Goal: Transaction & Acquisition: Purchase product/service

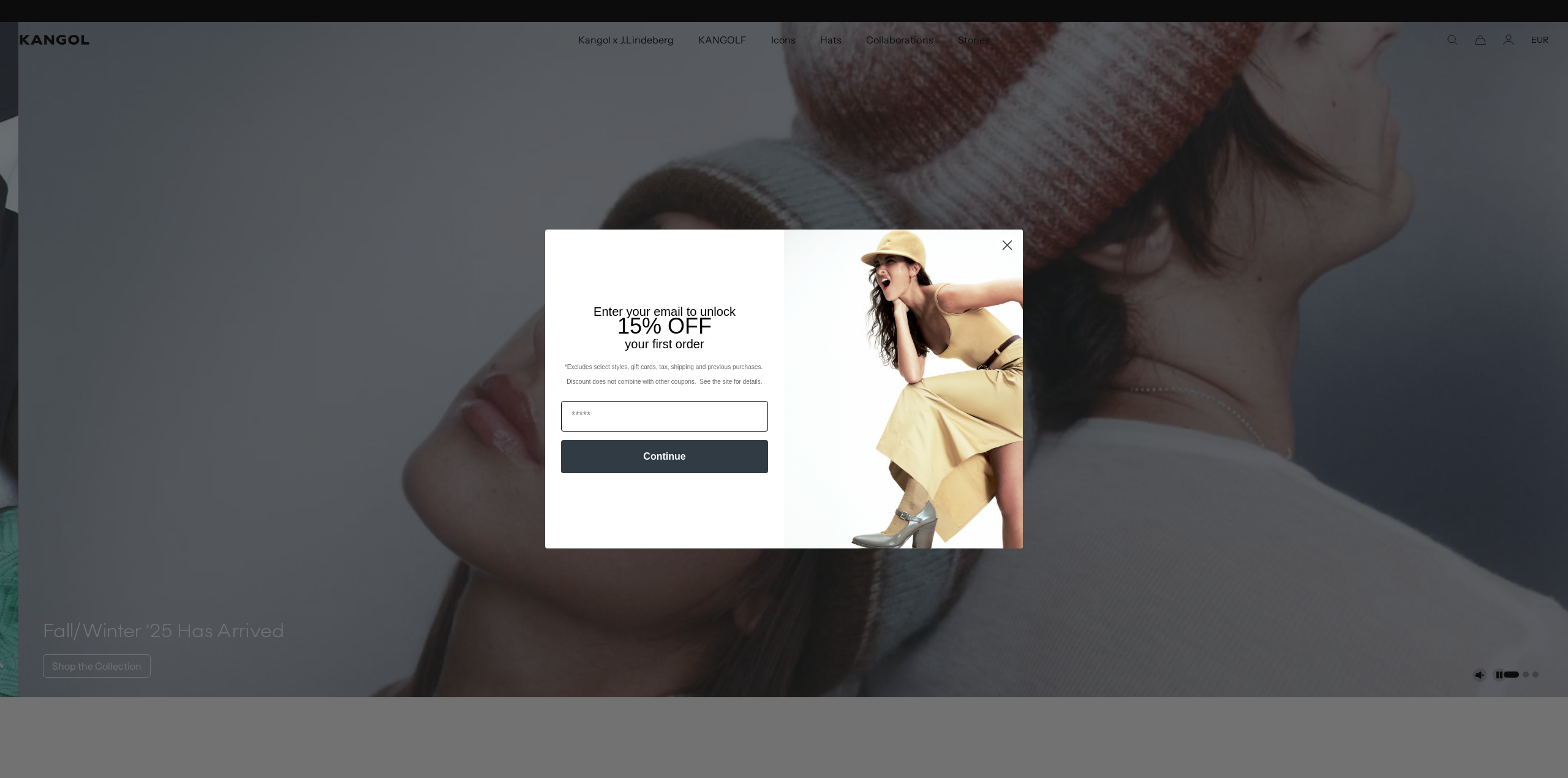
scroll to position [0, 252]
click at [667, 411] on input "Email" at bounding box center [664, 416] width 207 height 31
click at [708, 416] on input "Email" at bounding box center [664, 416] width 207 height 31
type input "**********"
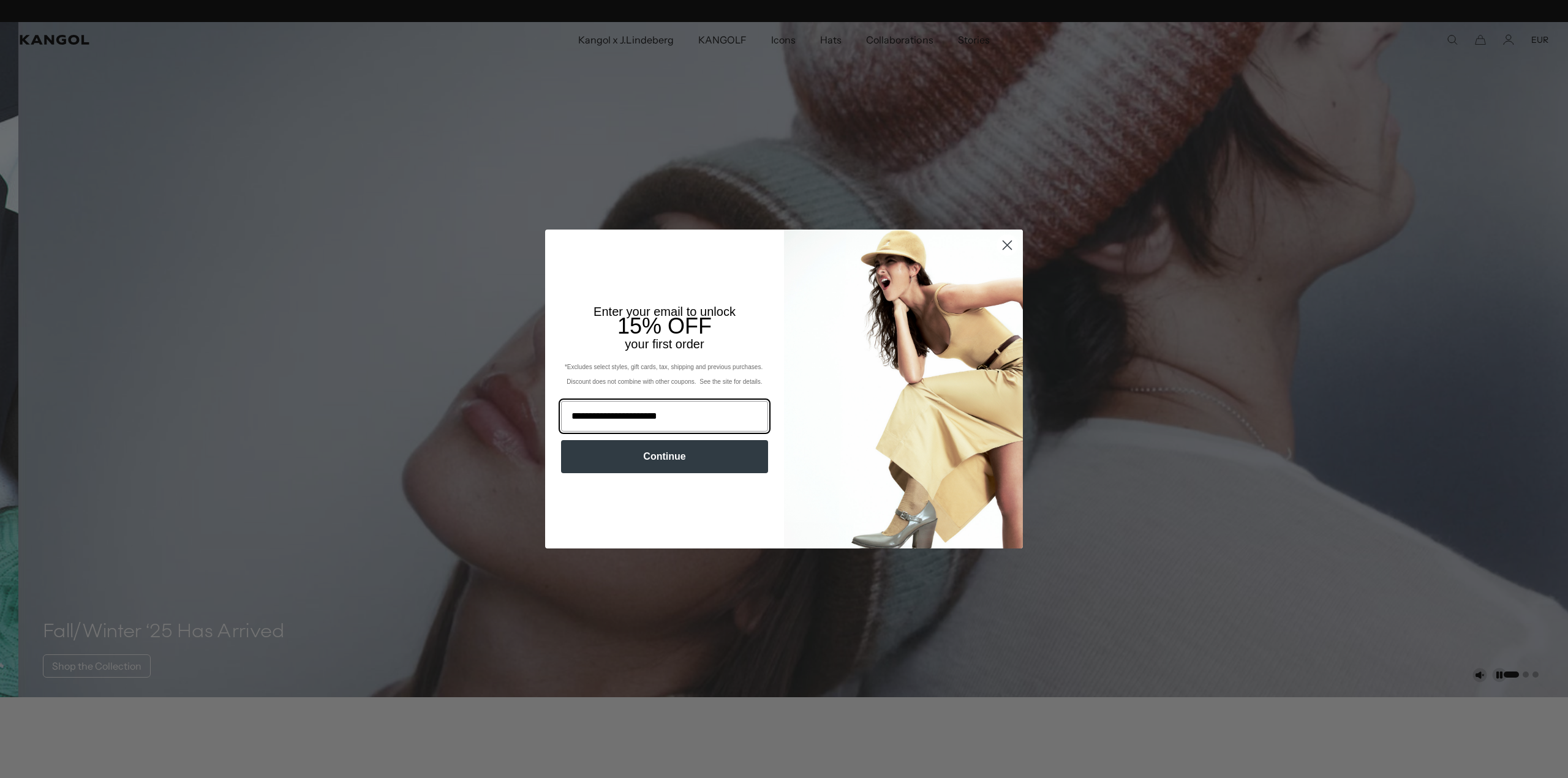
scroll to position [0, 252]
click at [698, 461] on button "Continue" at bounding box center [664, 456] width 207 height 33
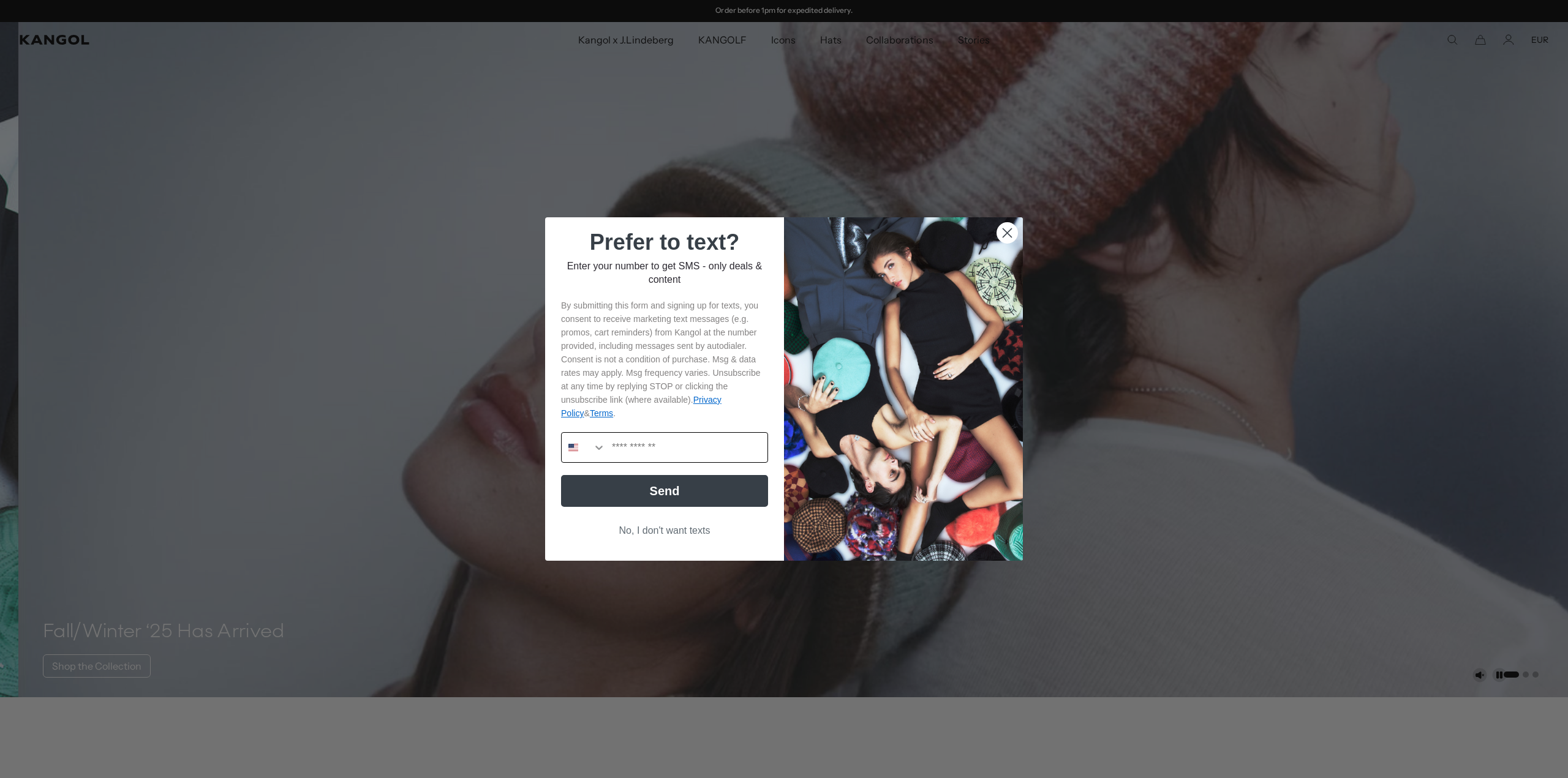
click at [685, 440] on input "Phone Number" at bounding box center [687, 447] width 162 height 29
click at [599, 452] on icon "Search Countries" at bounding box center [599, 448] width 13 height 13
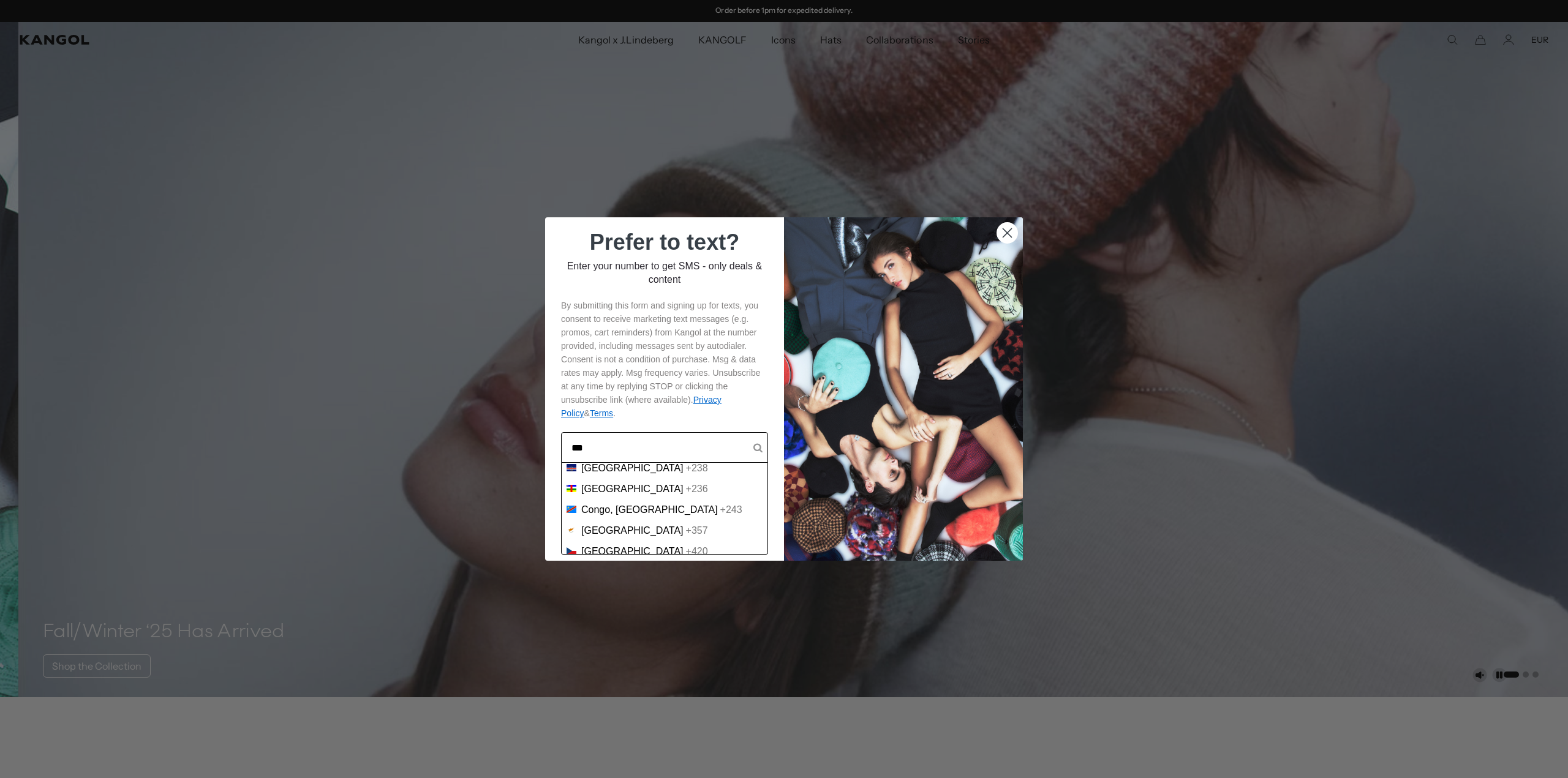
scroll to position [0, 0]
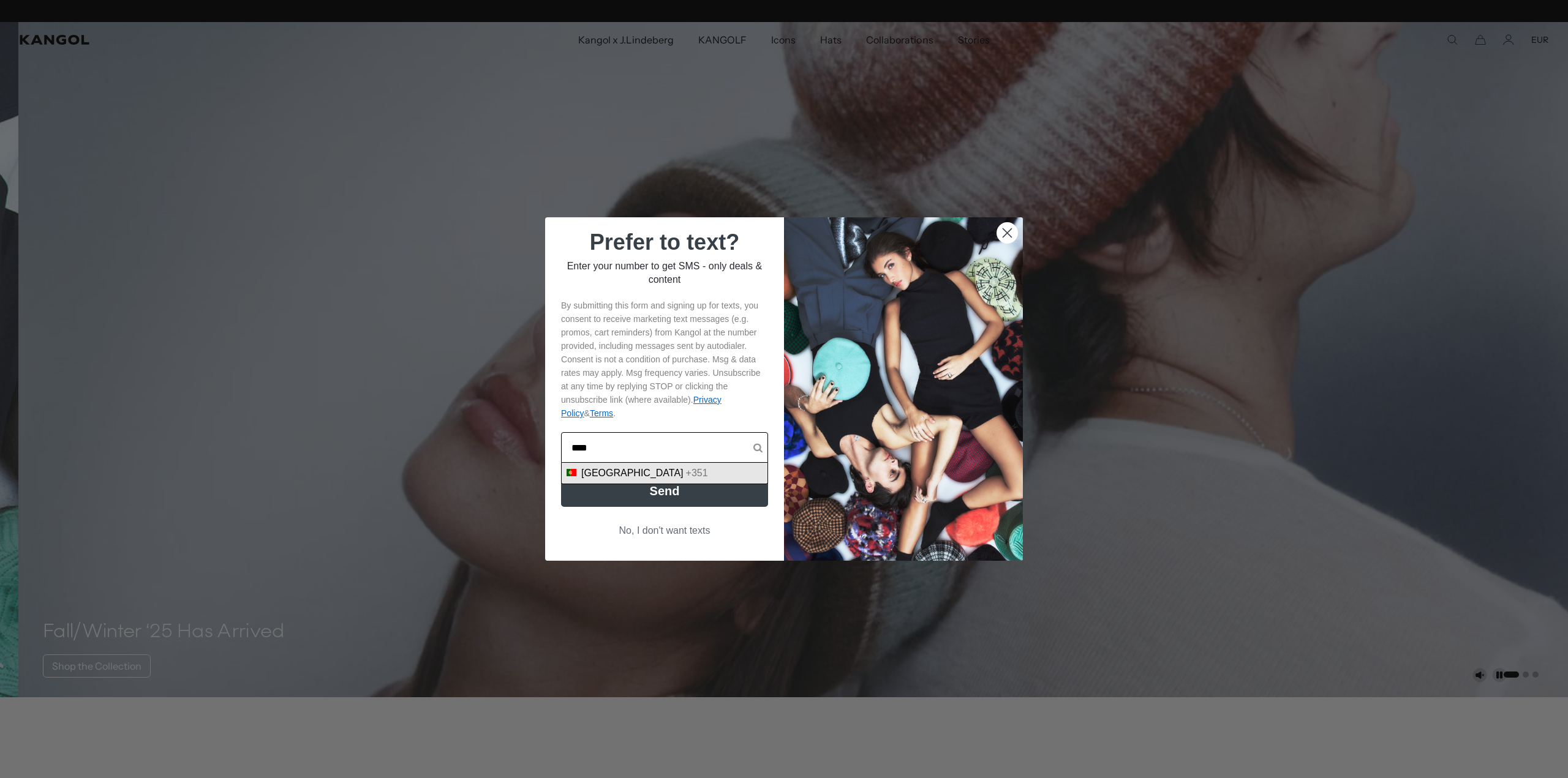
type input "****"
click at [657, 478] on div "Portugal +351" at bounding box center [664, 473] width 196 height 11
click at [653, 498] on button "Send" at bounding box center [664, 491] width 207 height 32
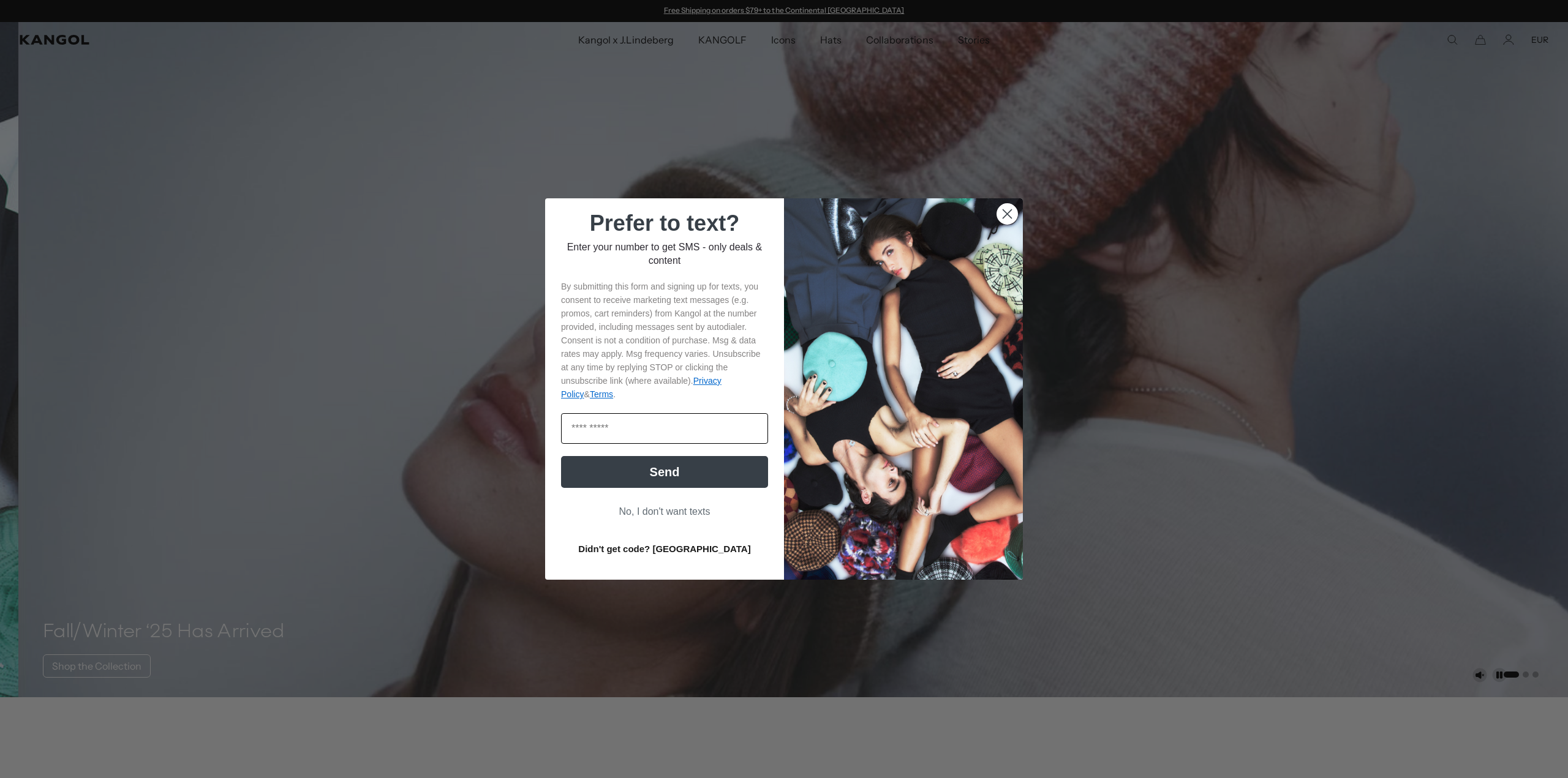
click at [672, 434] on input "Enter code" at bounding box center [664, 428] width 207 height 31
click at [681, 439] on input "Enter code" at bounding box center [664, 428] width 207 height 31
click at [654, 433] on input "Enter code" at bounding box center [664, 428] width 207 height 31
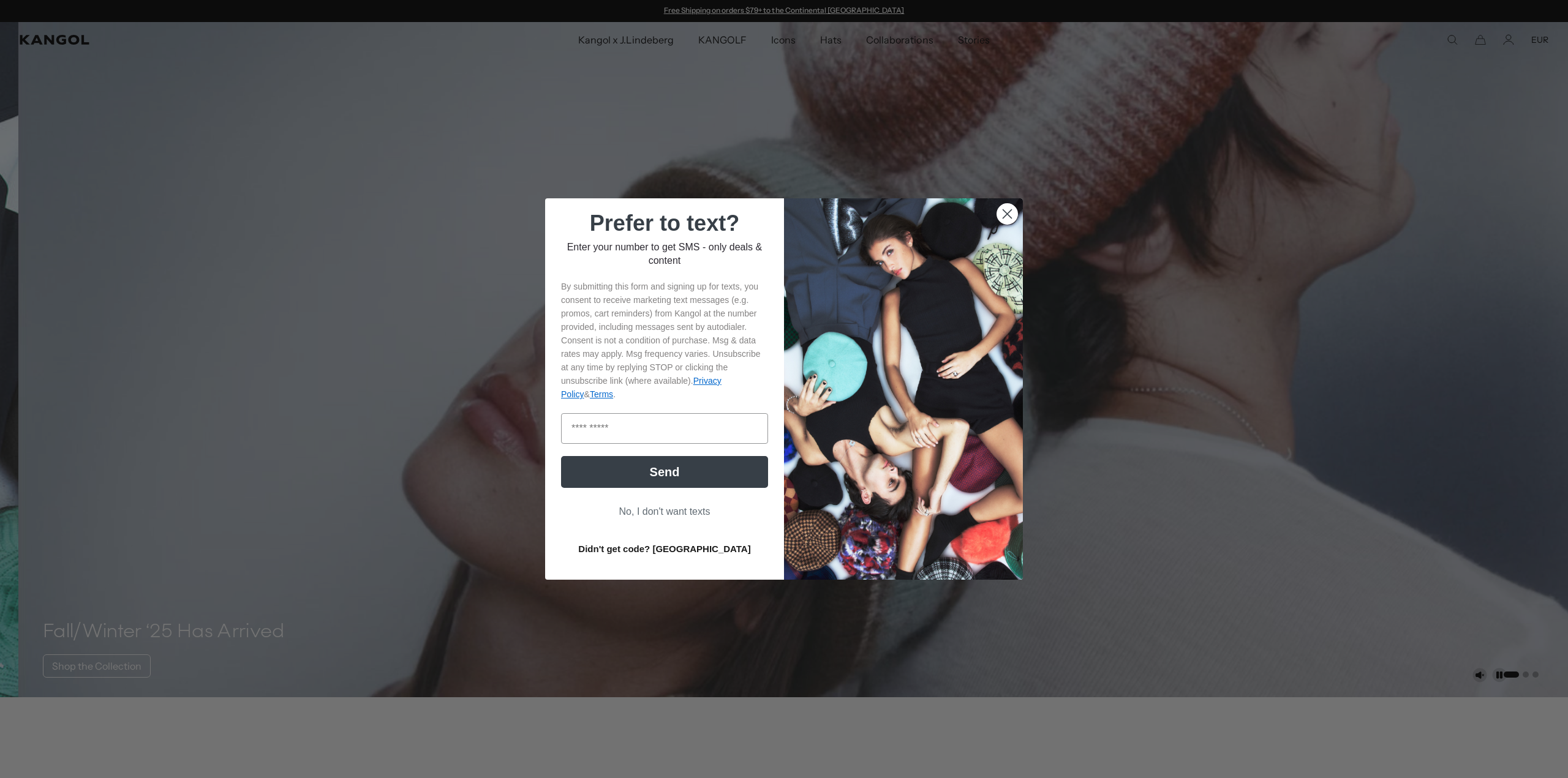
click at [655, 549] on button "Didn't get code? Resend" at bounding box center [664, 548] width 207 height 31
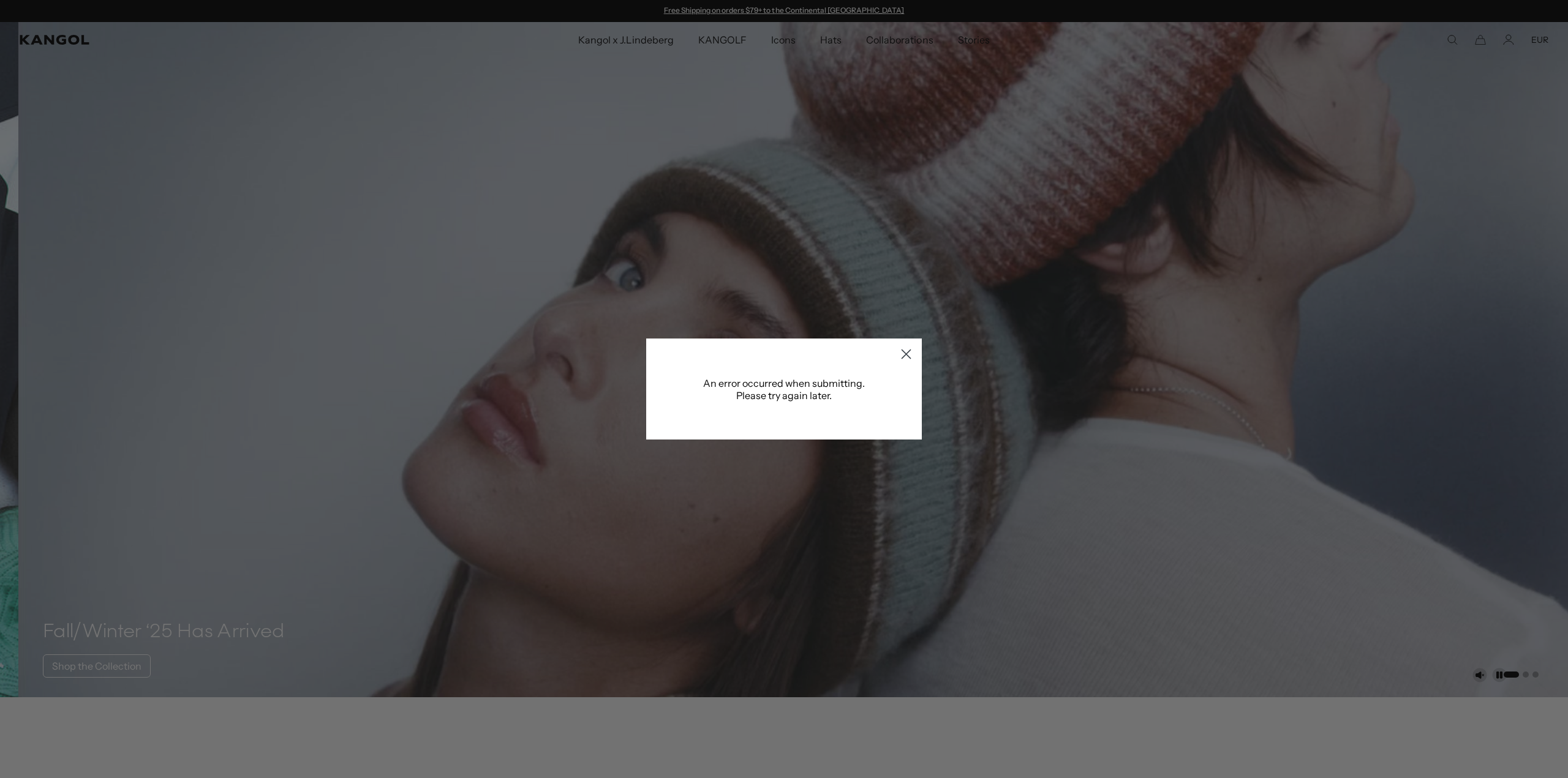
click at [902, 355] on icon "Close dialog" at bounding box center [906, 355] width 9 height 9
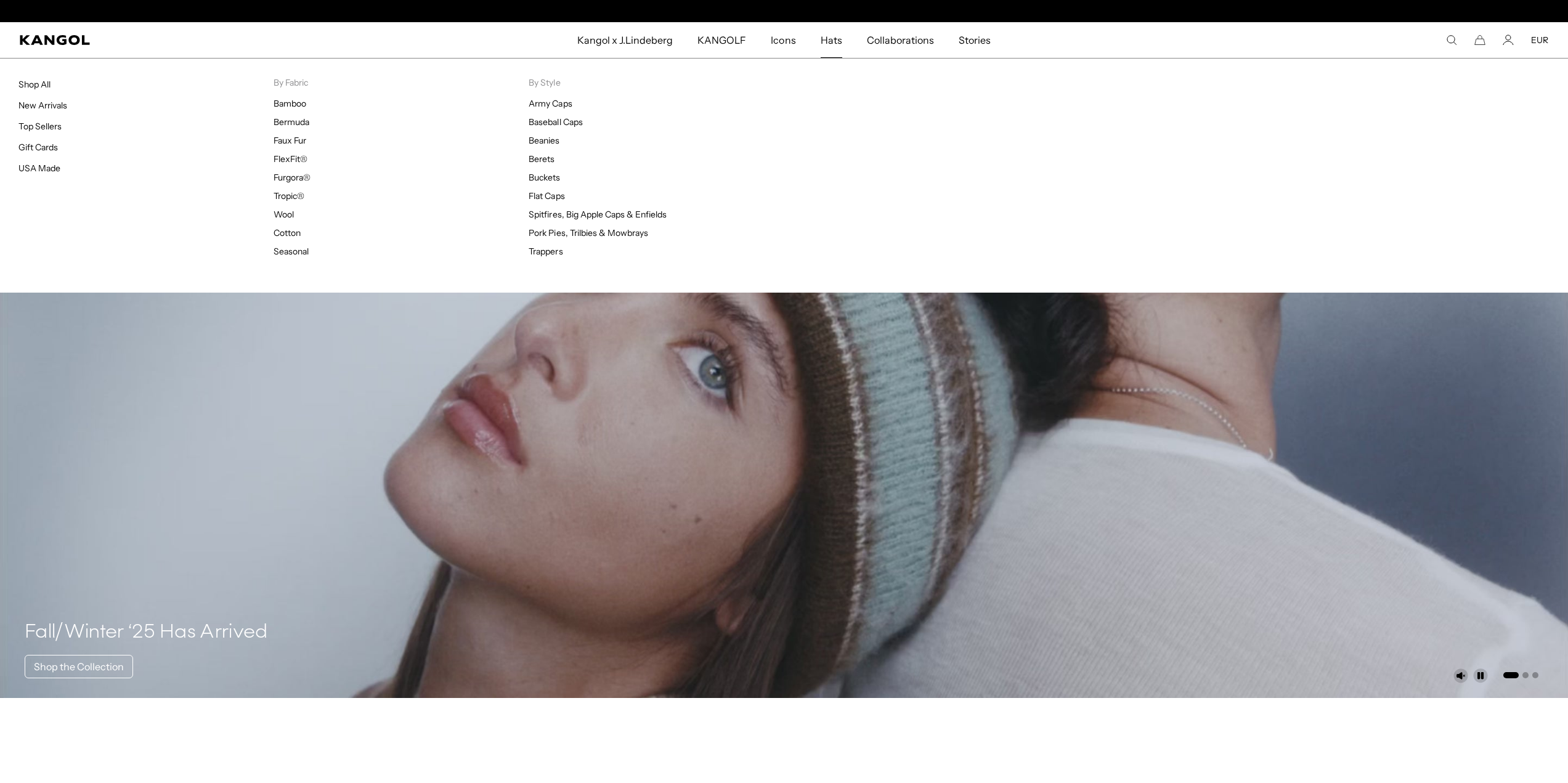
scroll to position [0, 254]
click at [49, 123] on link "Top Sellers" at bounding box center [40, 126] width 43 height 11
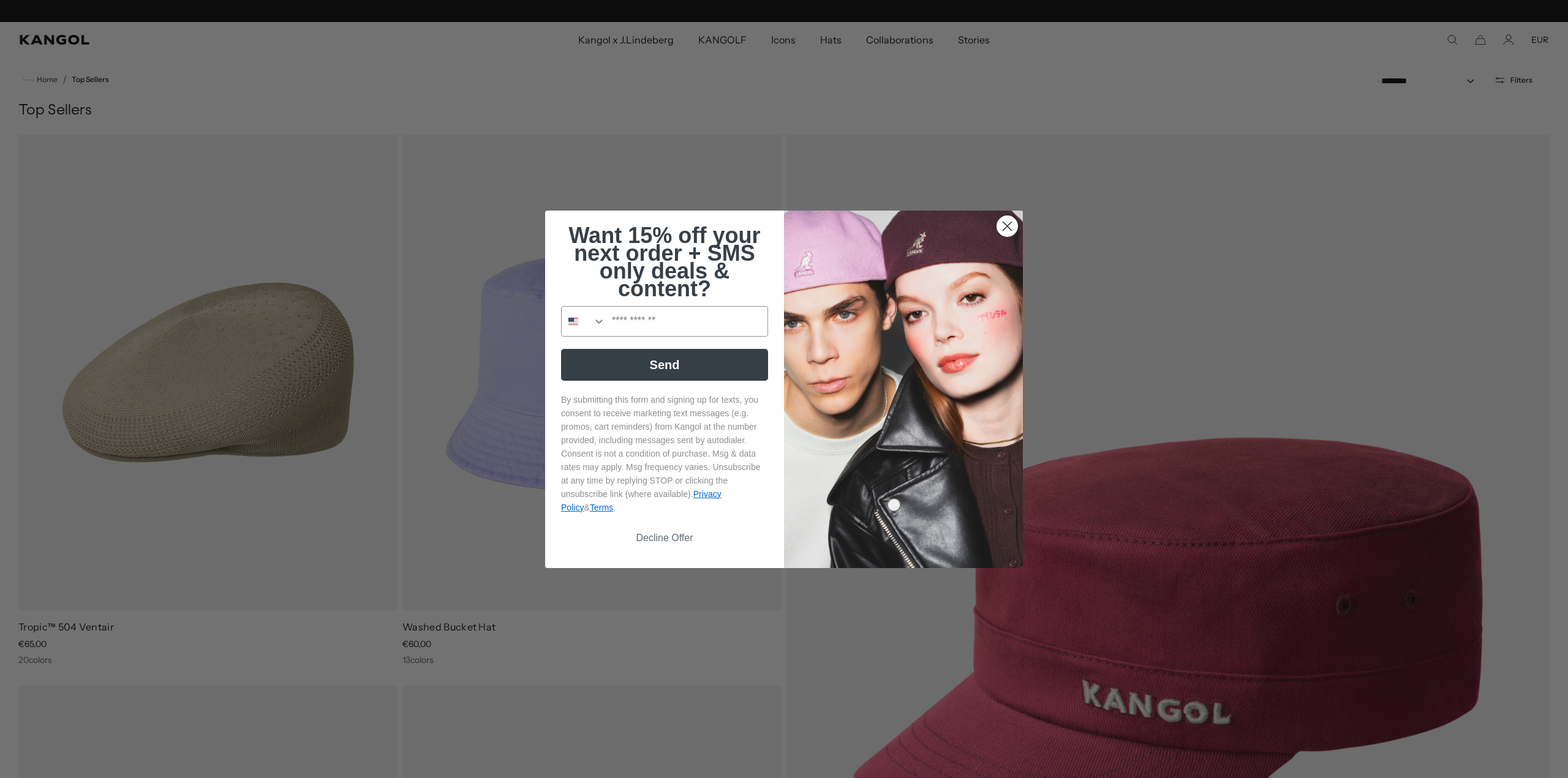
scroll to position [0, 252]
click at [1002, 229] on circle "Close dialog" at bounding box center [1007, 226] width 20 height 20
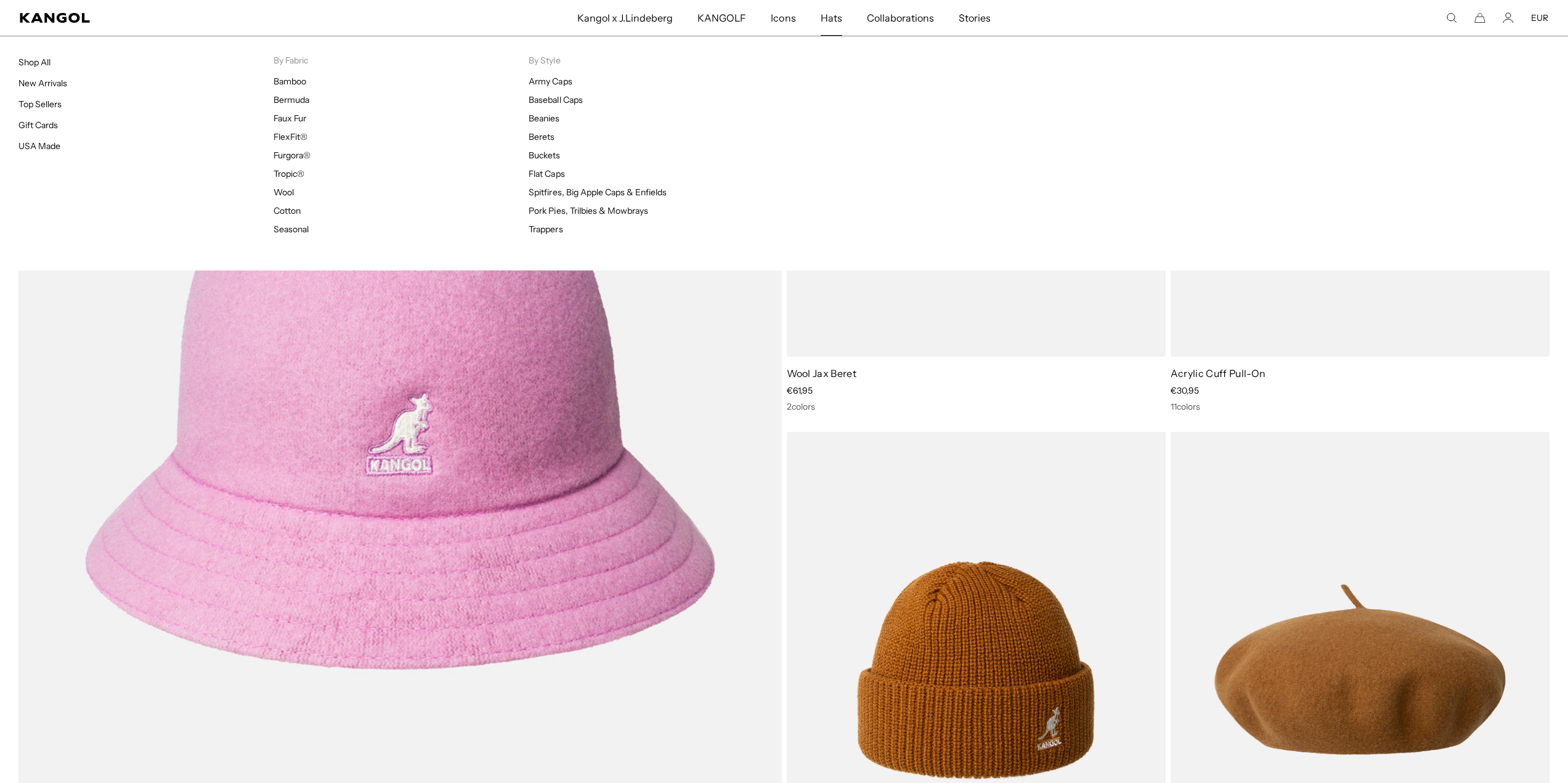
click at [830, 15] on span "Hats" at bounding box center [832, 18] width 21 height 36
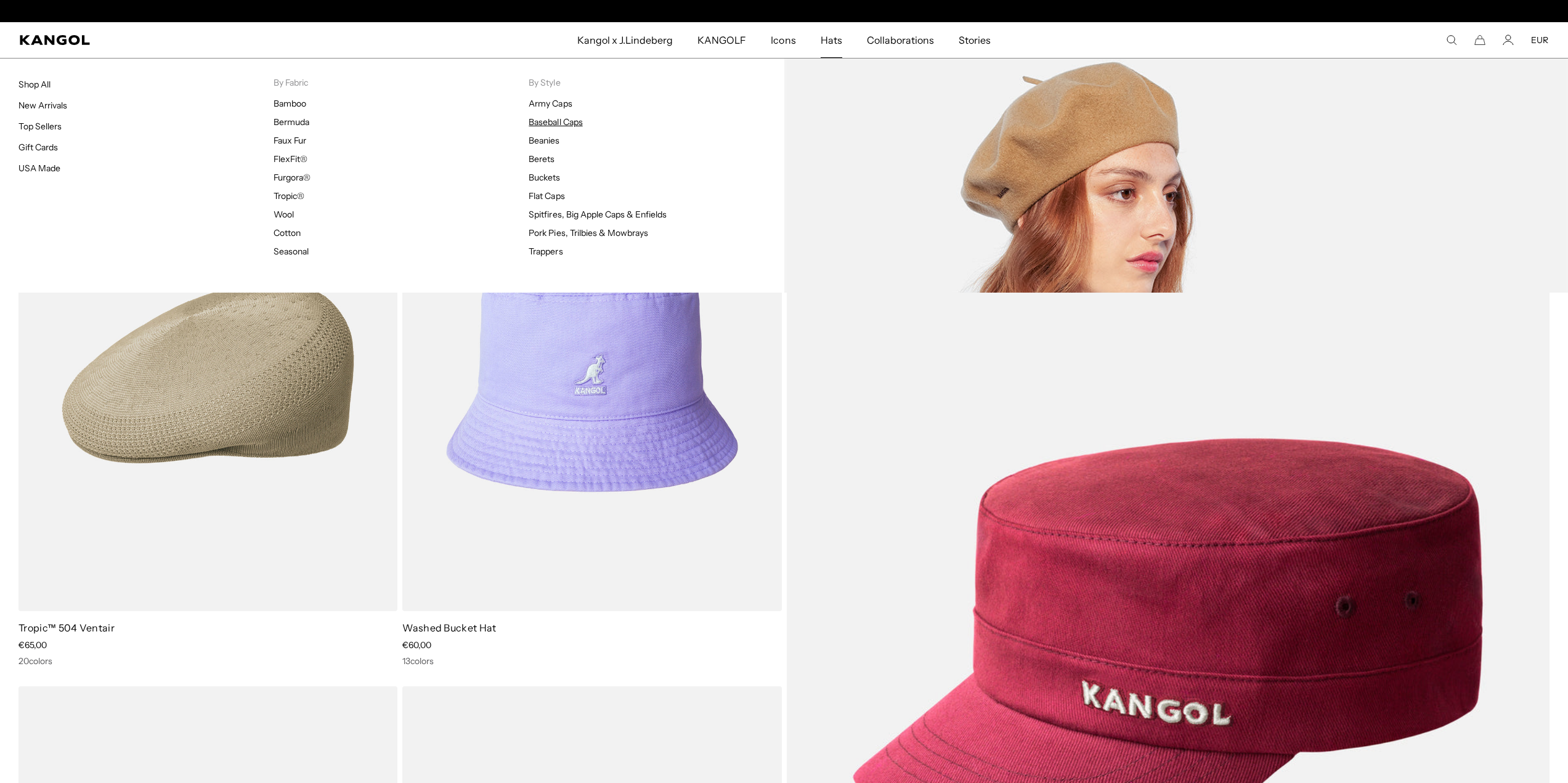
scroll to position [0, 254]
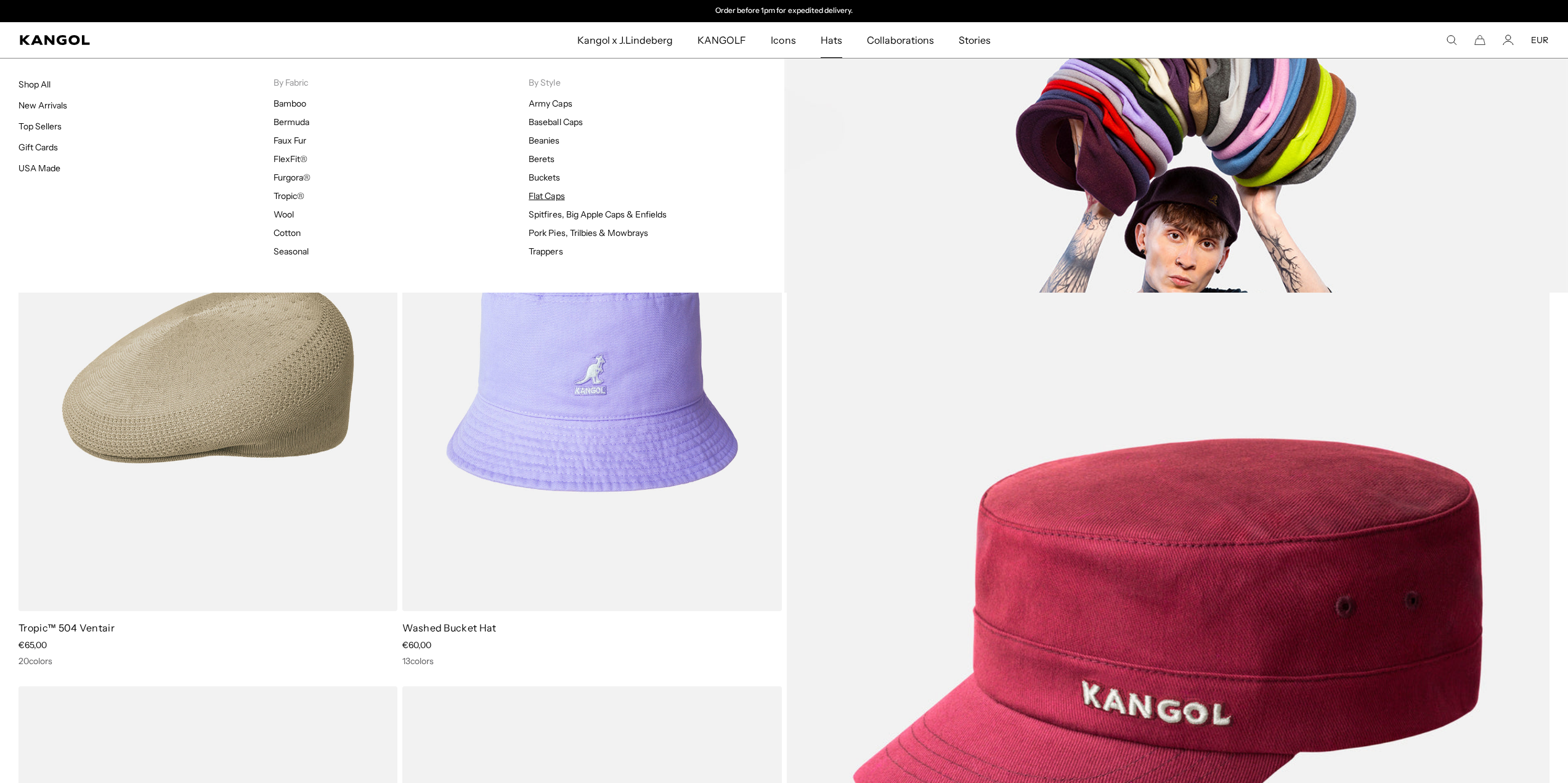
click at [554, 198] on link "Flat Caps" at bounding box center [546, 196] width 36 height 11
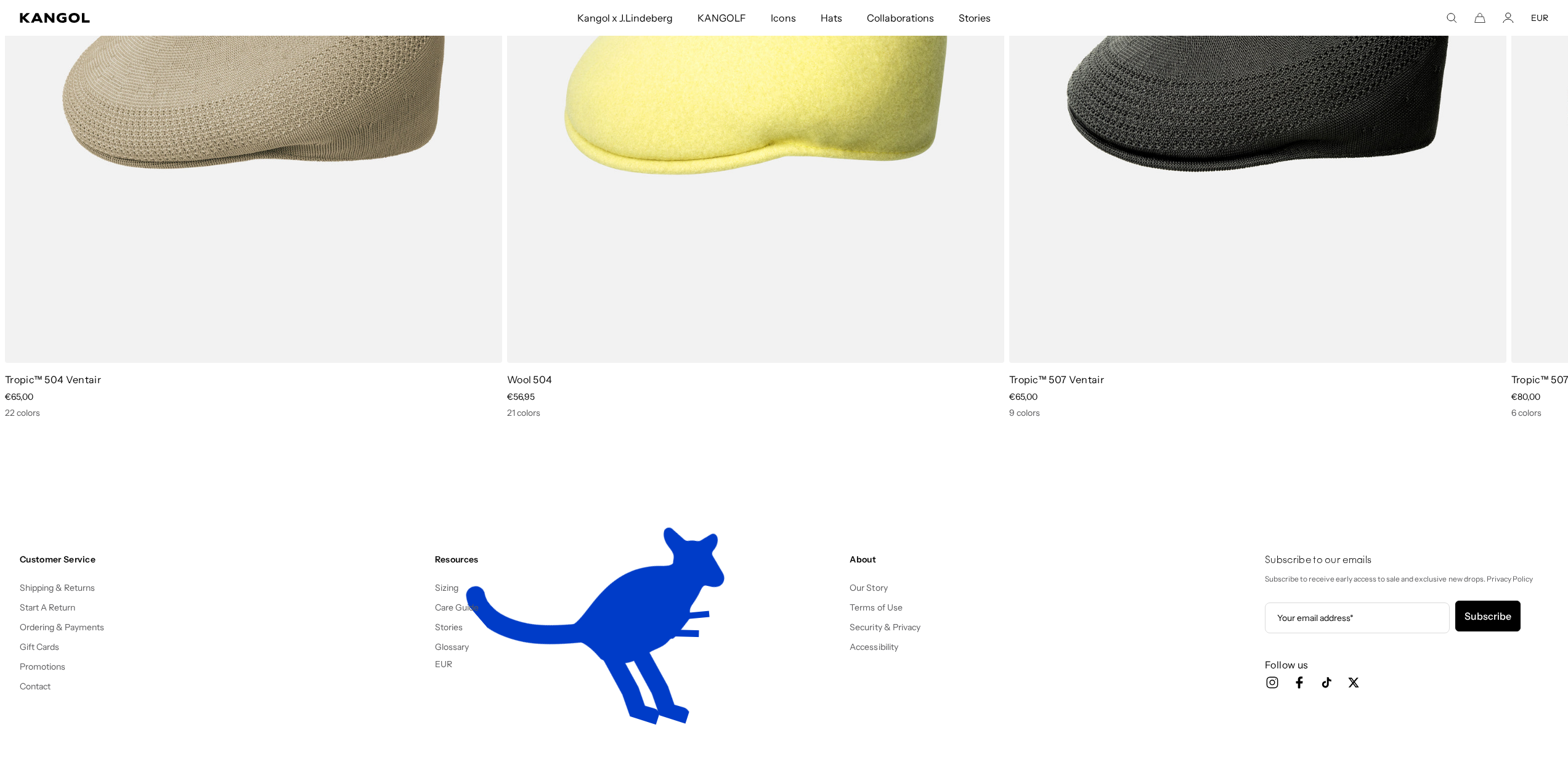
scroll to position [9487, 0]
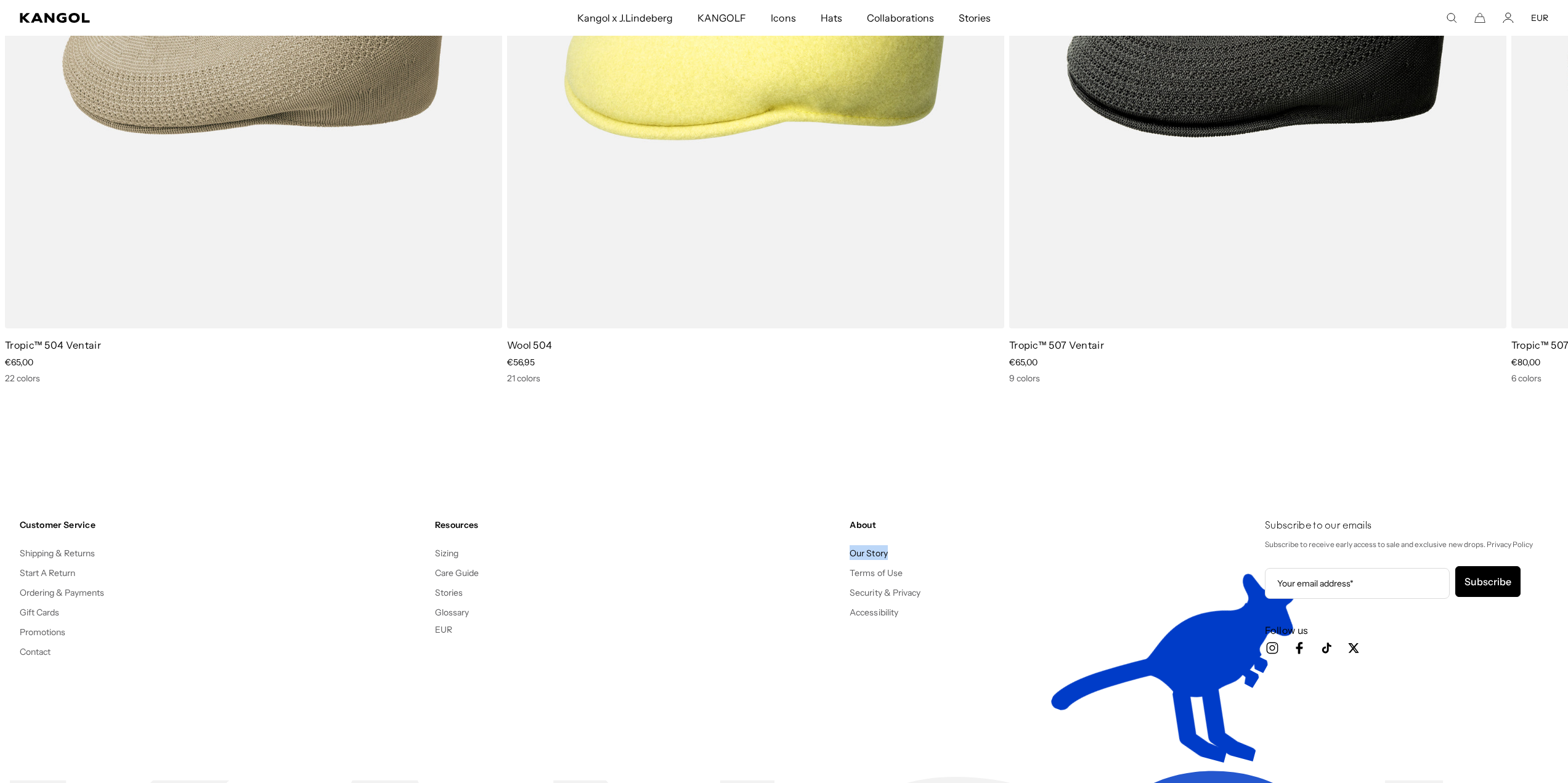
drag, startPoint x: 1059, startPoint y: 546, endPoint x: 948, endPoint y: 407, distance: 177.9
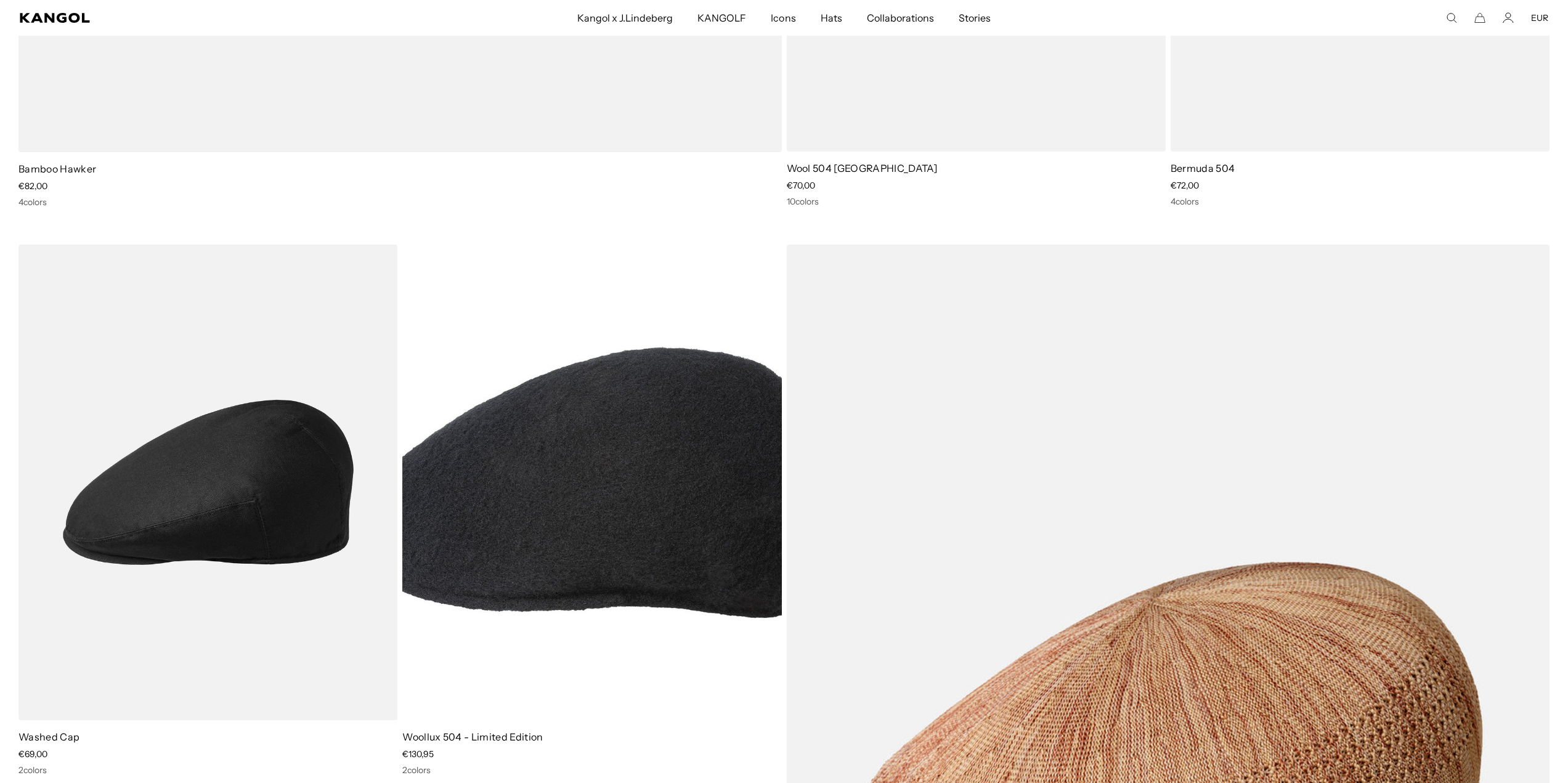
scroll to position [0, 0]
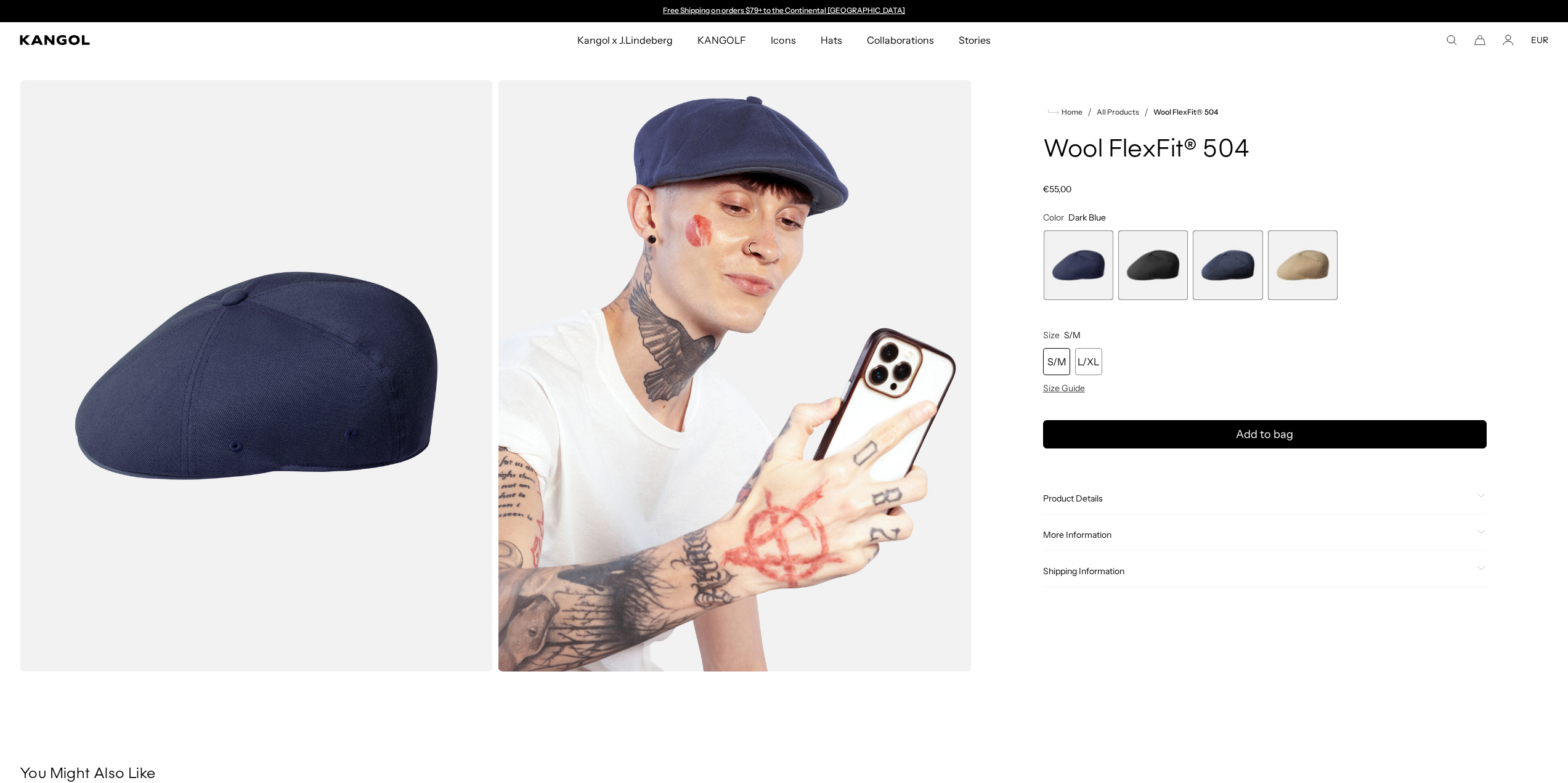
click at [1138, 266] on span "2 of 4" at bounding box center [1153, 265] width 69 height 69
click at [1167, 262] on span "2 of 4" at bounding box center [1152, 265] width 69 height 69
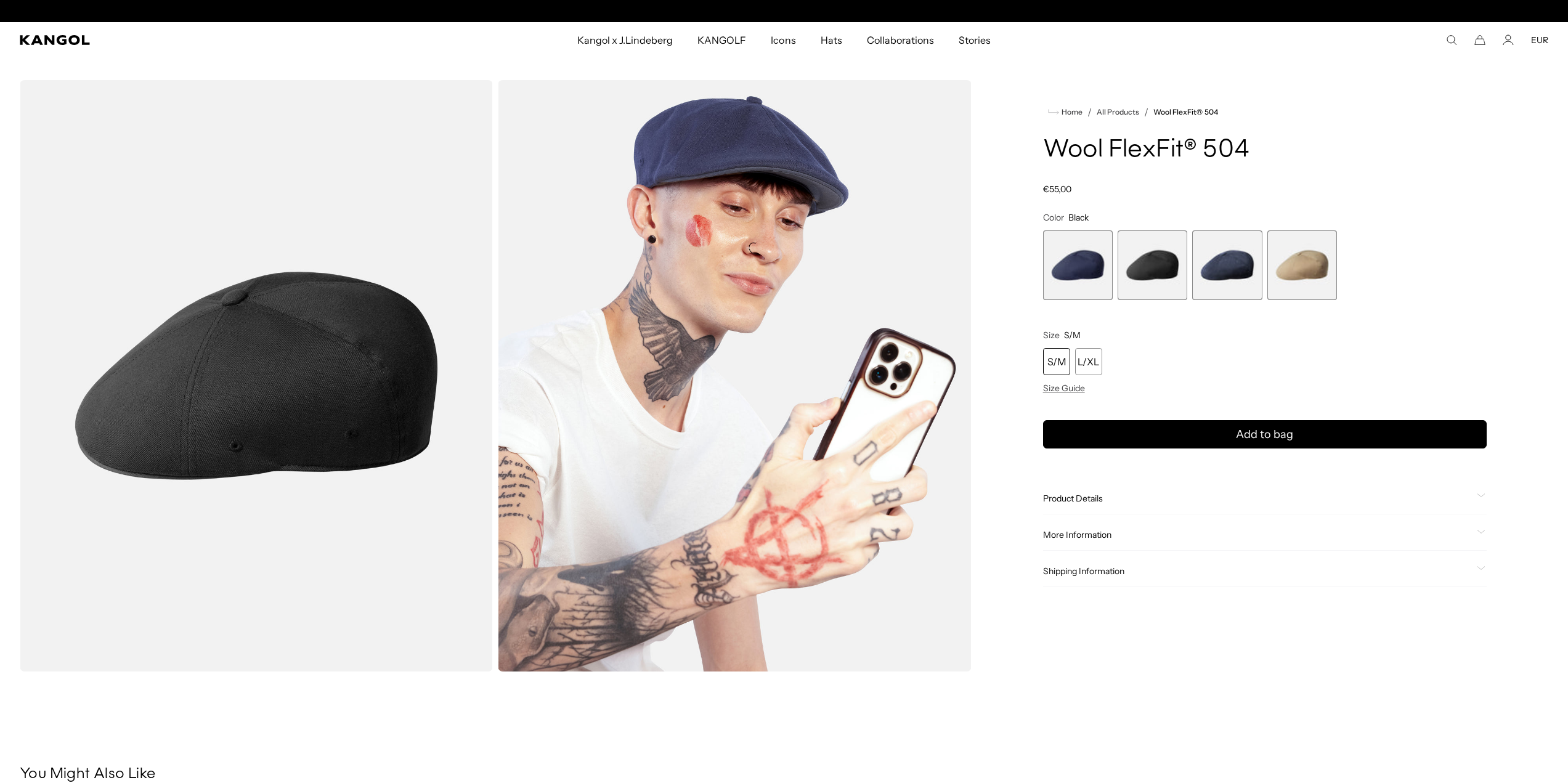
scroll to position [0, 254]
click at [1242, 282] on span "3 of 4" at bounding box center [1227, 265] width 69 height 69
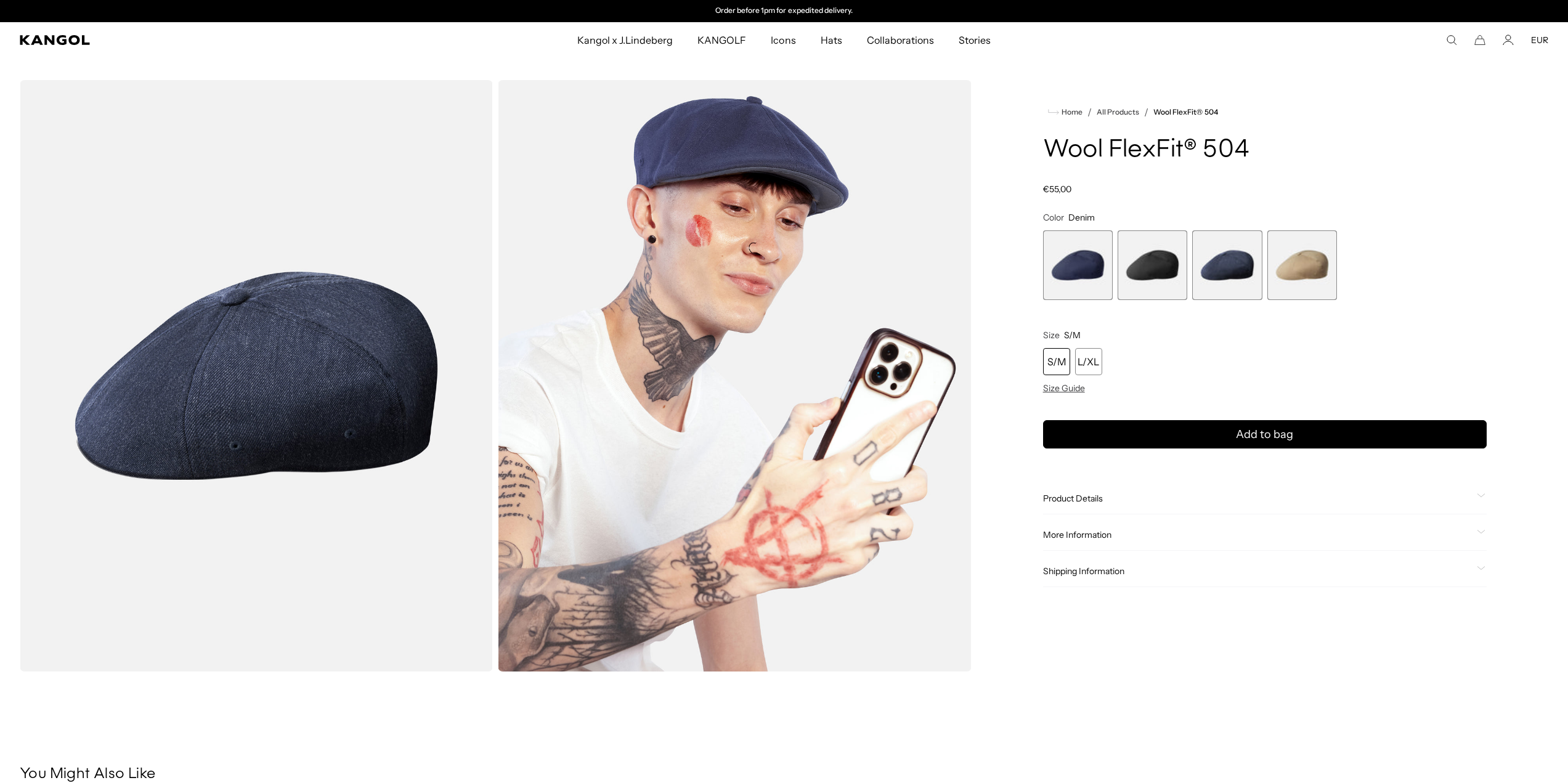
click at [1321, 268] on span "4 of 4" at bounding box center [1302, 265] width 69 height 69
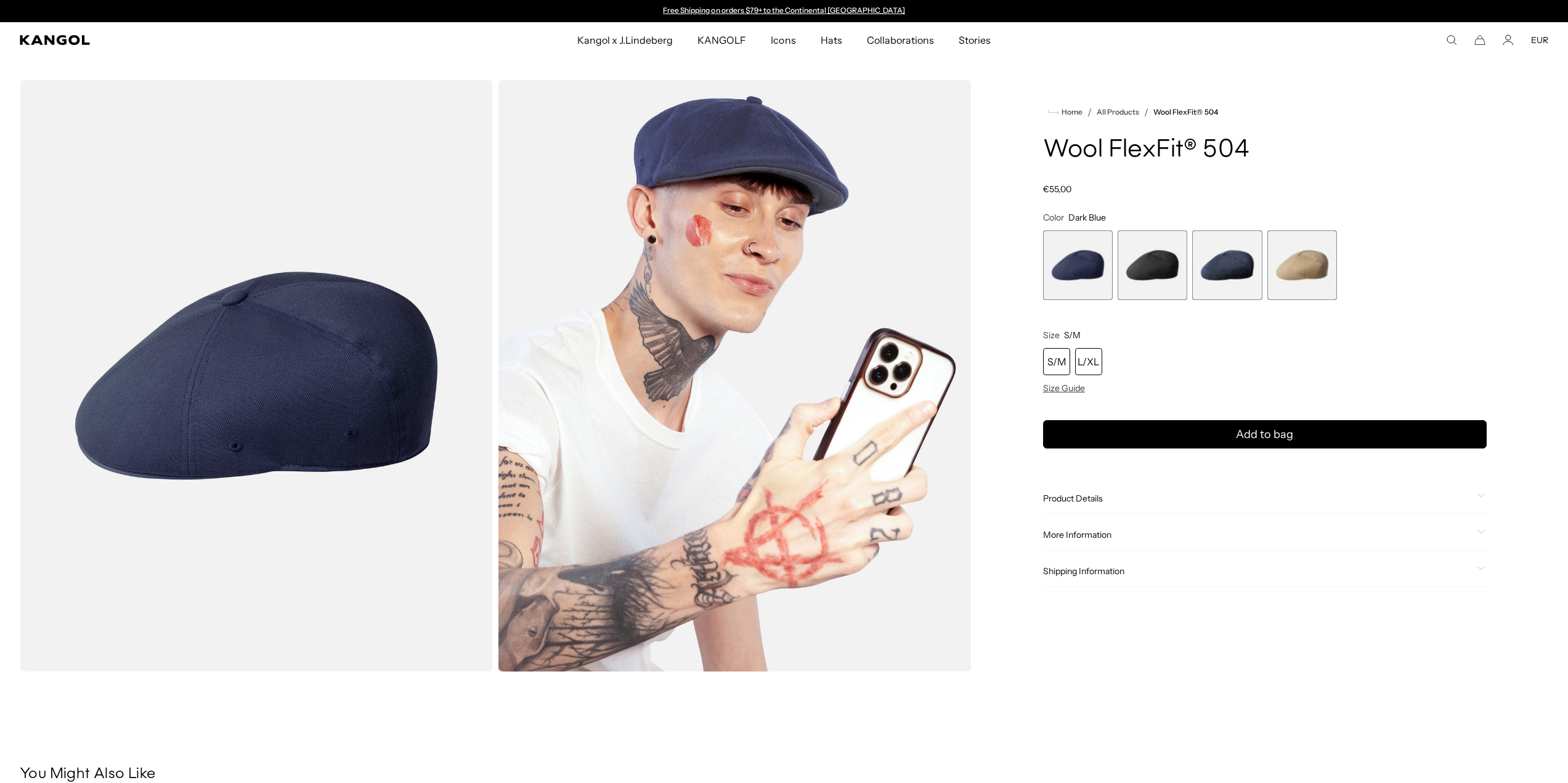
click at [1085, 353] on div "L/XL" at bounding box center [1088, 362] width 27 height 27
click at [339, 371] on img "Gallery Viewer" at bounding box center [256, 375] width 473 height 591
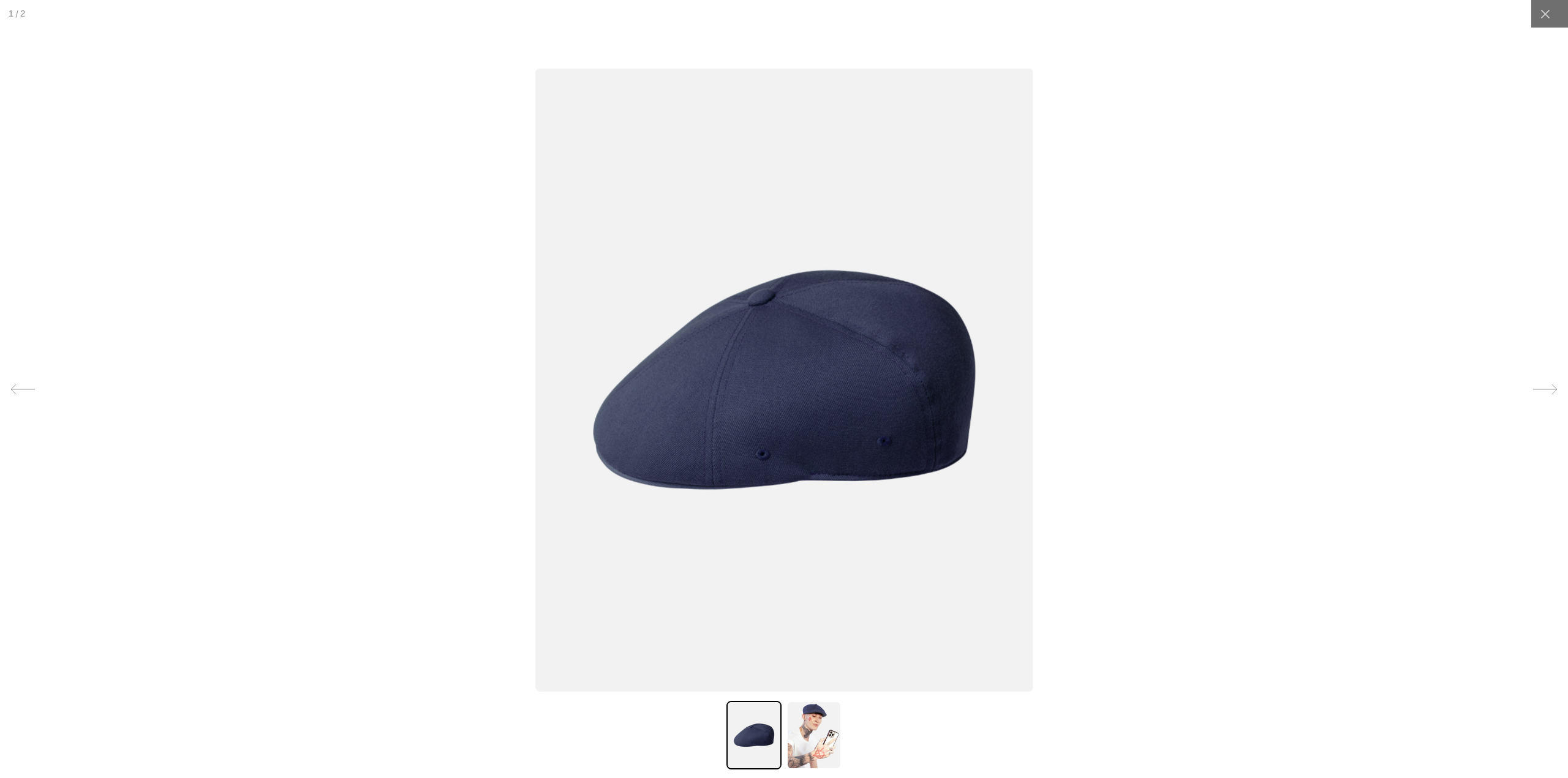
click at [790, 750] on img at bounding box center [814, 735] width 55 height 68
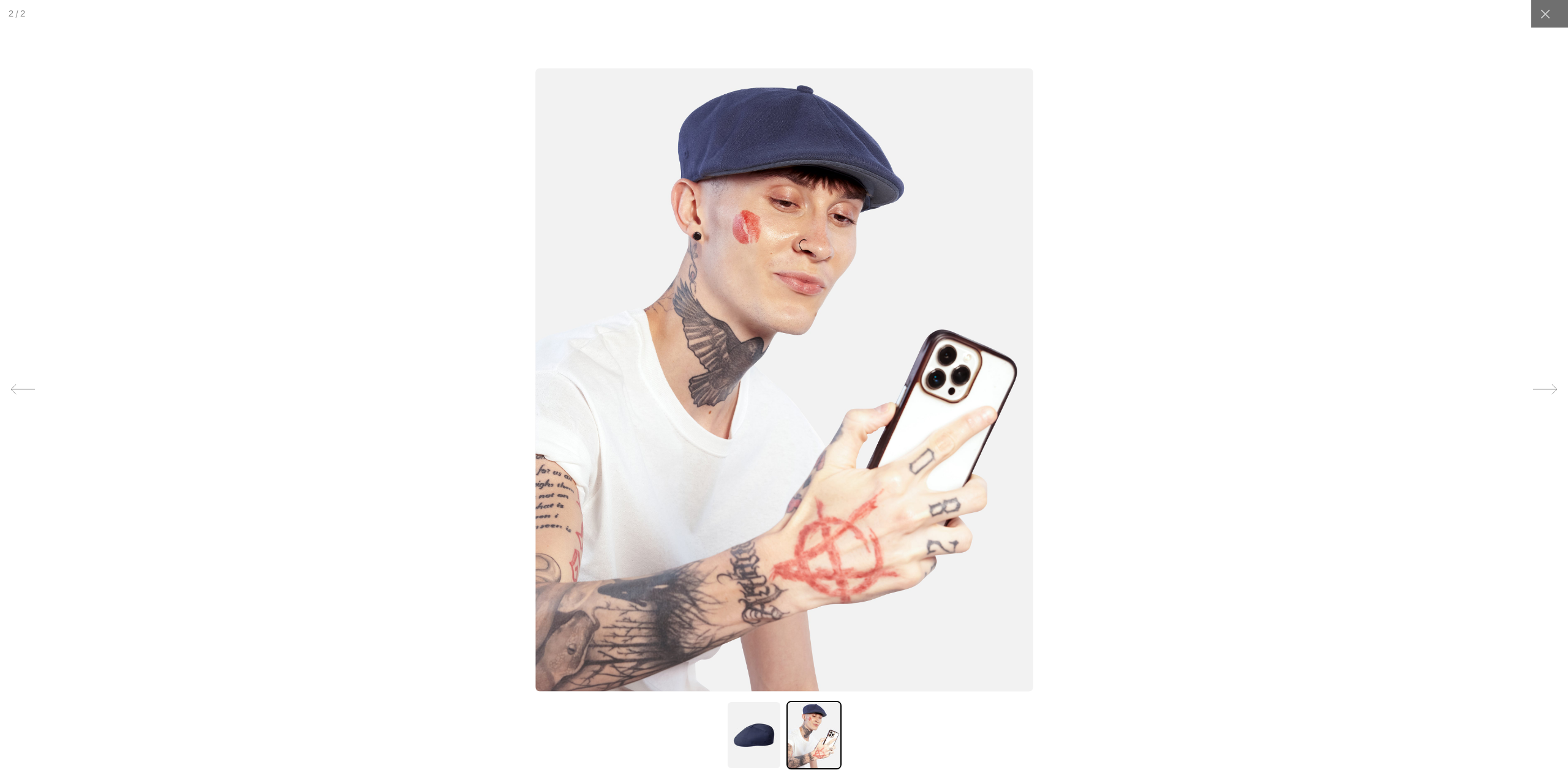
click at [1284, 376] on div at bounding box center [784, 389] width 1568 height 778
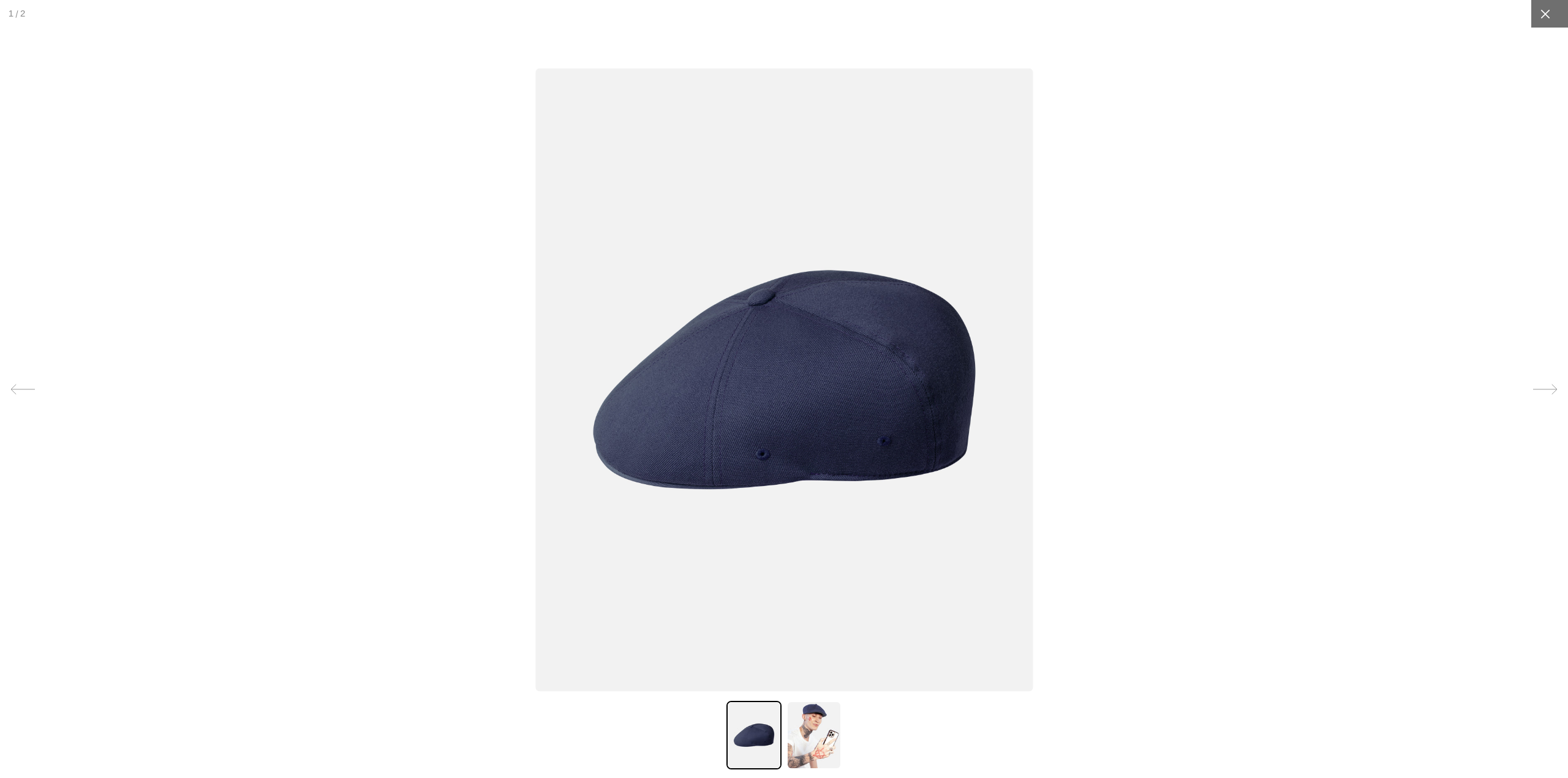
click at [1540, 11] on icon at bounding box center [1545, 14] width 9 height 9
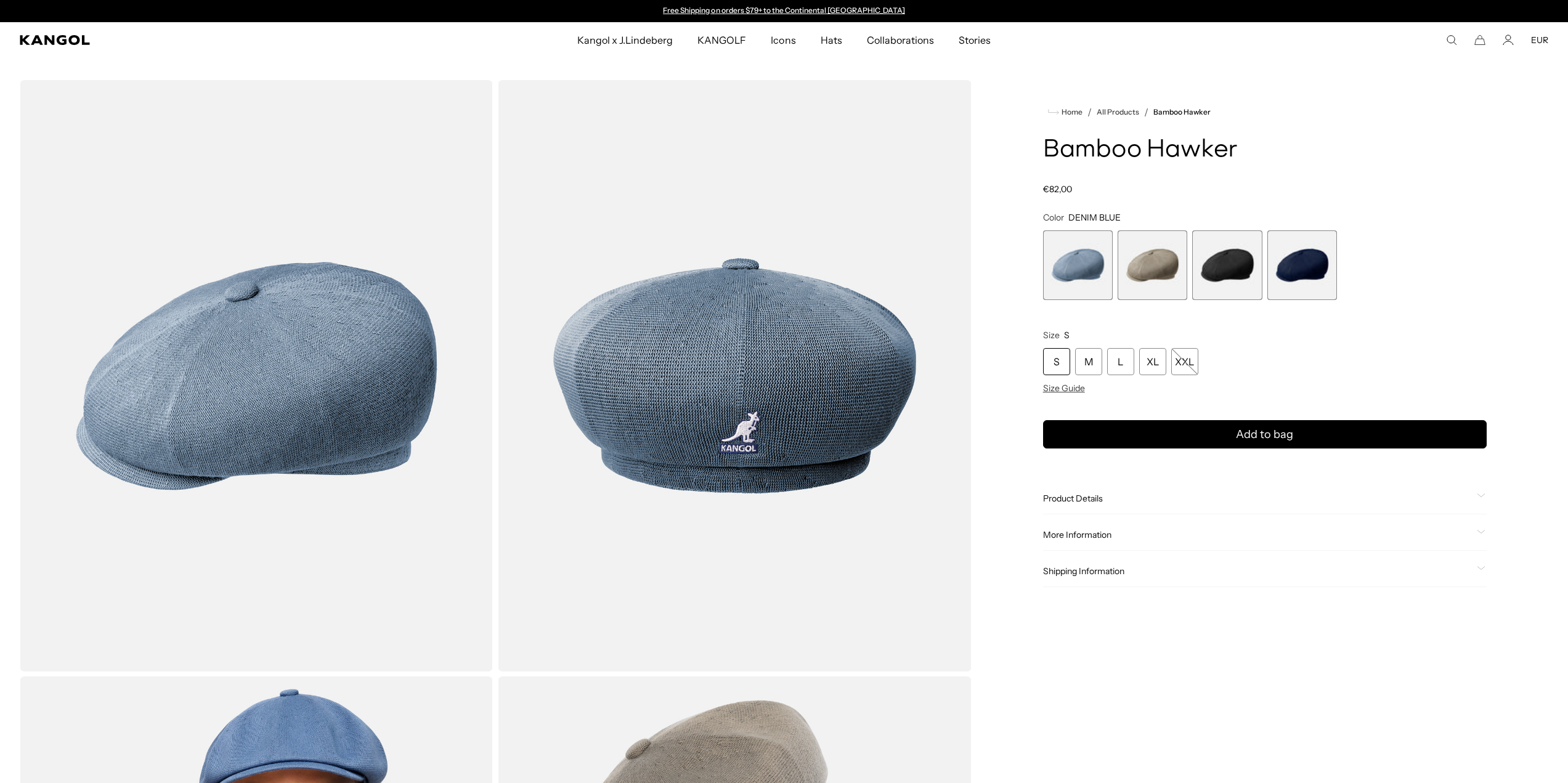
click at [1218, 254] on span "3 of 4" at bounding box center [1227, 265] width 69 height 69
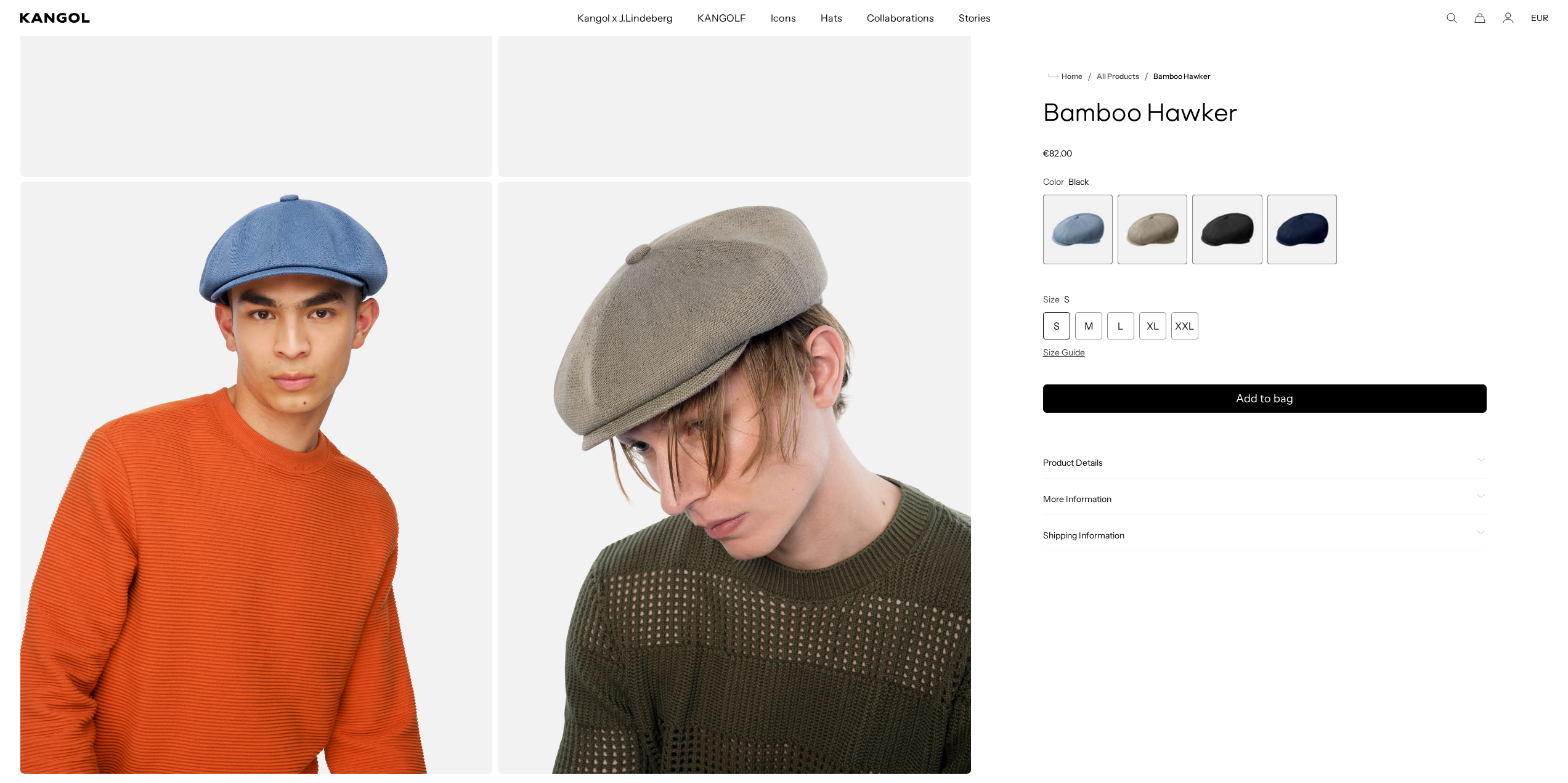
scroll to position [493, 0]
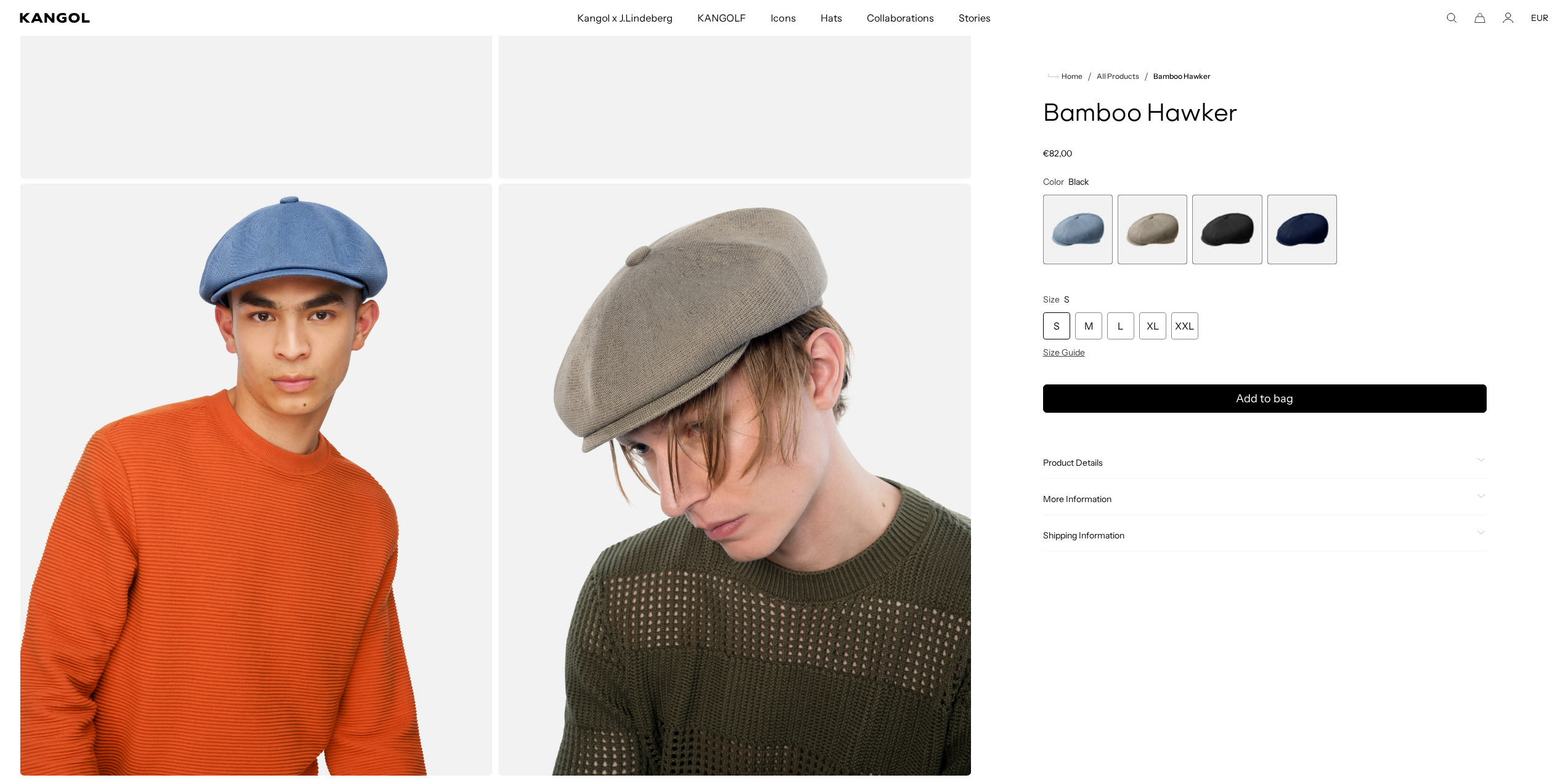
click at [1157, 208] on span "2 of 4" at bounding box center [1152, 230] width 69 height 69
click at [1086, 227] on span "1 of 4" at bounding box center [1078, 230] width 69 height 69
click at [1234, 233] on span "3 of 4" at bounding box center [1227, 230] width 69 height 69
drag, startPoint x: 1304, startPoint y: 233, endPoint x: 1288, endPoint y: 235, distance: 16.1
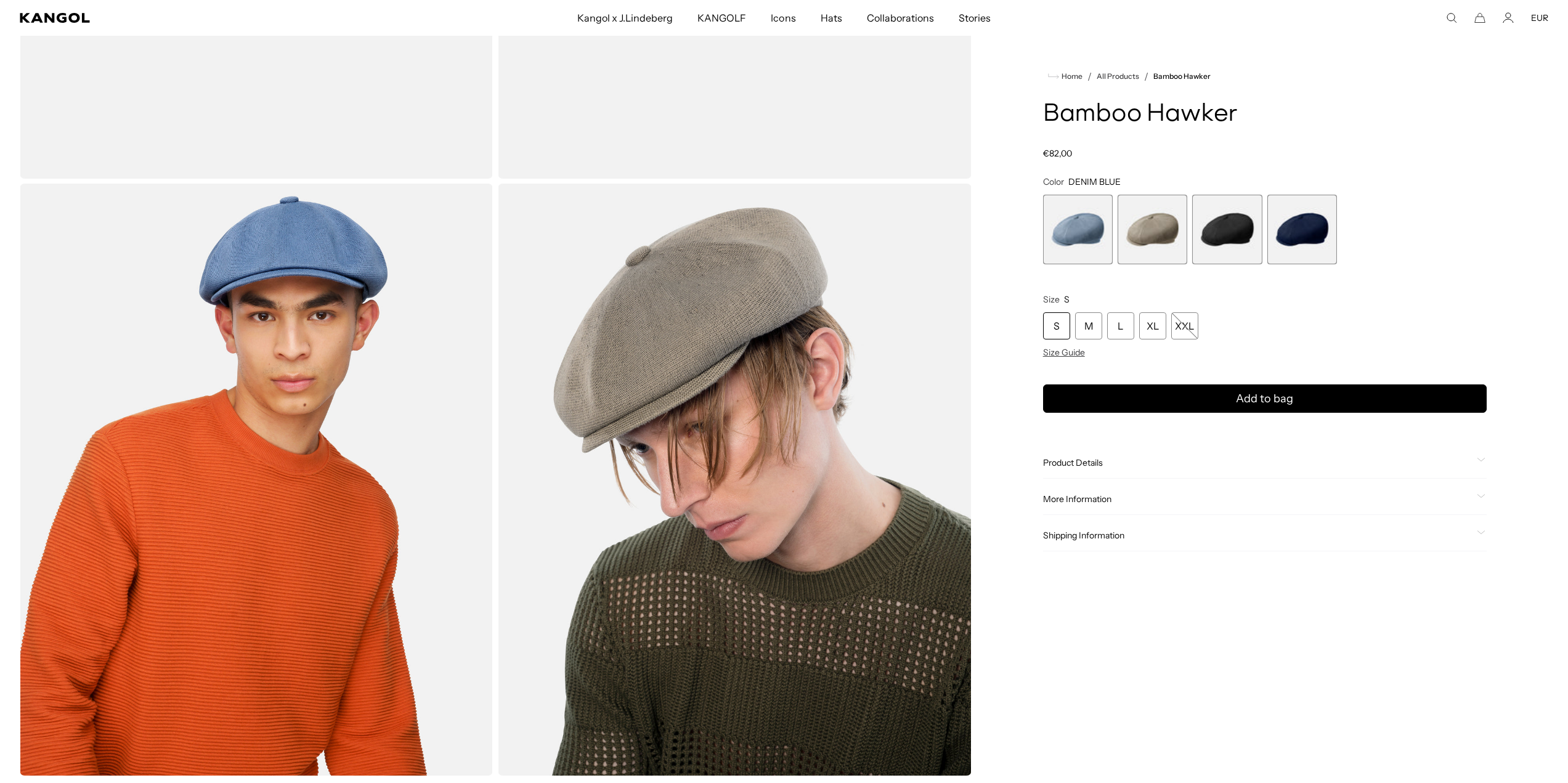
click at [1303, 233] on span "4 of 4" at bounding box center [1302, 230] width 69 height 69
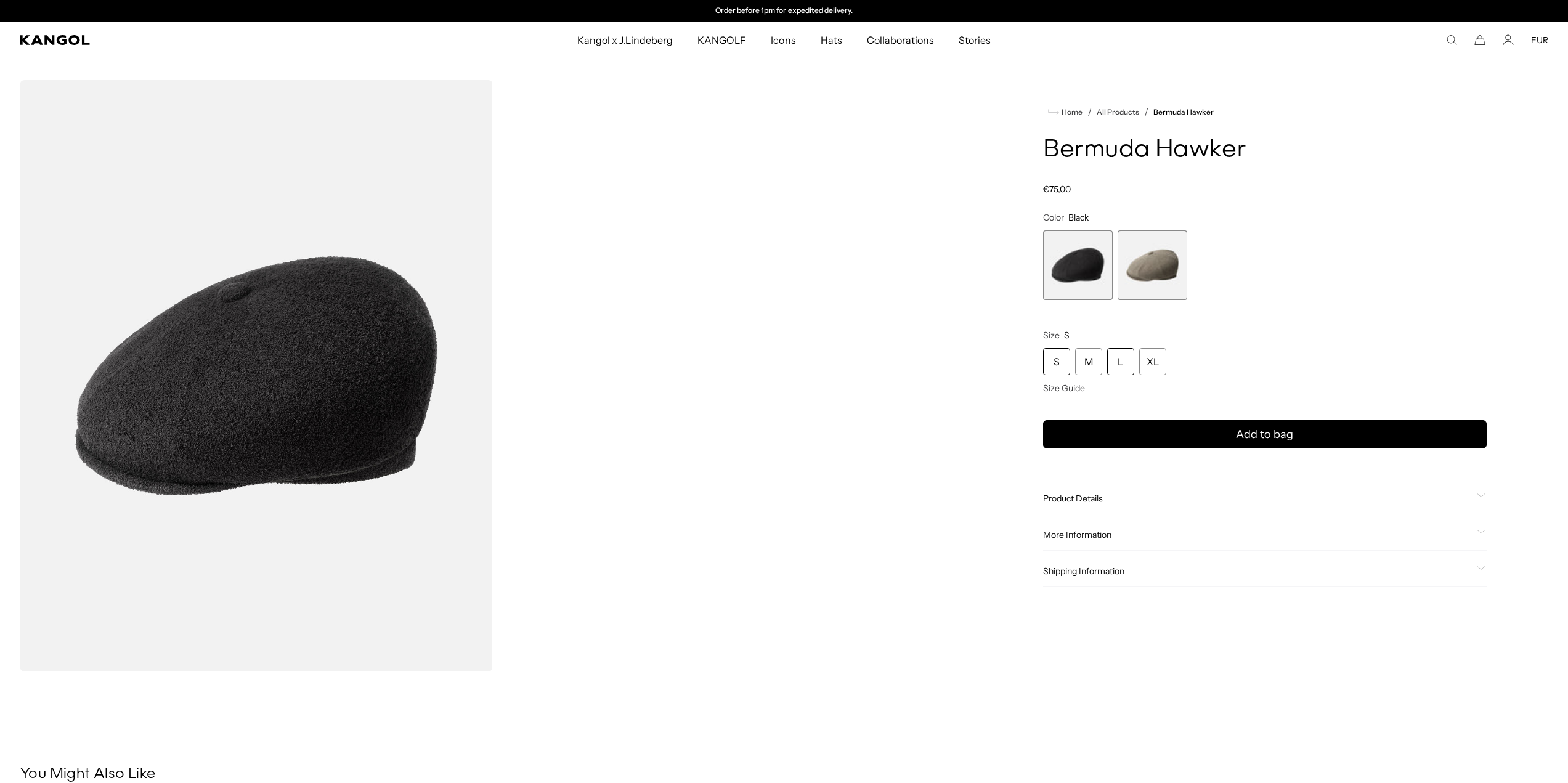
click at [1109, 364] on div "L" at bounding box center [1121, 362] width 27 height 27
click at [1136, 154] on h1 "Bermuda Hawker" at bounding box center [1264, 150] width 444 height 27
copy div "Bermuda Hawker"
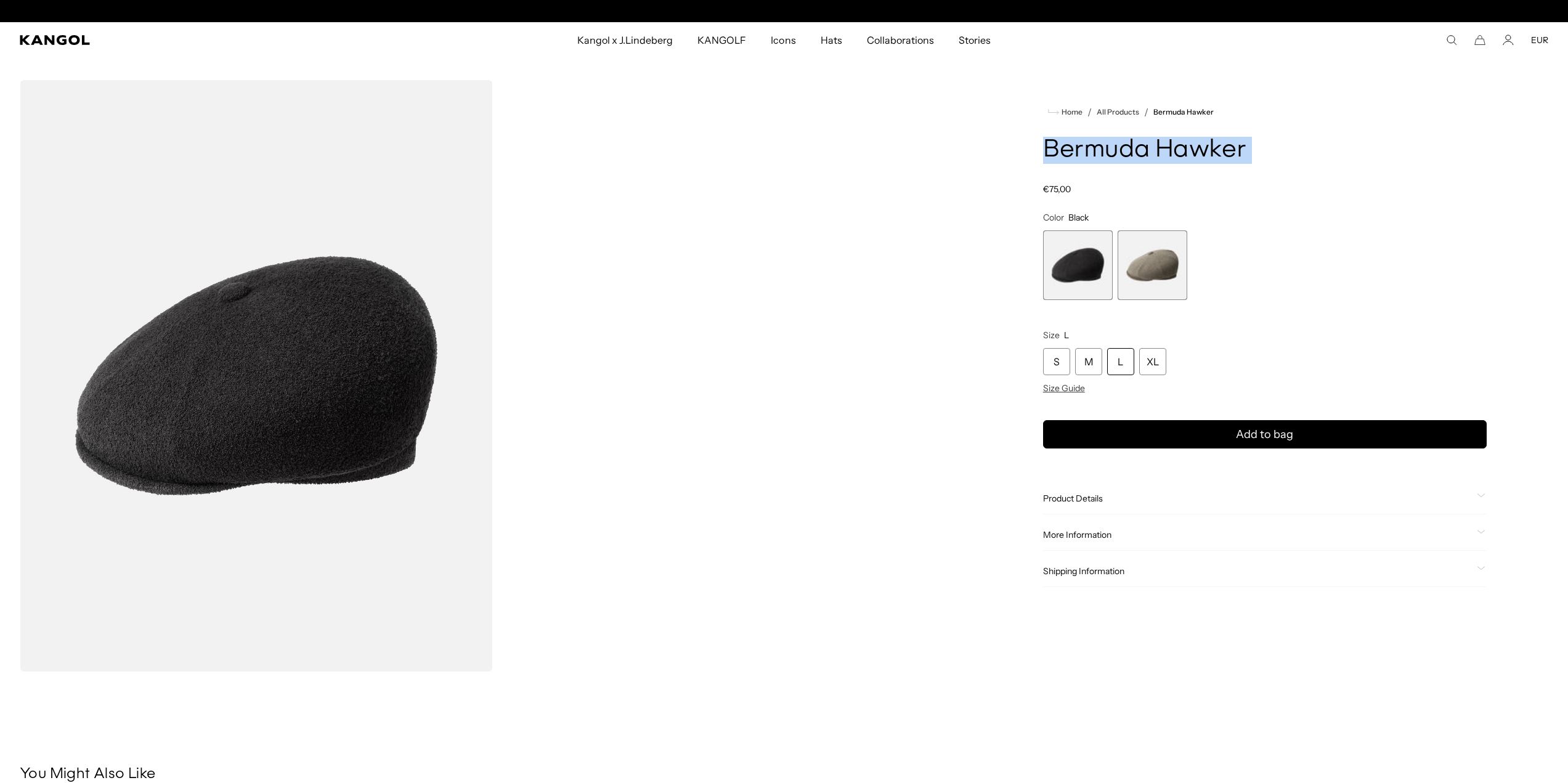
scroll to position [0, 254]
click at [1083, 280] on span "1 of 2" at bounding box center [1078, 265] width 69 height 69
click at [1135, 274] on span "2 of 2" at bounding box center [1152, 265] width 69 height 69
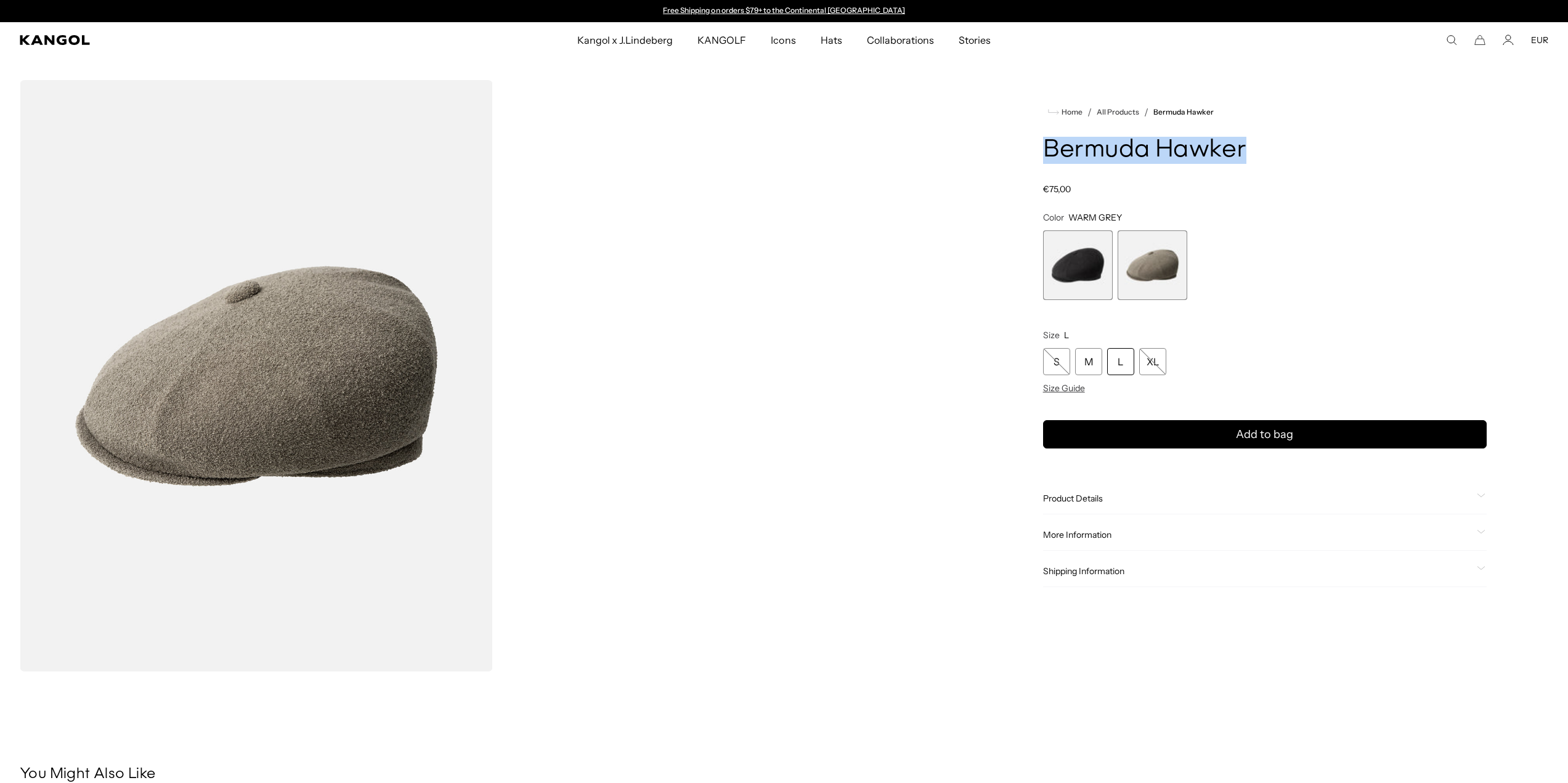
click at [1095, 268] on span "1 of 2" at bounding box center [1078, 265] width 69 height 69
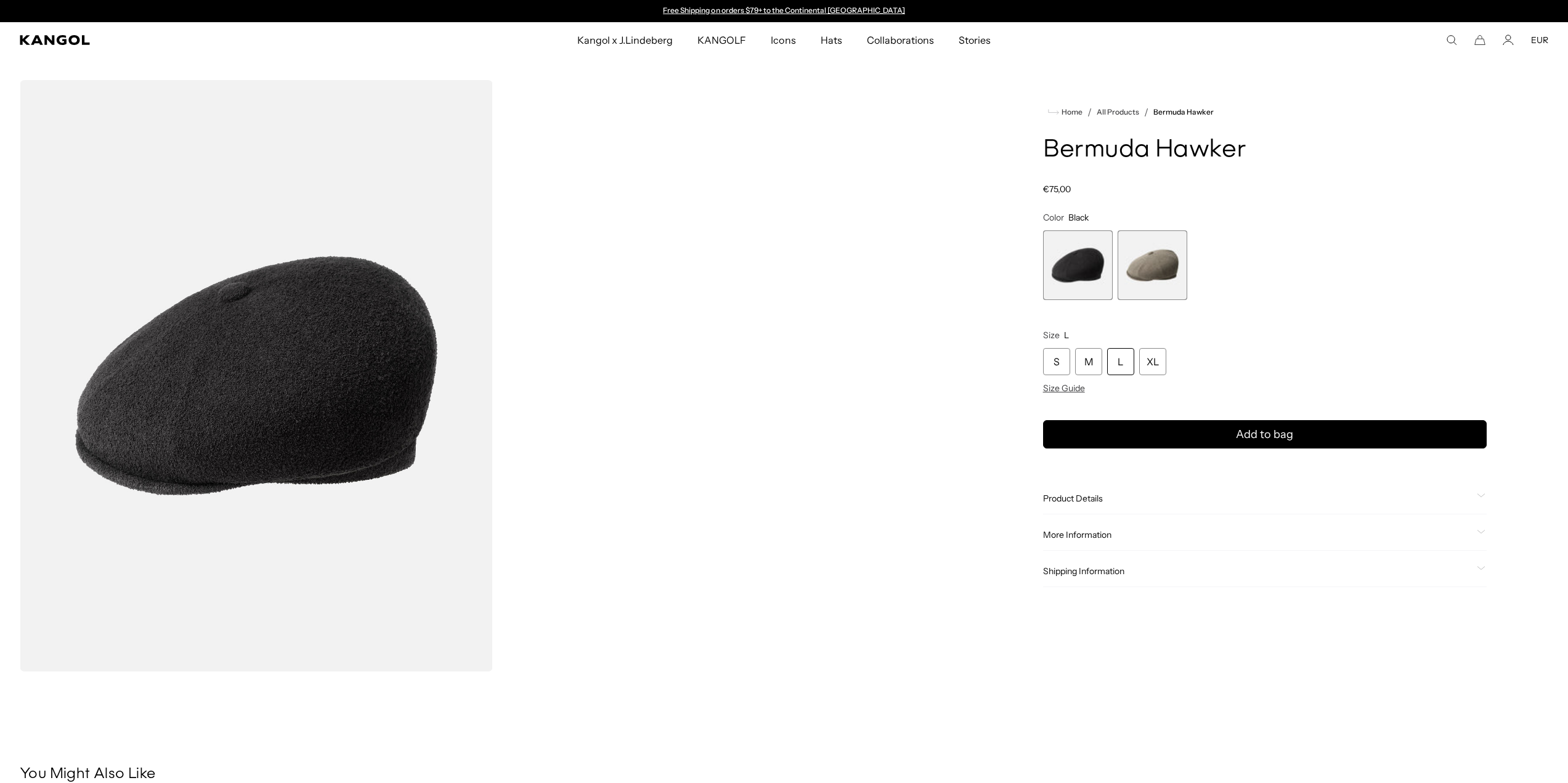
click at [1128, 363] on div "L" at bounding box center [1121, 362] width 27 height 27
click at [1063, 392] on span "Size Guide" at bounding box center [1064, 388] width 42 height 11
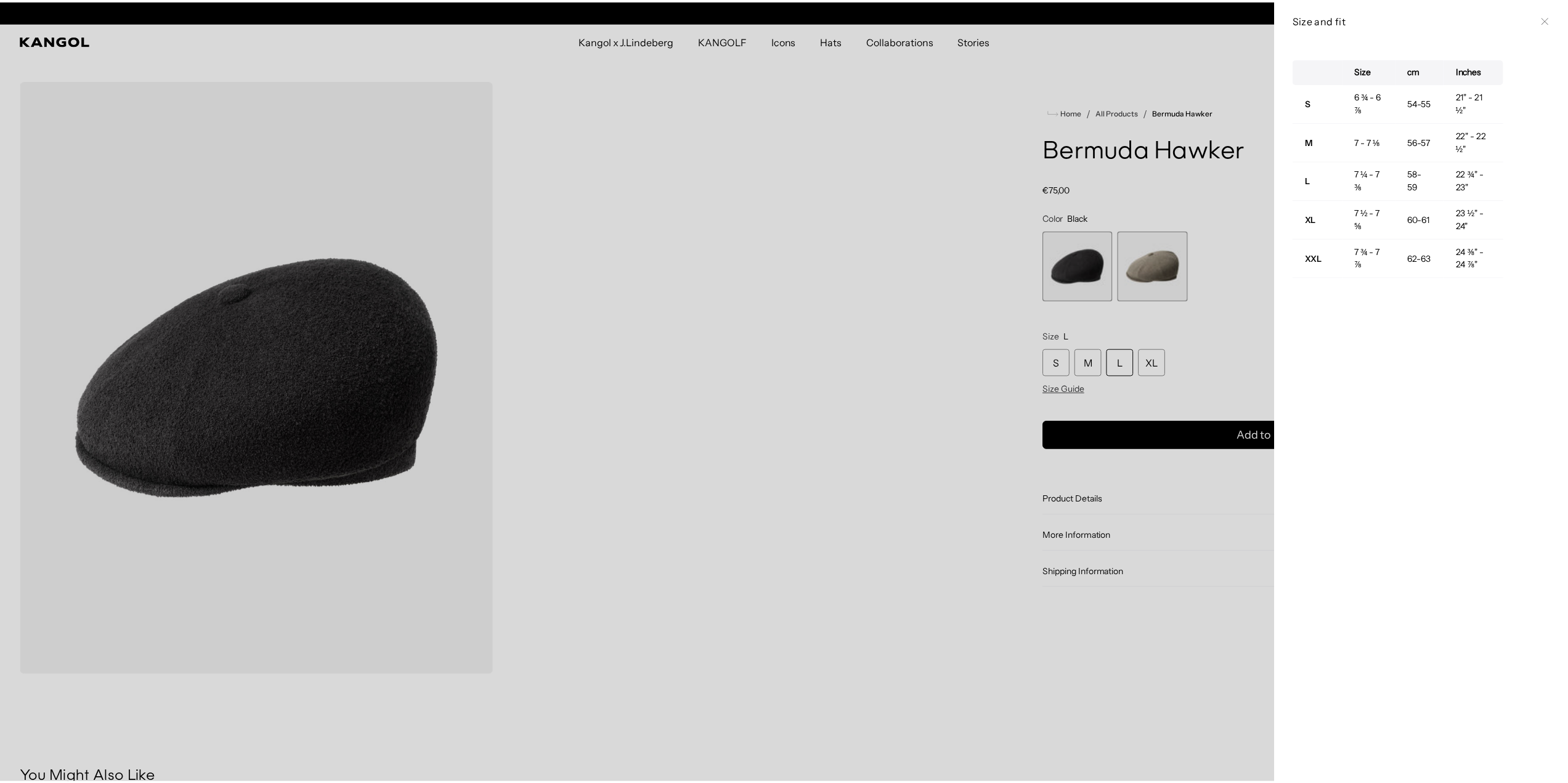
scroll to position [0, 254]
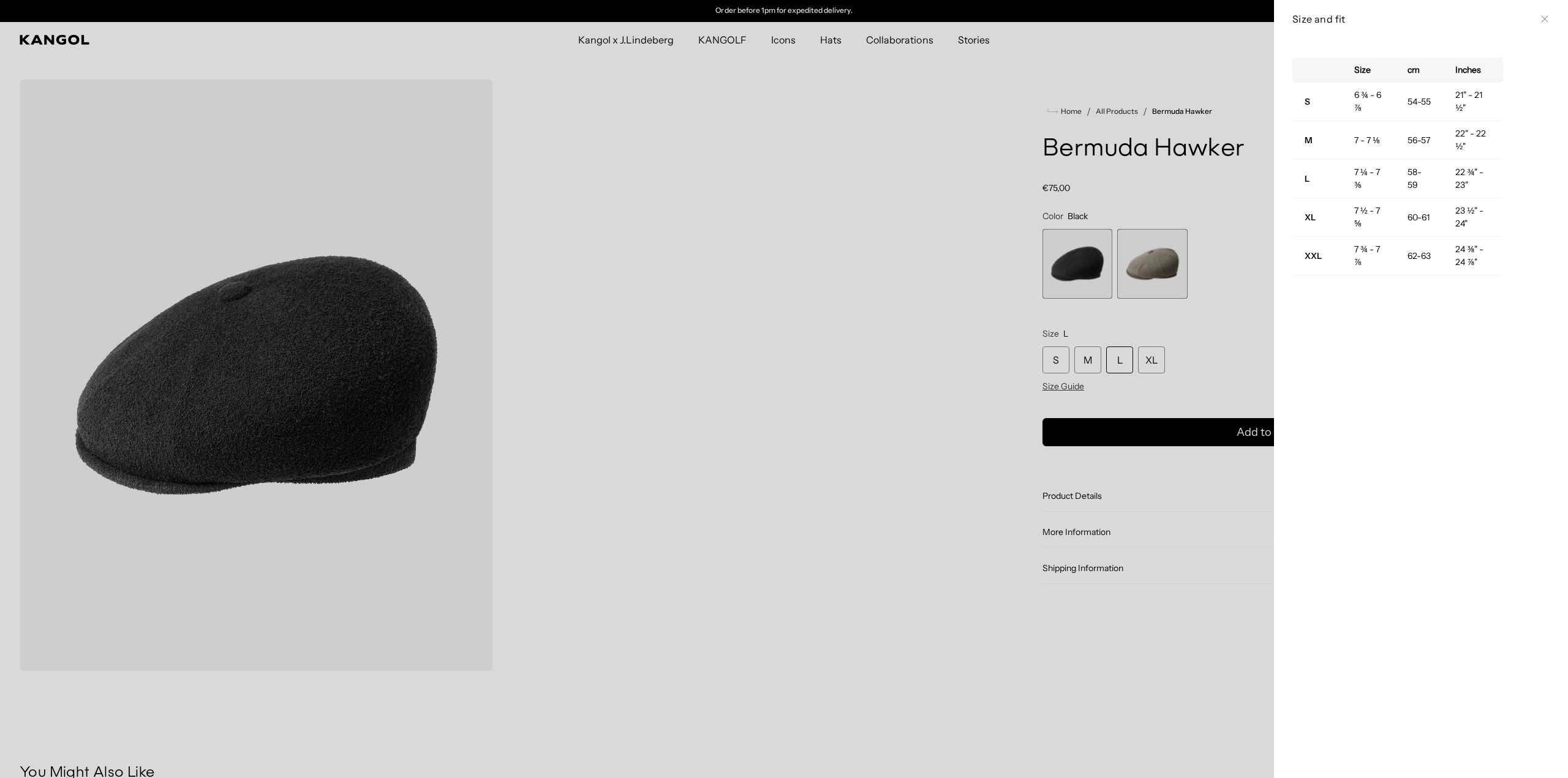
click at [832, 218] on div at bounding box center [784, 389] width 1568 height 778
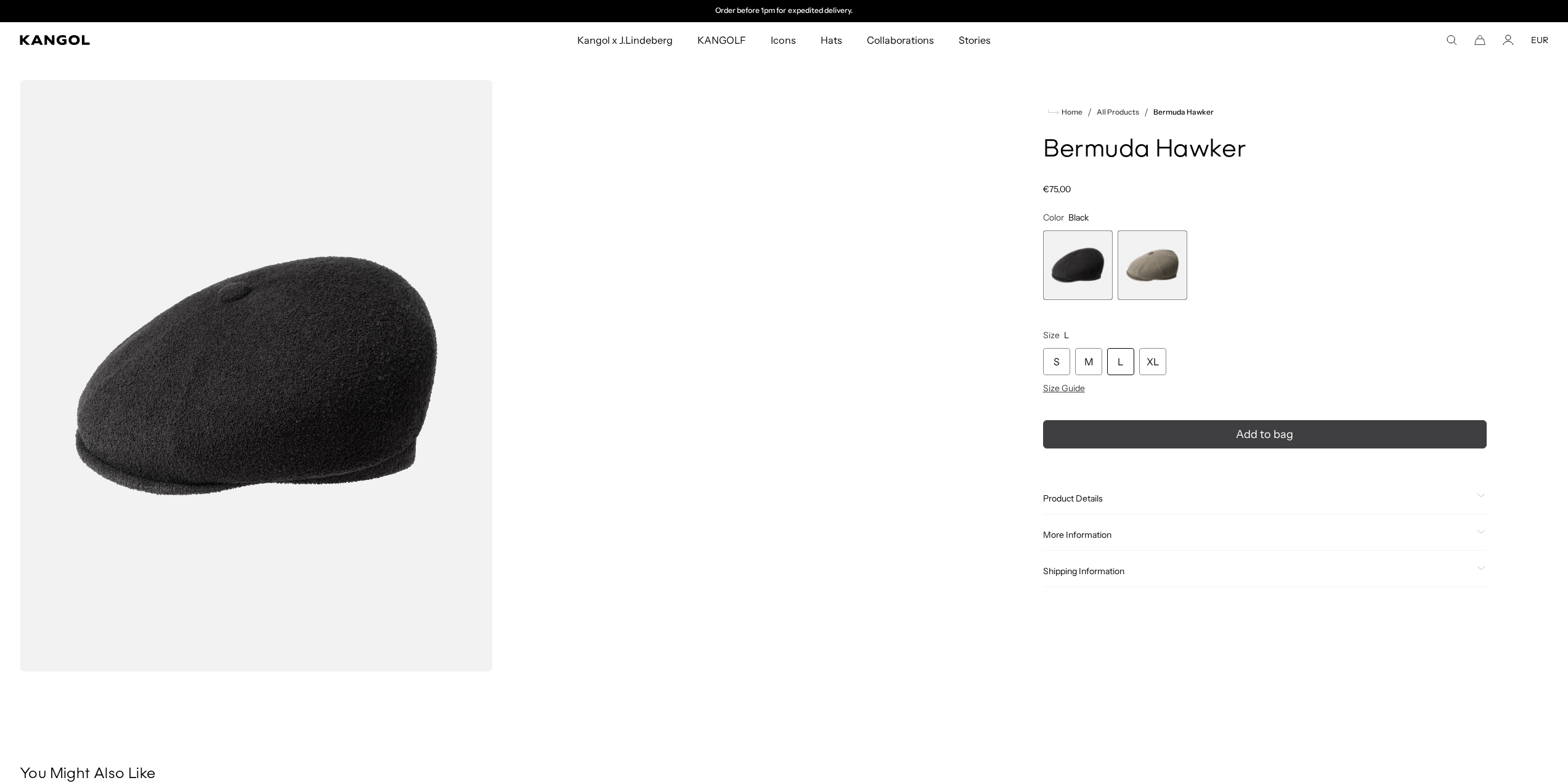
click at [1274, 432] on button "Add to bag" at bounding box center [1264, 434] width 444 height 28
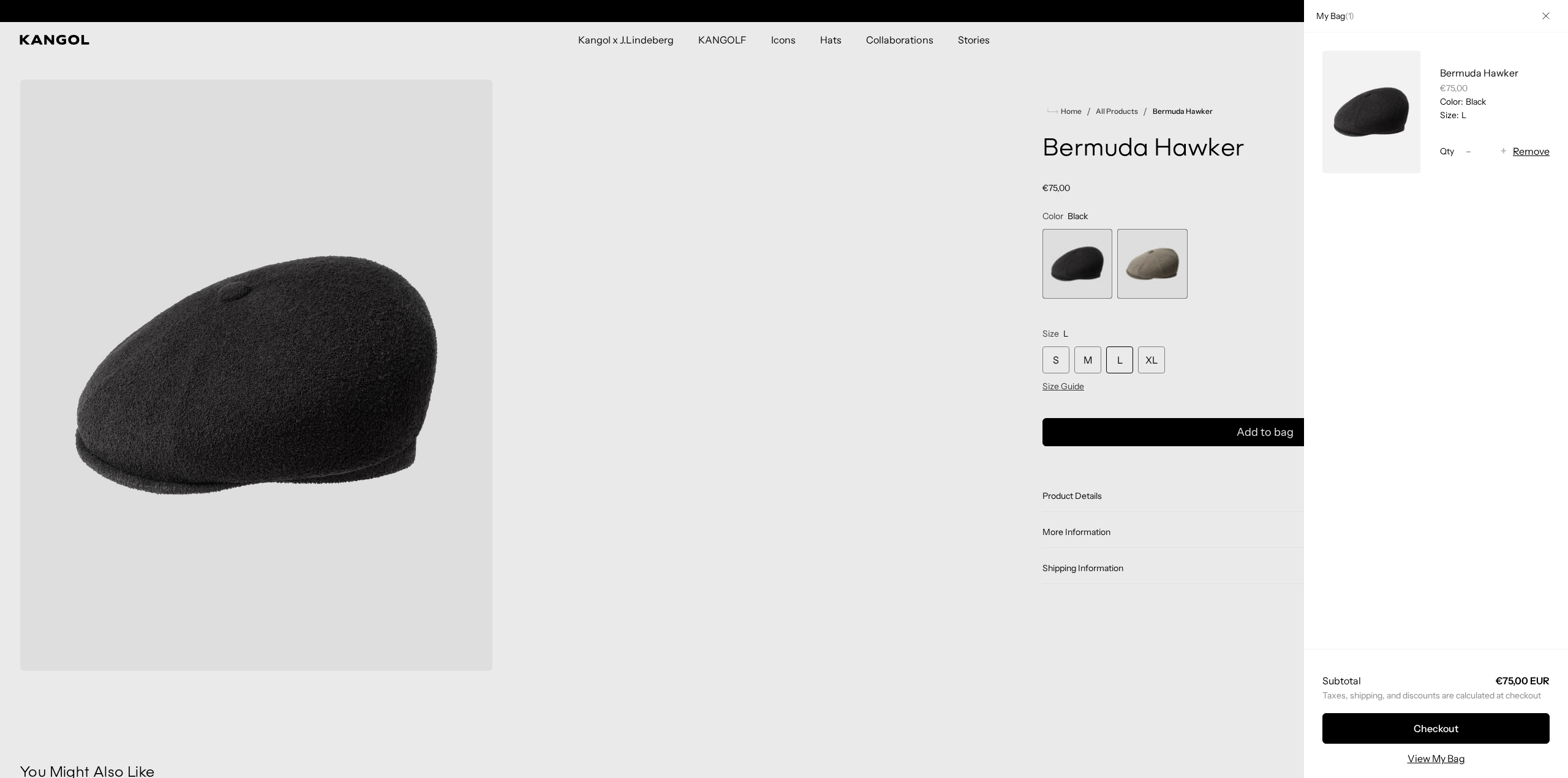
scroll to position [0, 0]
click at [1448, 759] on link "View My Bag" at bounding box center [1436, 758] width 58 height 14
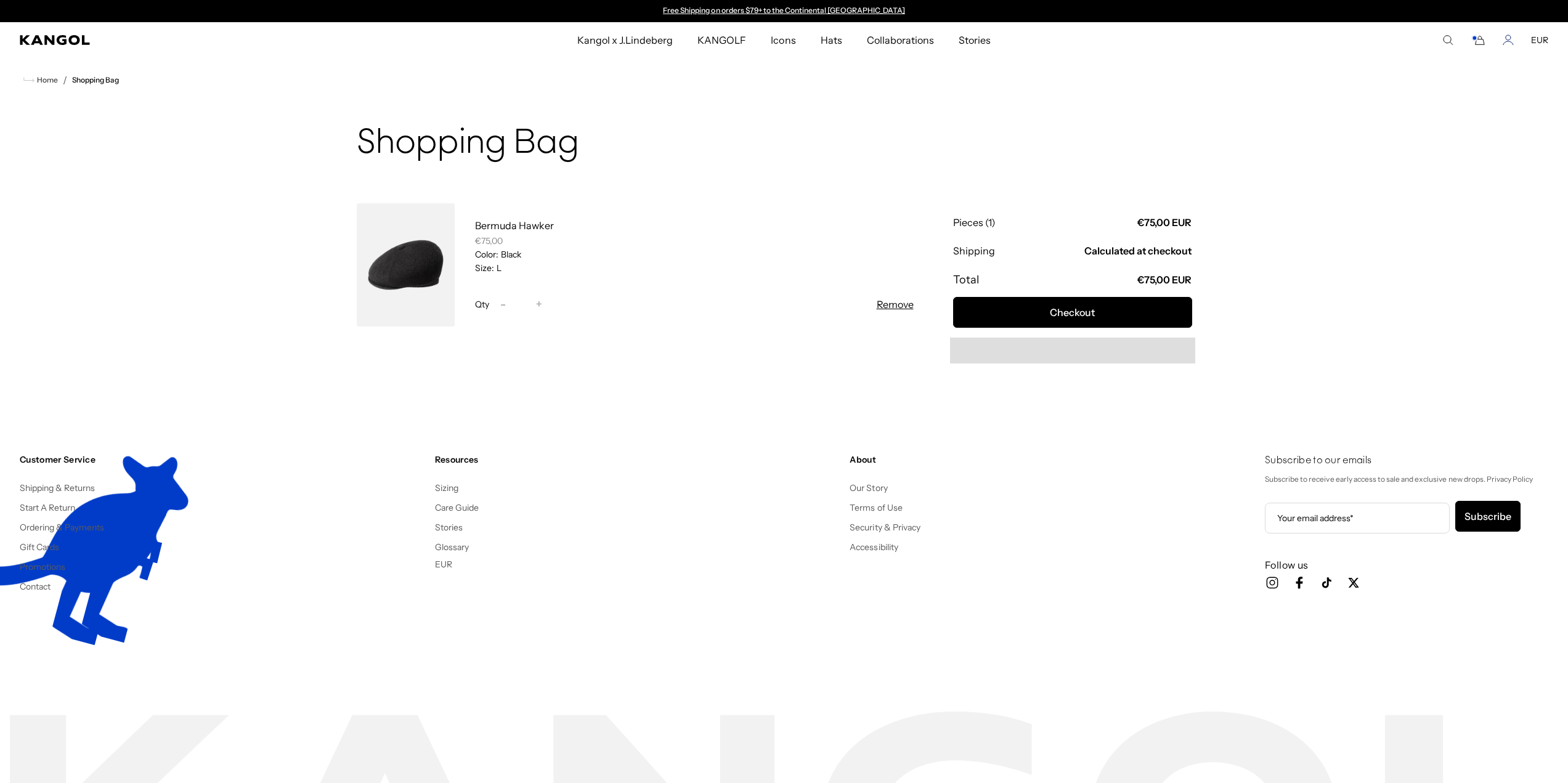
click at [1507, 40] on icon "Account" at bounding box center [1508, 38] width 5 height 5
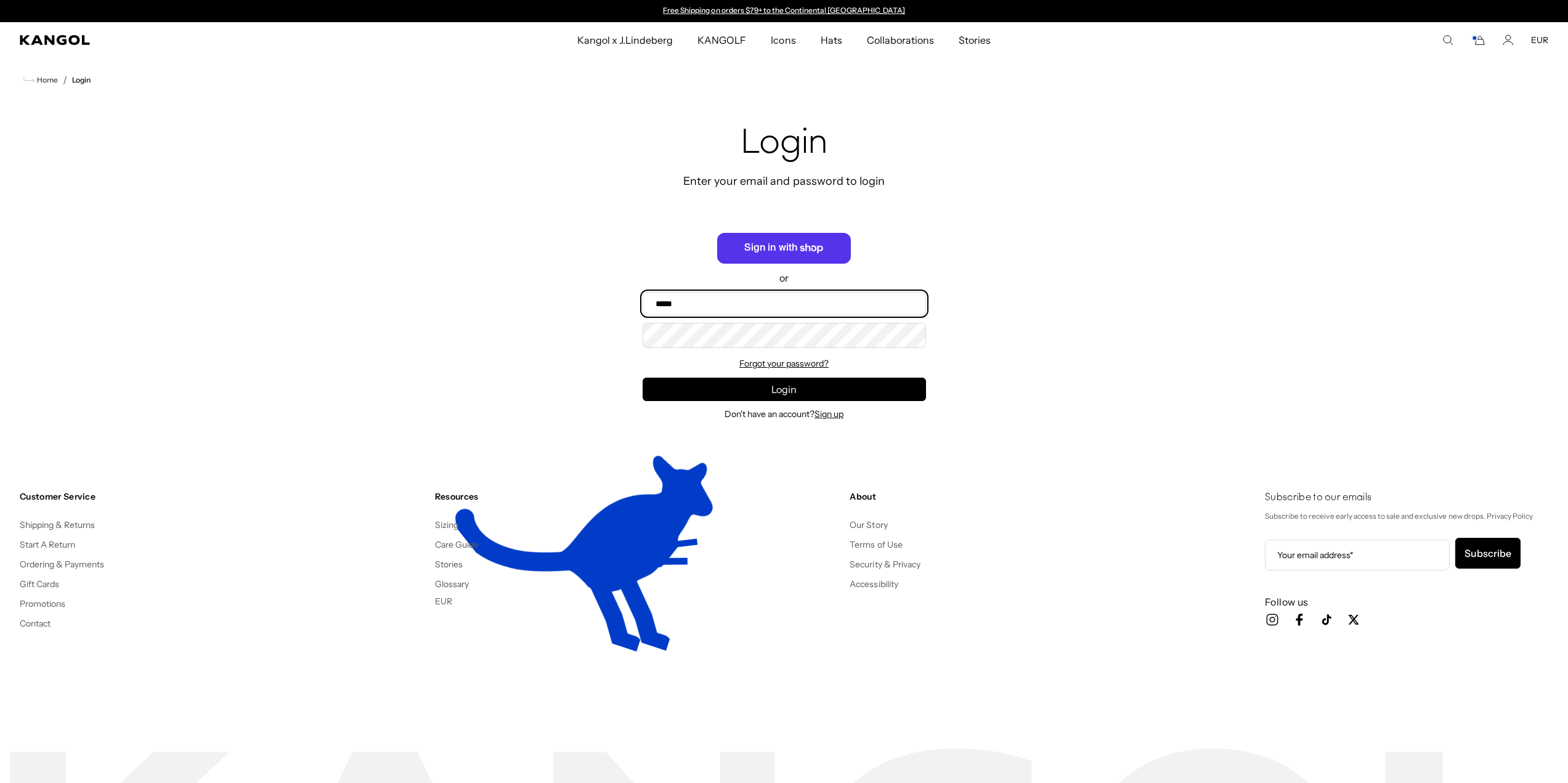
click at [805, 310] on input "Email" at bounding box center [784, 303] width 283 height 23
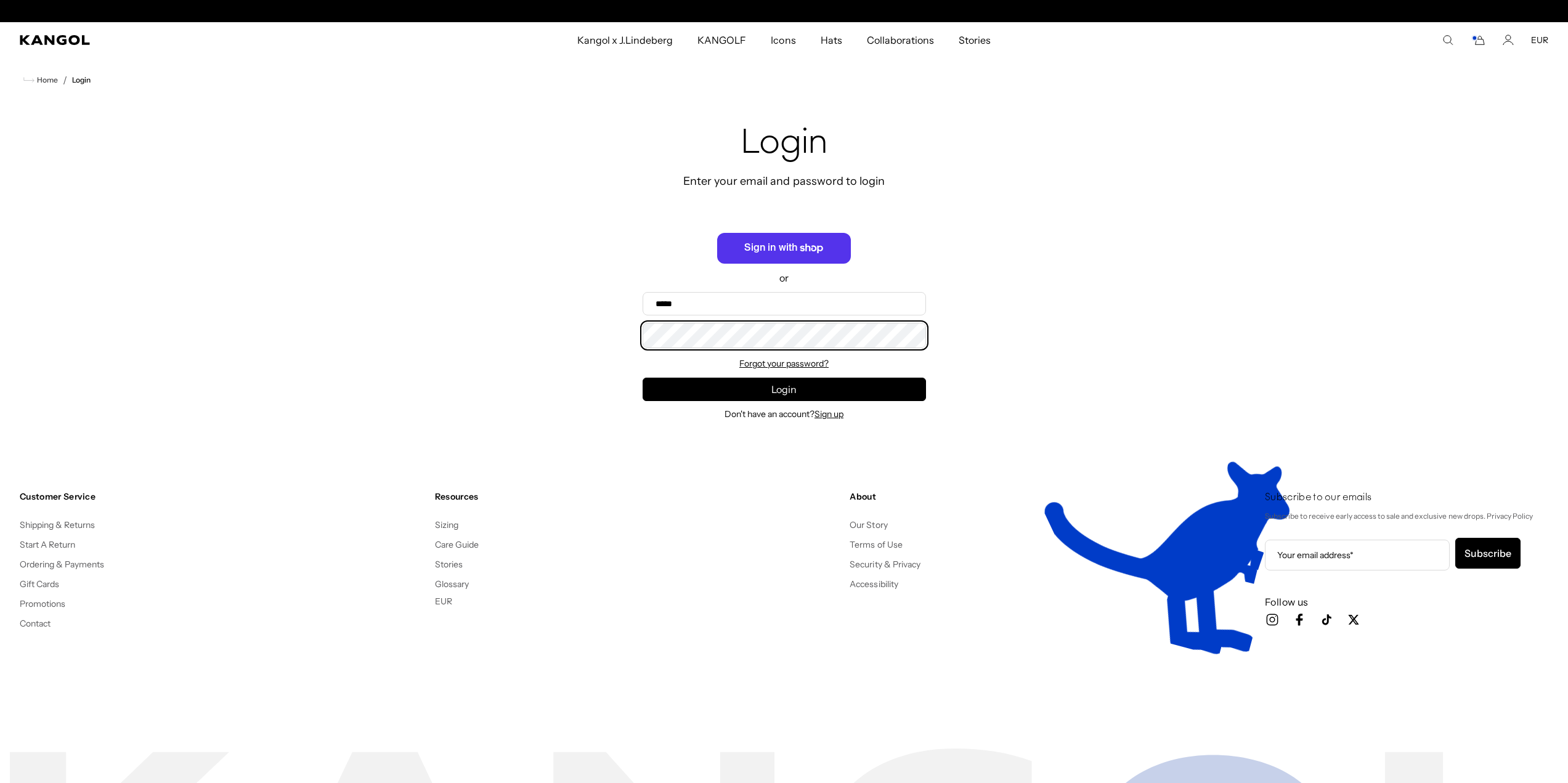
scroll to position [0, 254]
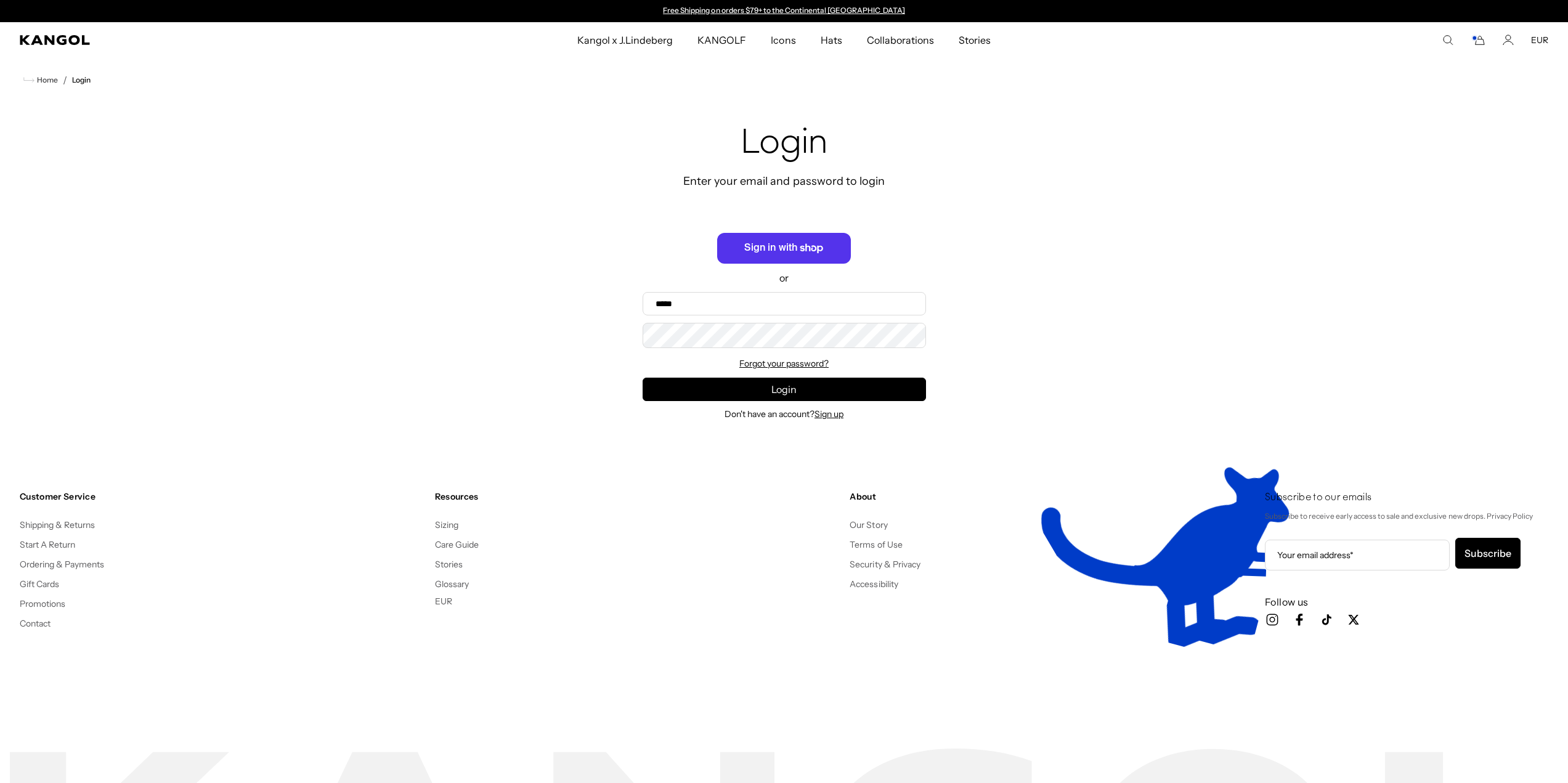
click at [58, 49] on comp-header "Kangol x J.Lindeberg Kangol x J.Lindeberg Men's Shop All Headwear Tops Outerwea…" at bounding box center [784, 40] width 1568 height 36
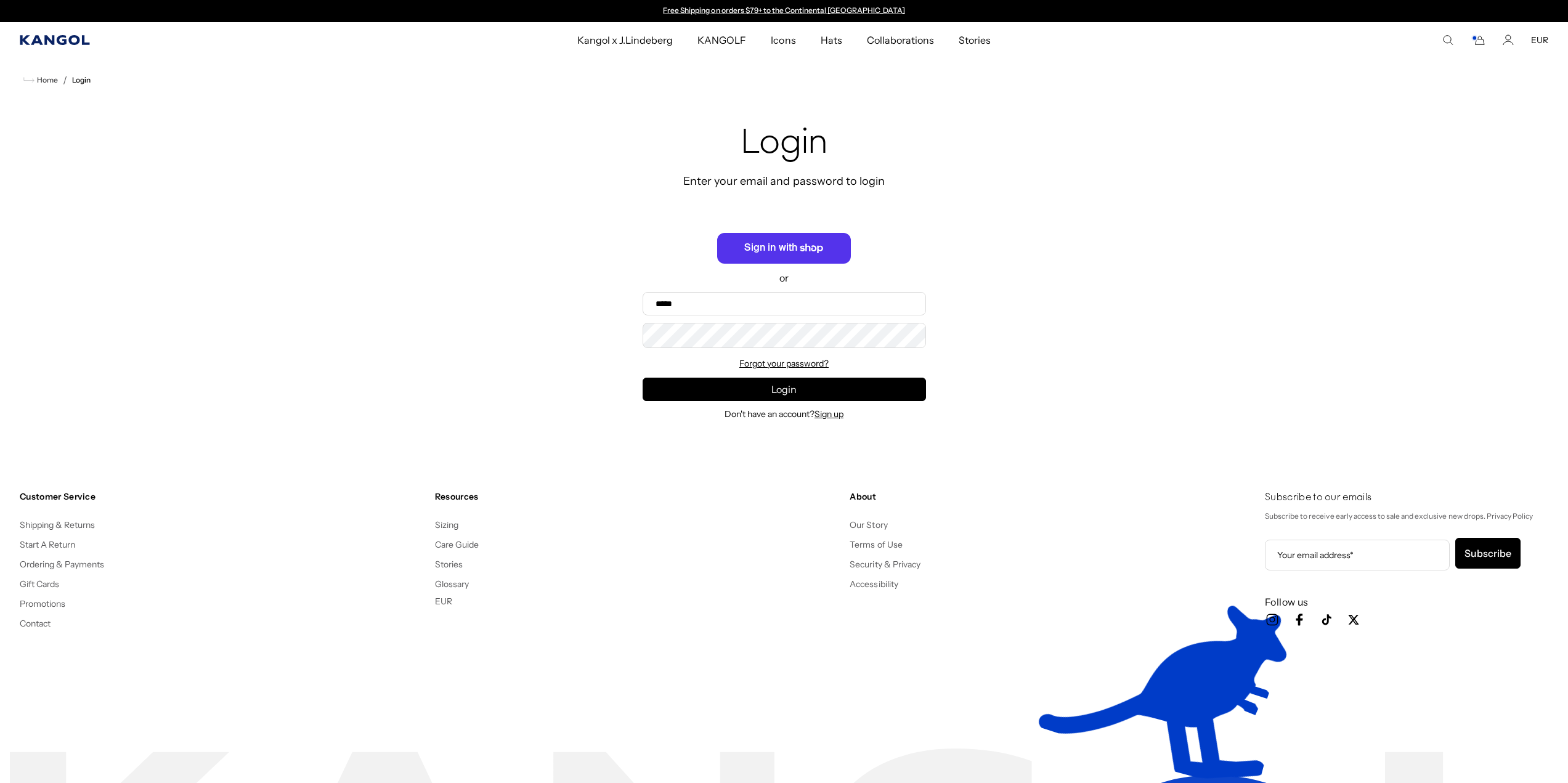
click at [58, 44] on icon "Kangol" at bounding box center [55, 40] width 71 height 10
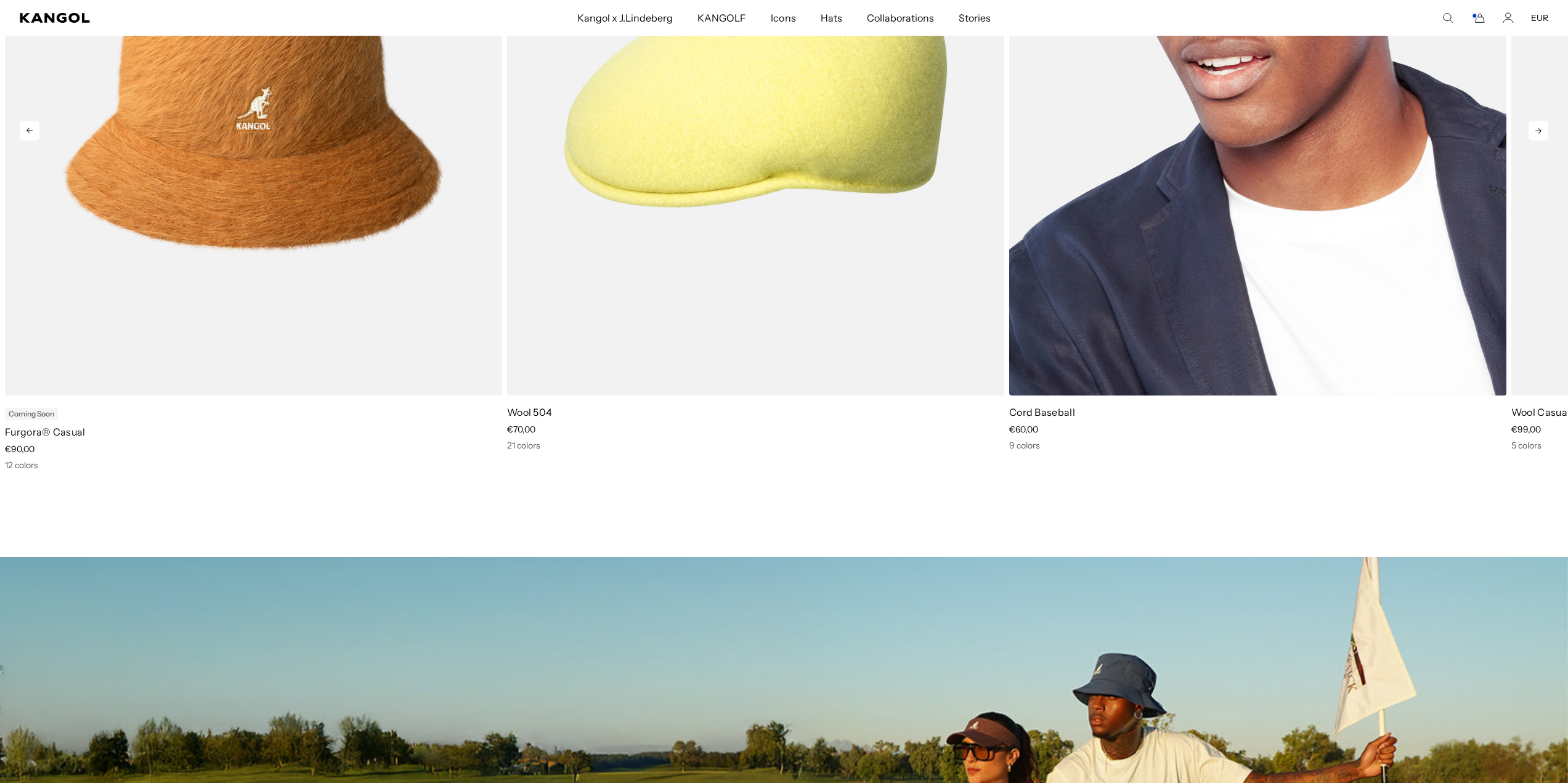
scroll to position [1355, 0]
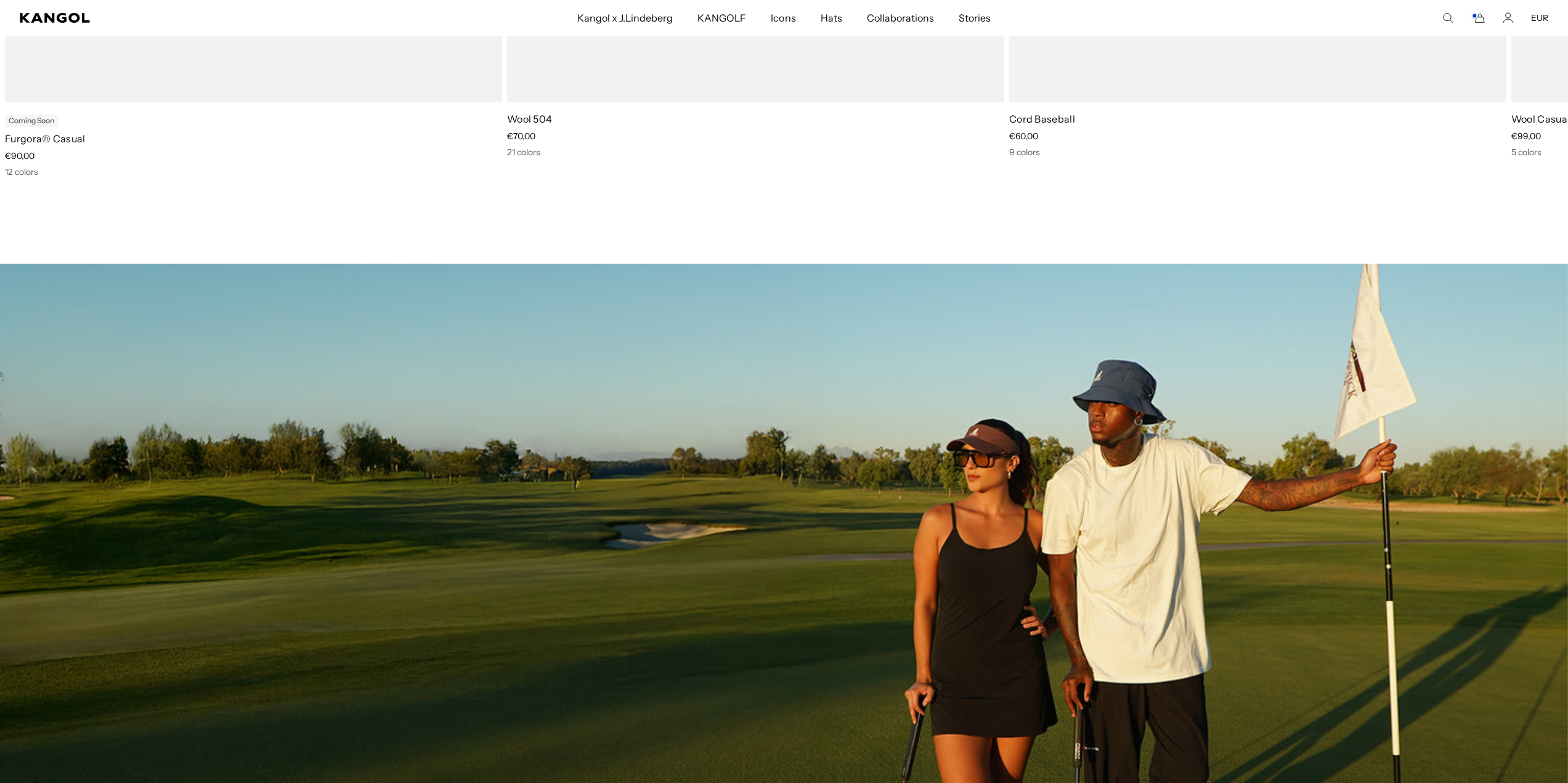
click at [1510, 13] on icon "Account" at bounding box center [1509, 18] width 11 height 11
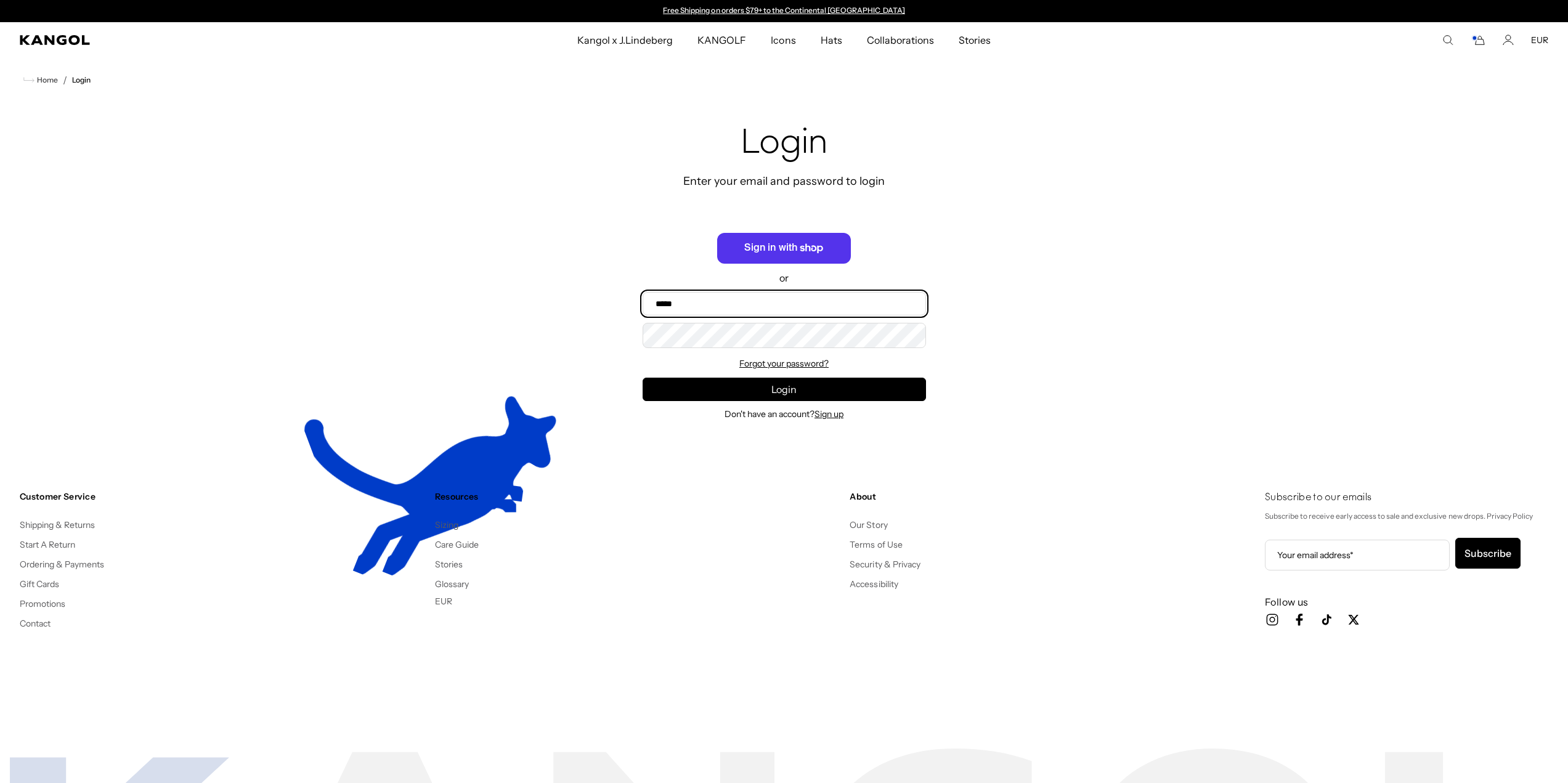
click at [803, 304] on input "Email" at bounding box center [784, 303] width 283 height 23
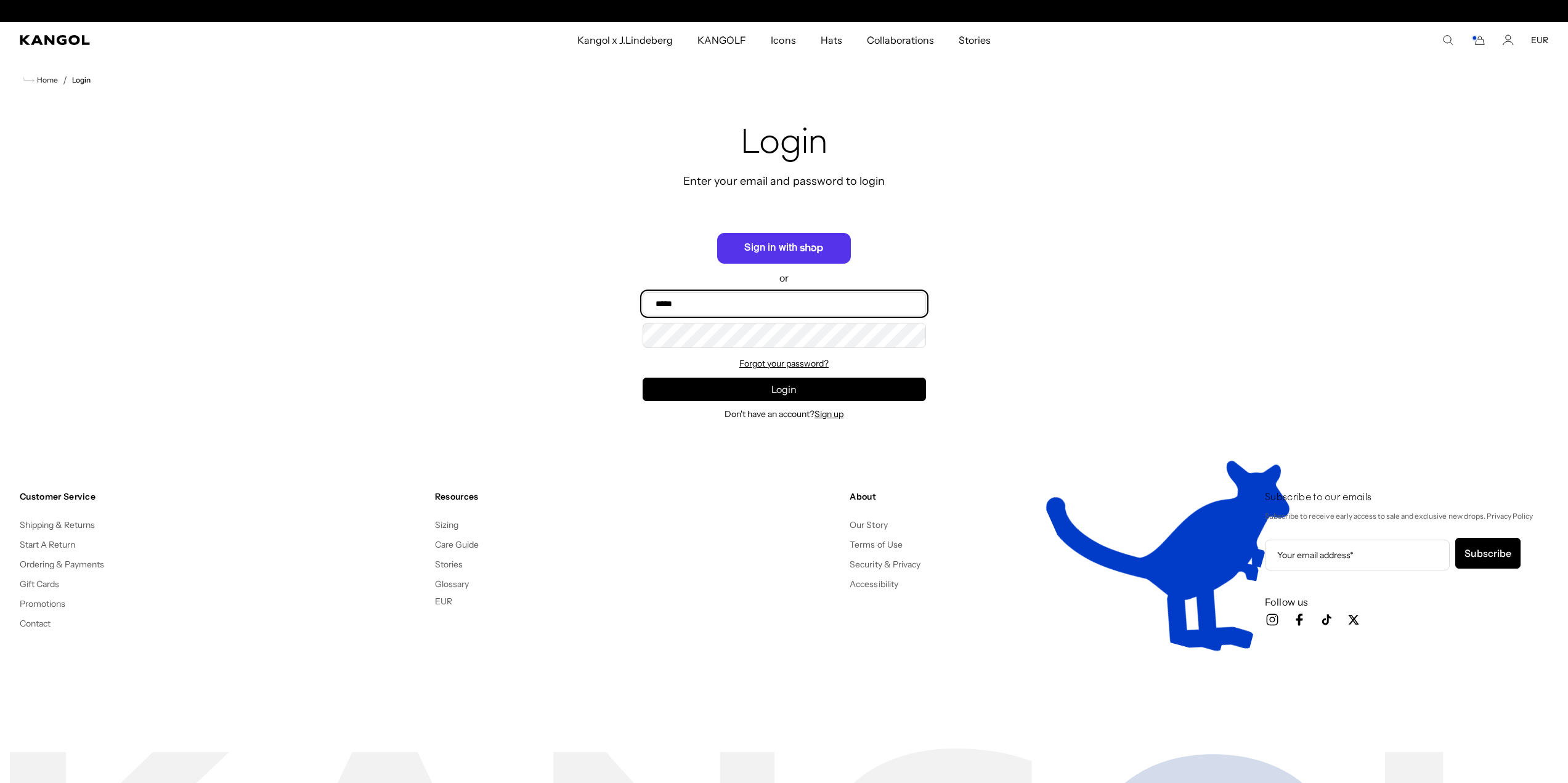
scroll to position [0, 254]
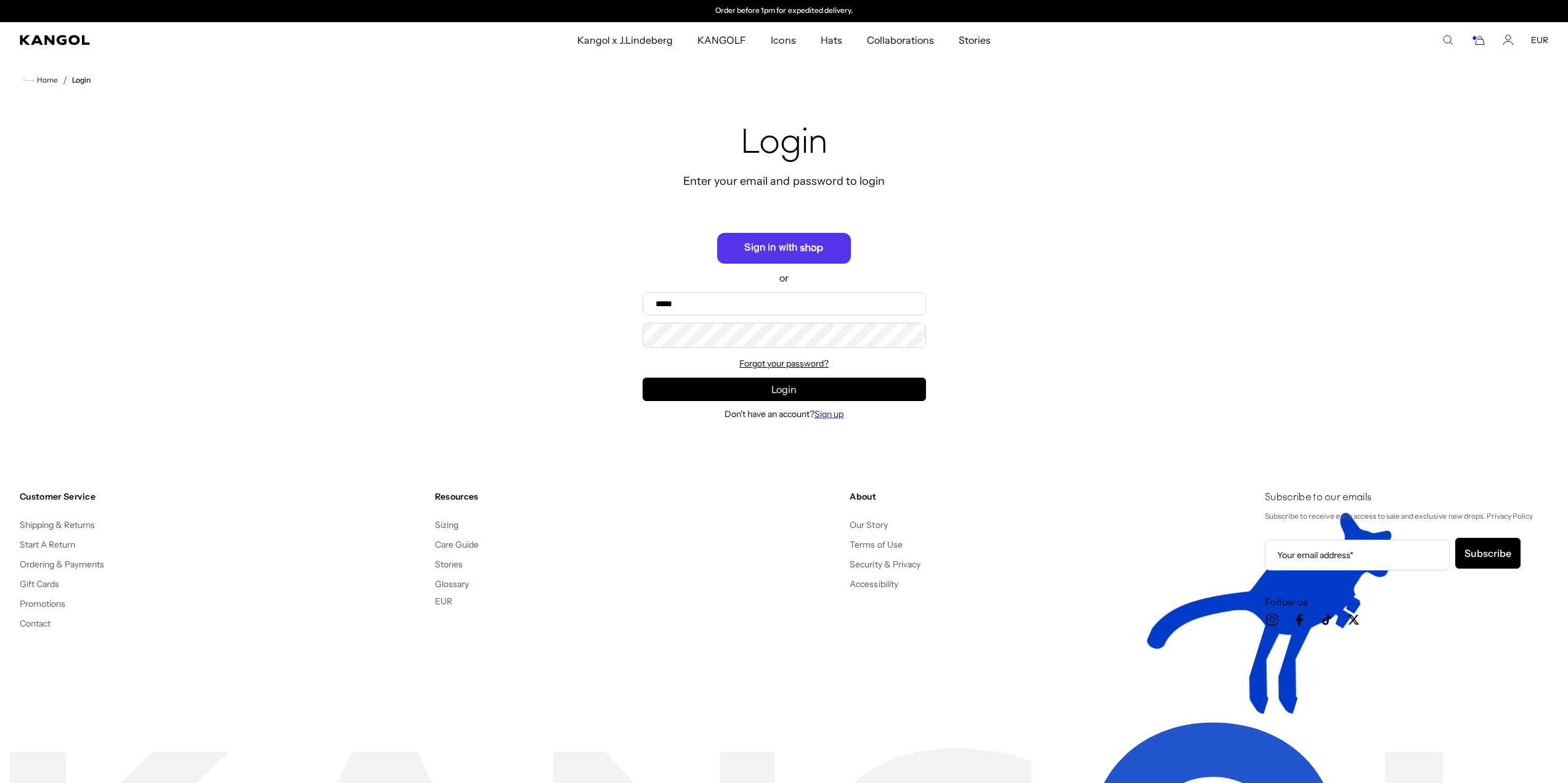
click at [842, 415] on link "Sign up" at bounding box center [829, 414] width 29 height 11
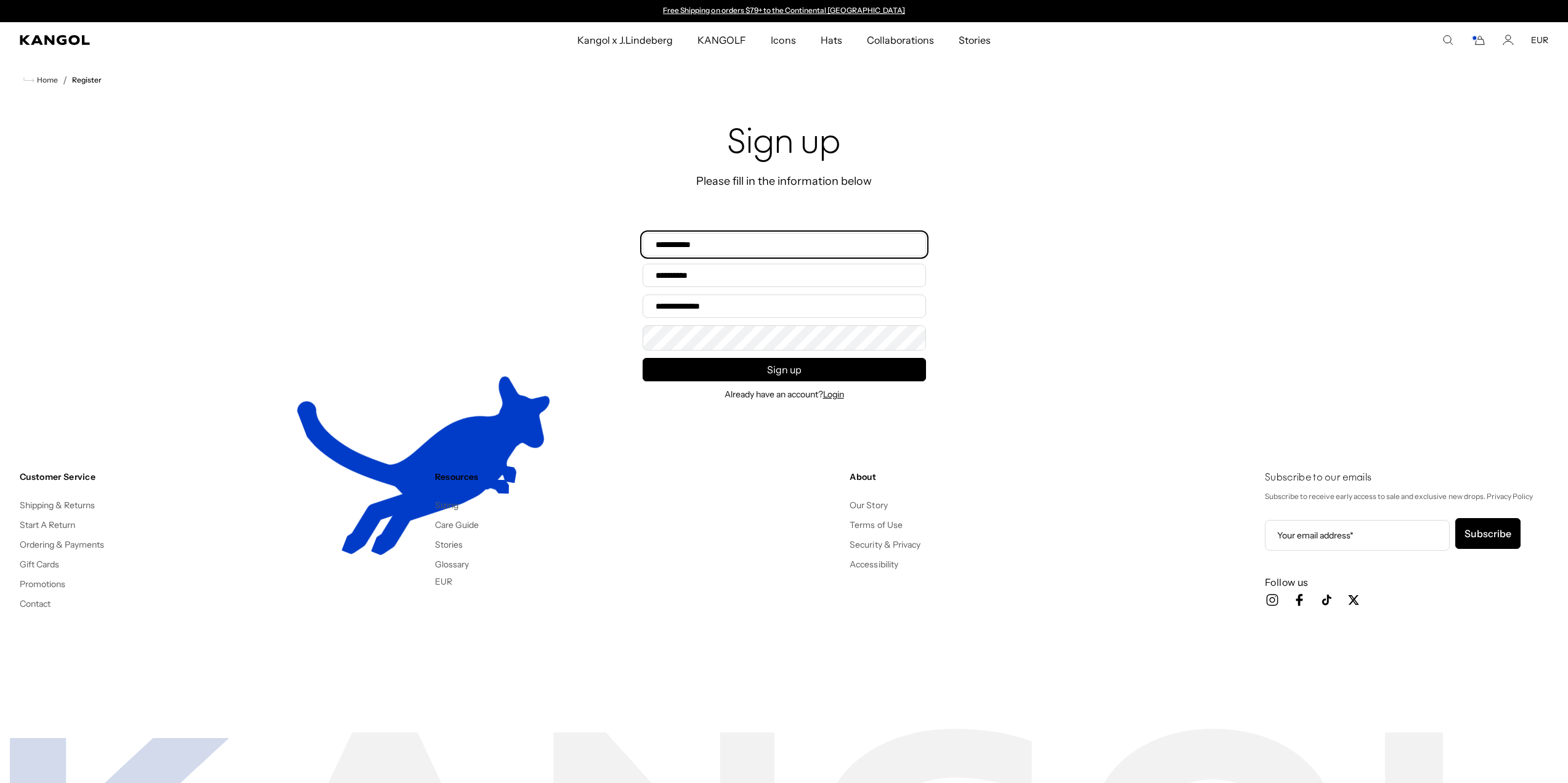
click at [745, 254] on input "First name*" at bounding box center [784, 244] width 283 height 23
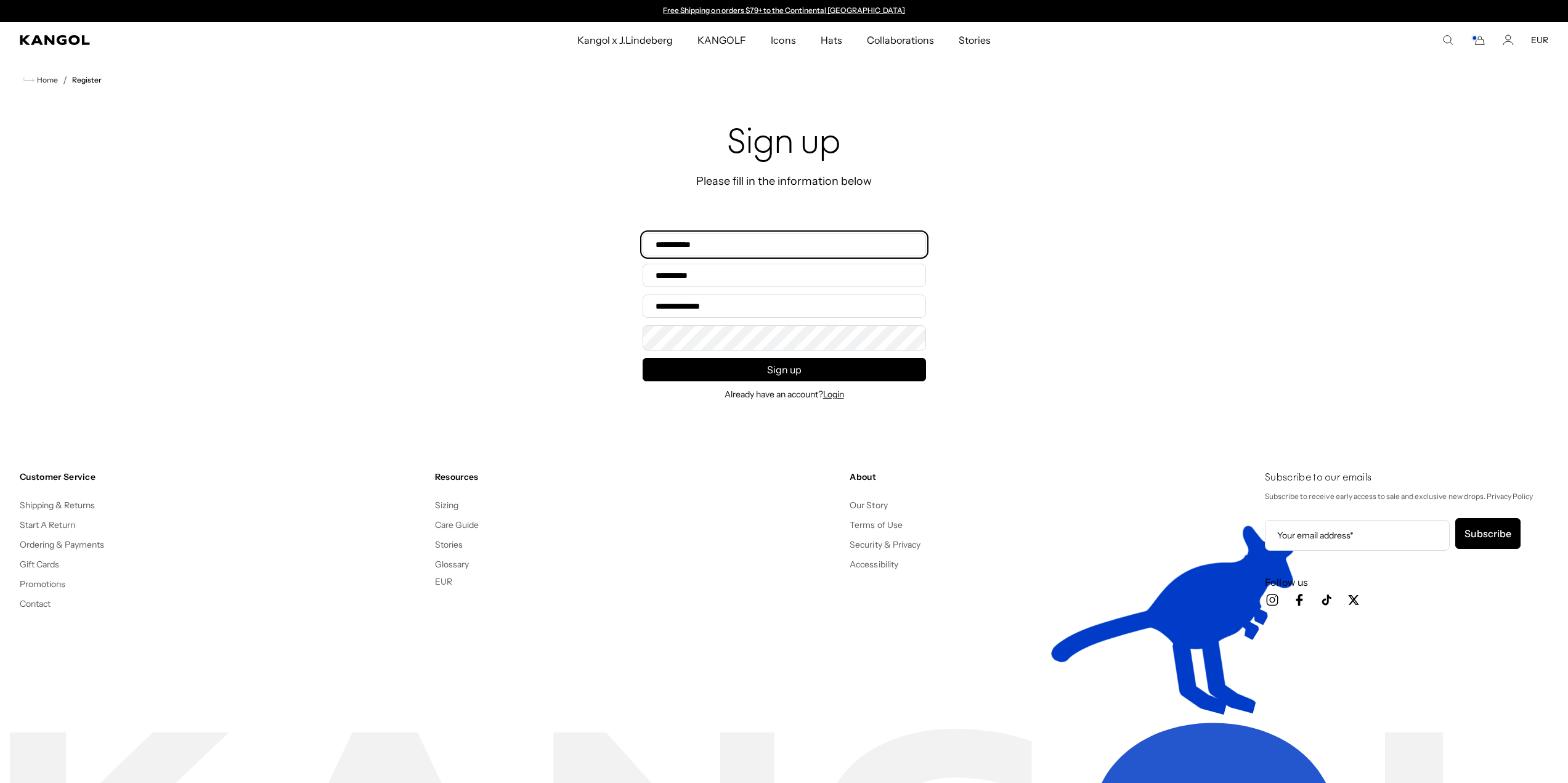
click at [728, 237] on input "First name*" at bounding box center [784, 244] width 283 height 23
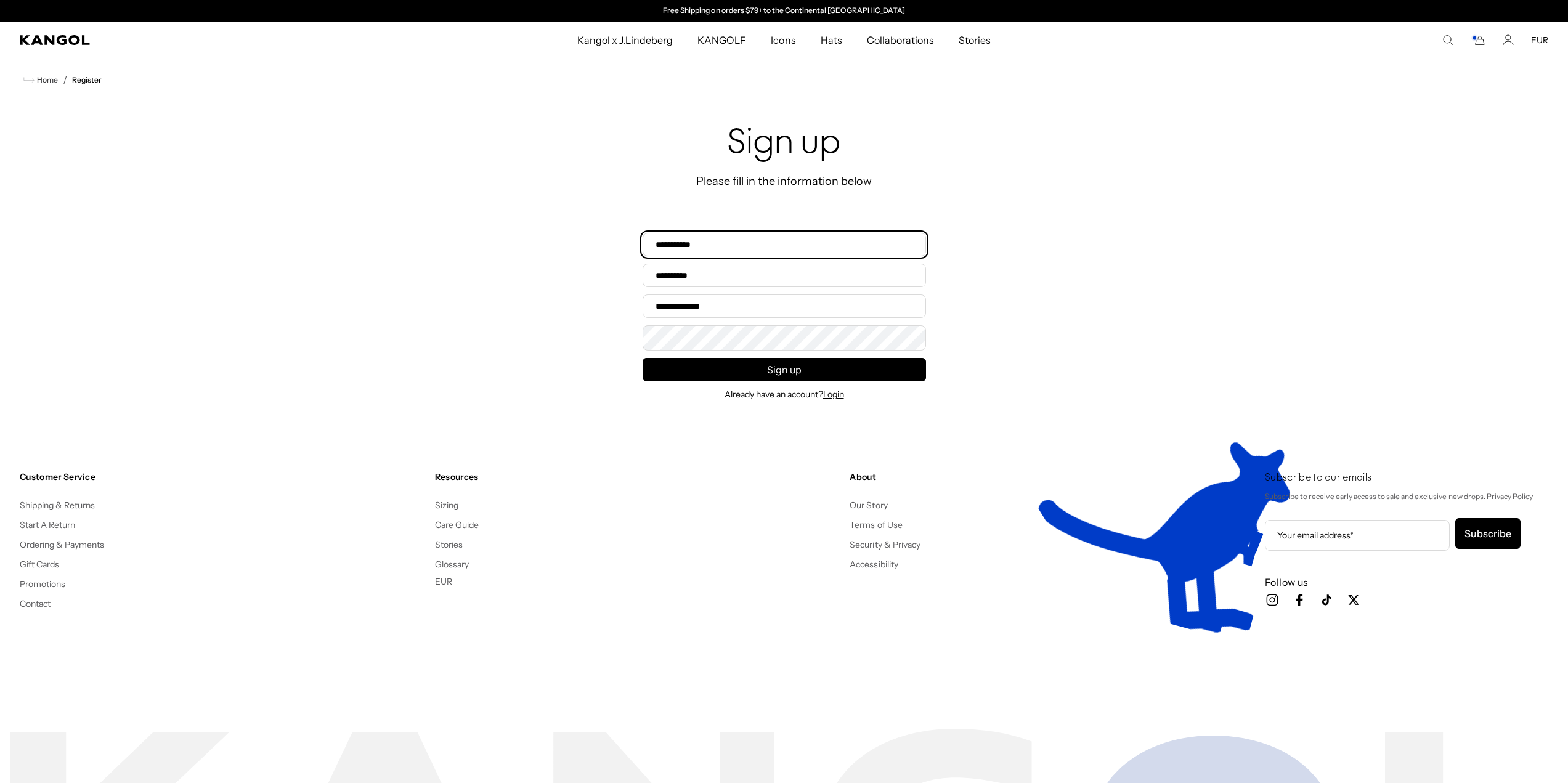
type input "****"
type input "*******"
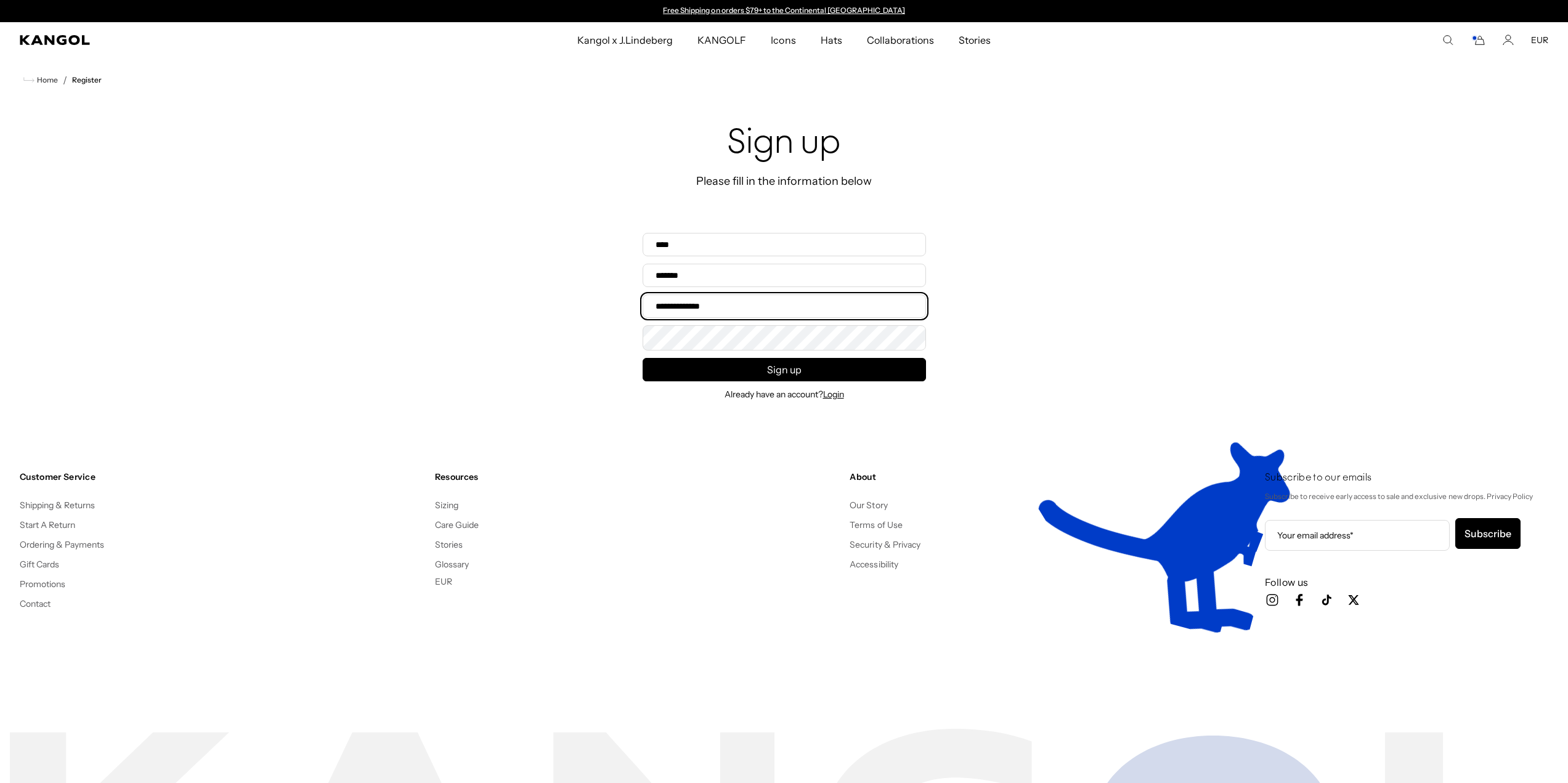
type input "**********"
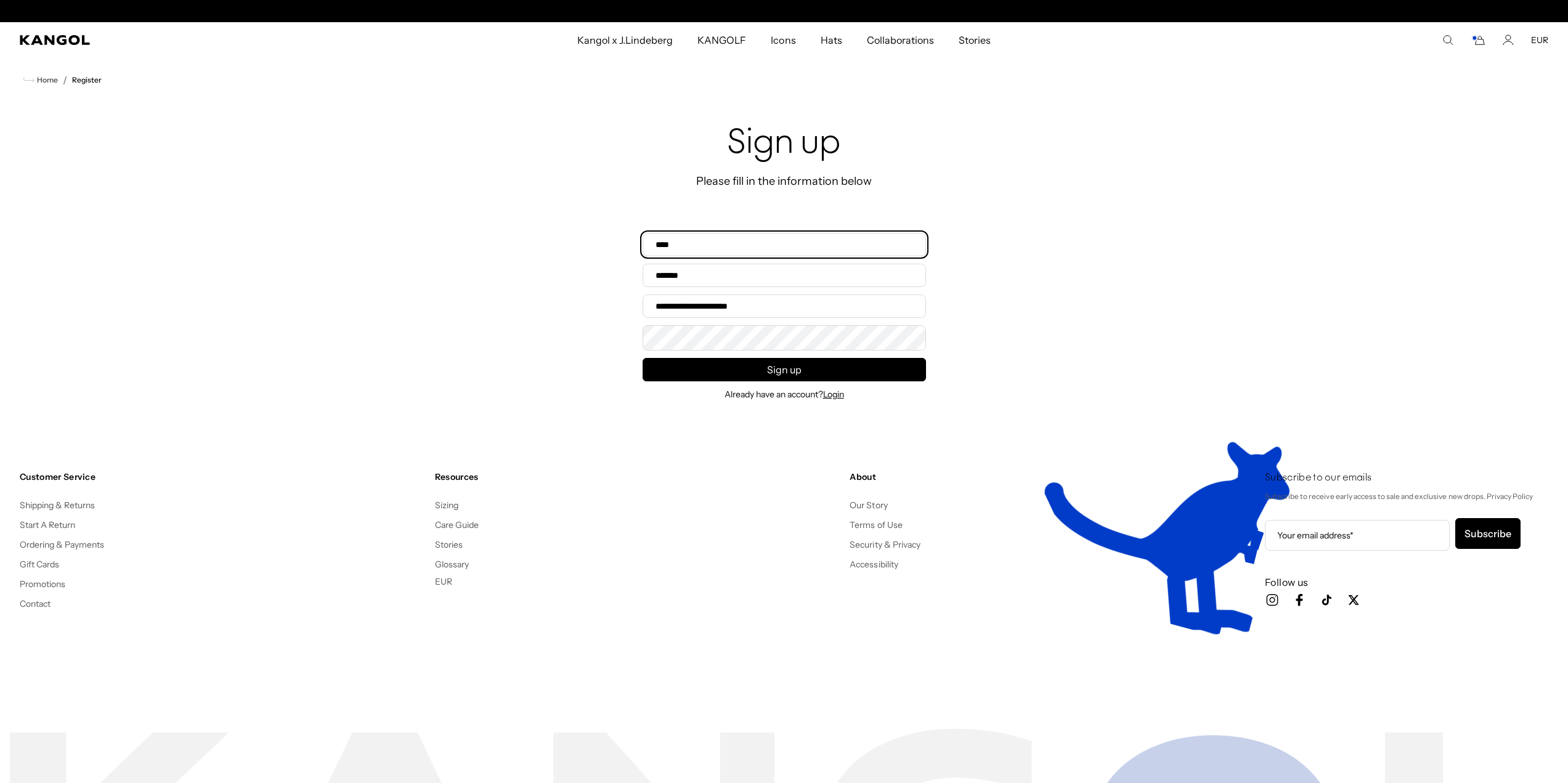
scroll to position [0, 254]
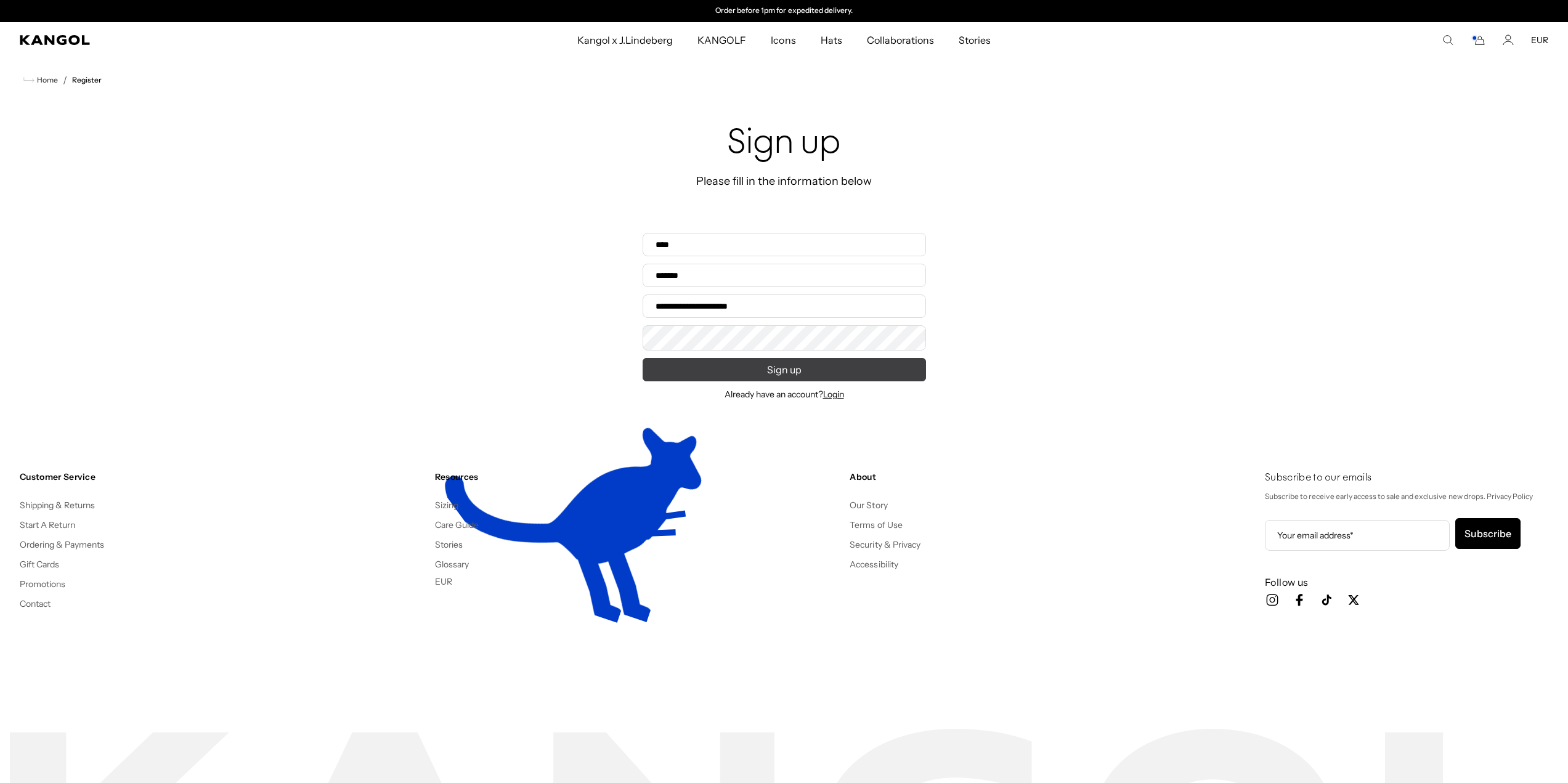
click at [811, 373] on button "Sign up" at bounding box center [784, 369] width 283 height 23
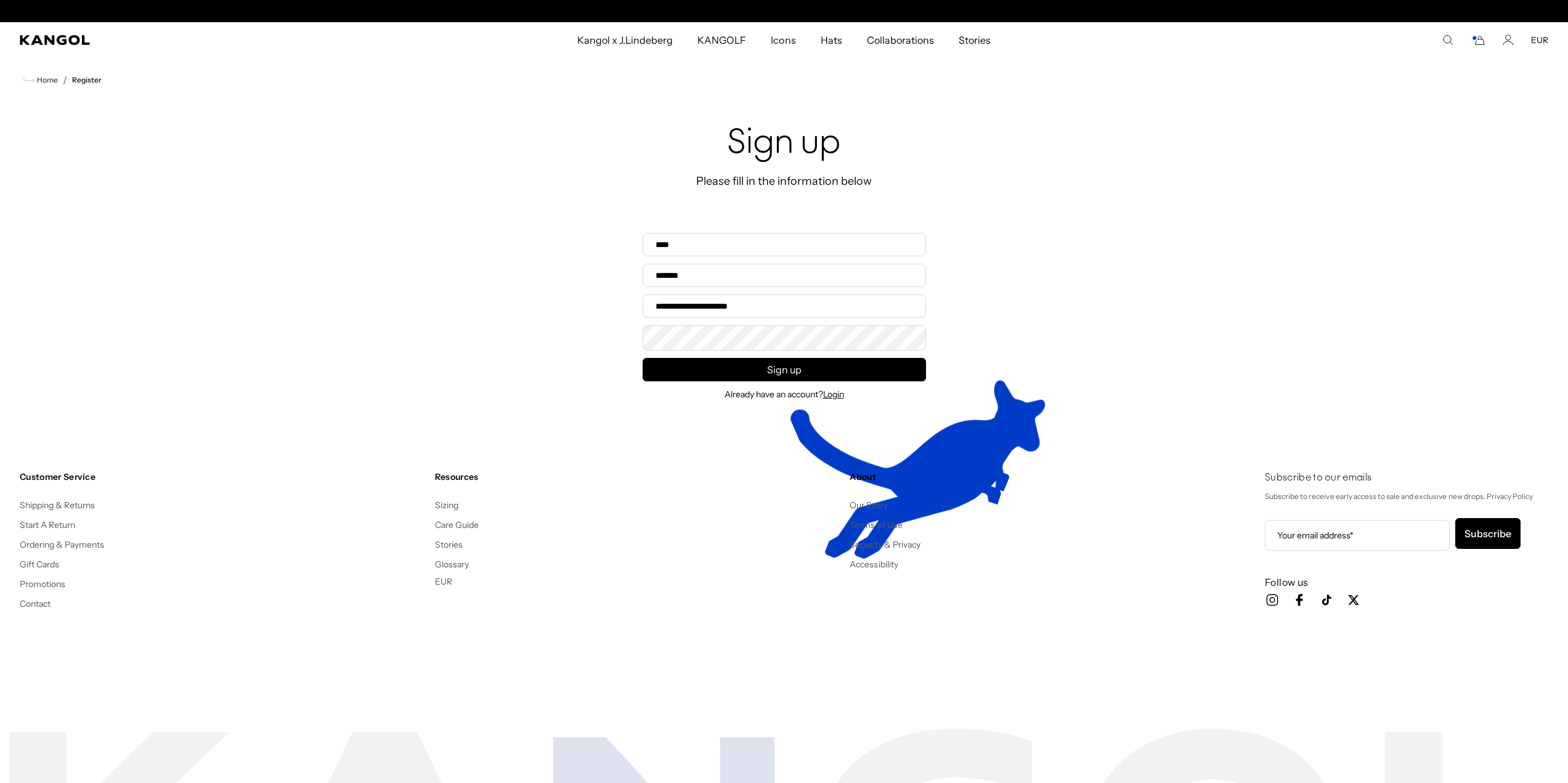
scroll to position [0, 0]
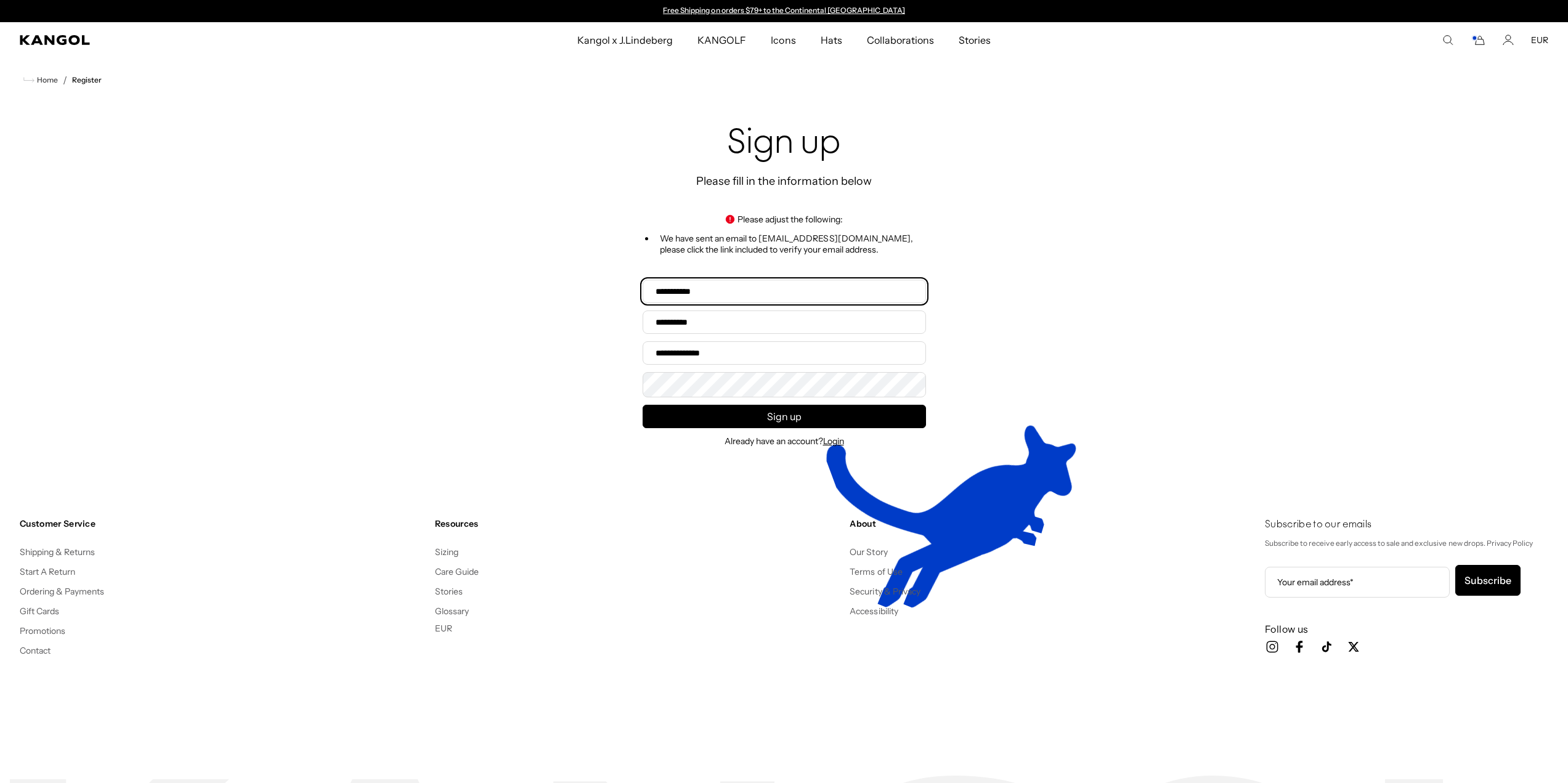
click at [775, 290] on input "First name*" at bounding box center [784, 291] width 283 height 23
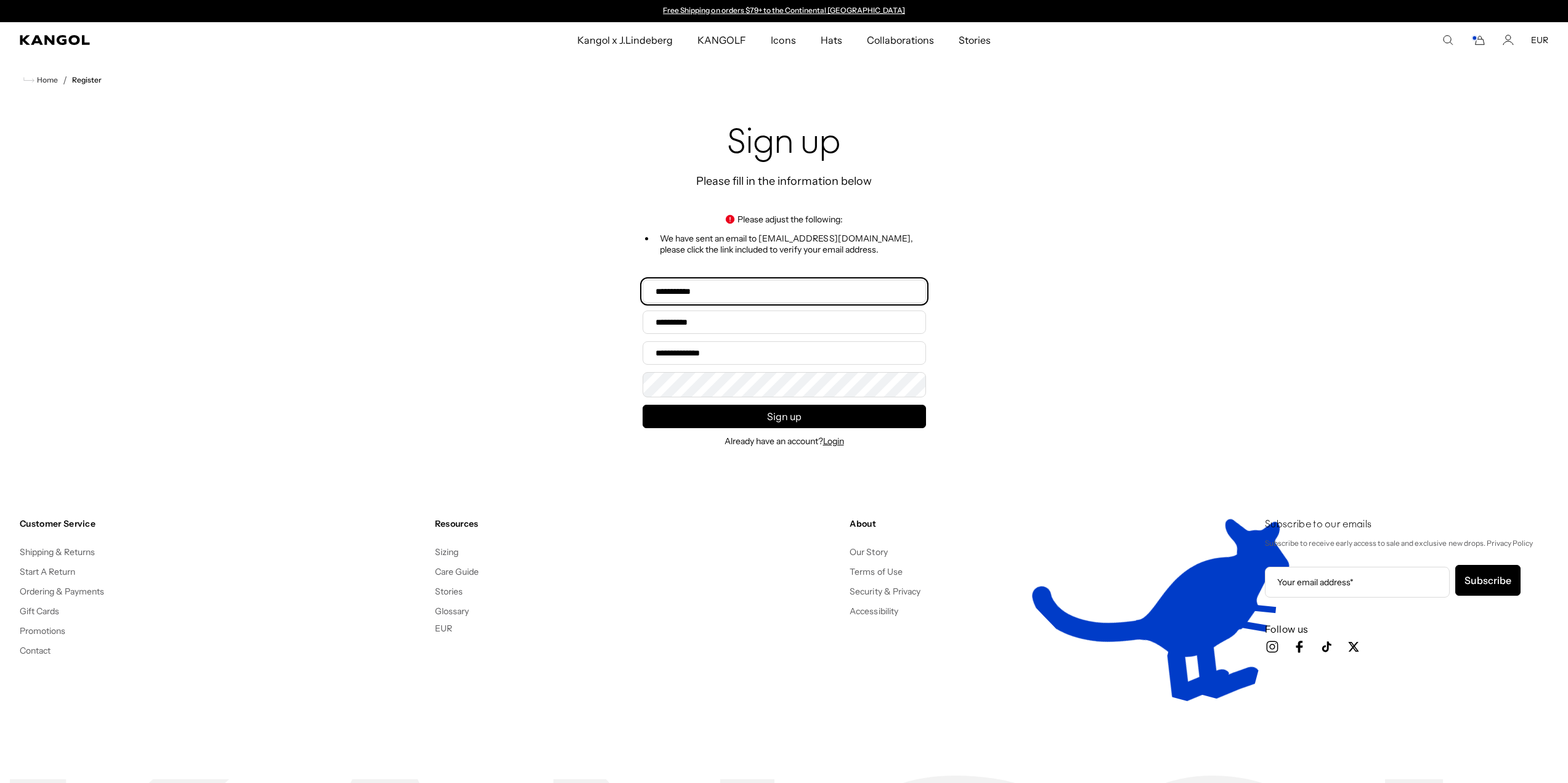
click at [787, 291] on input "First name*" at bounding box center [784, 291] width 283 height 23
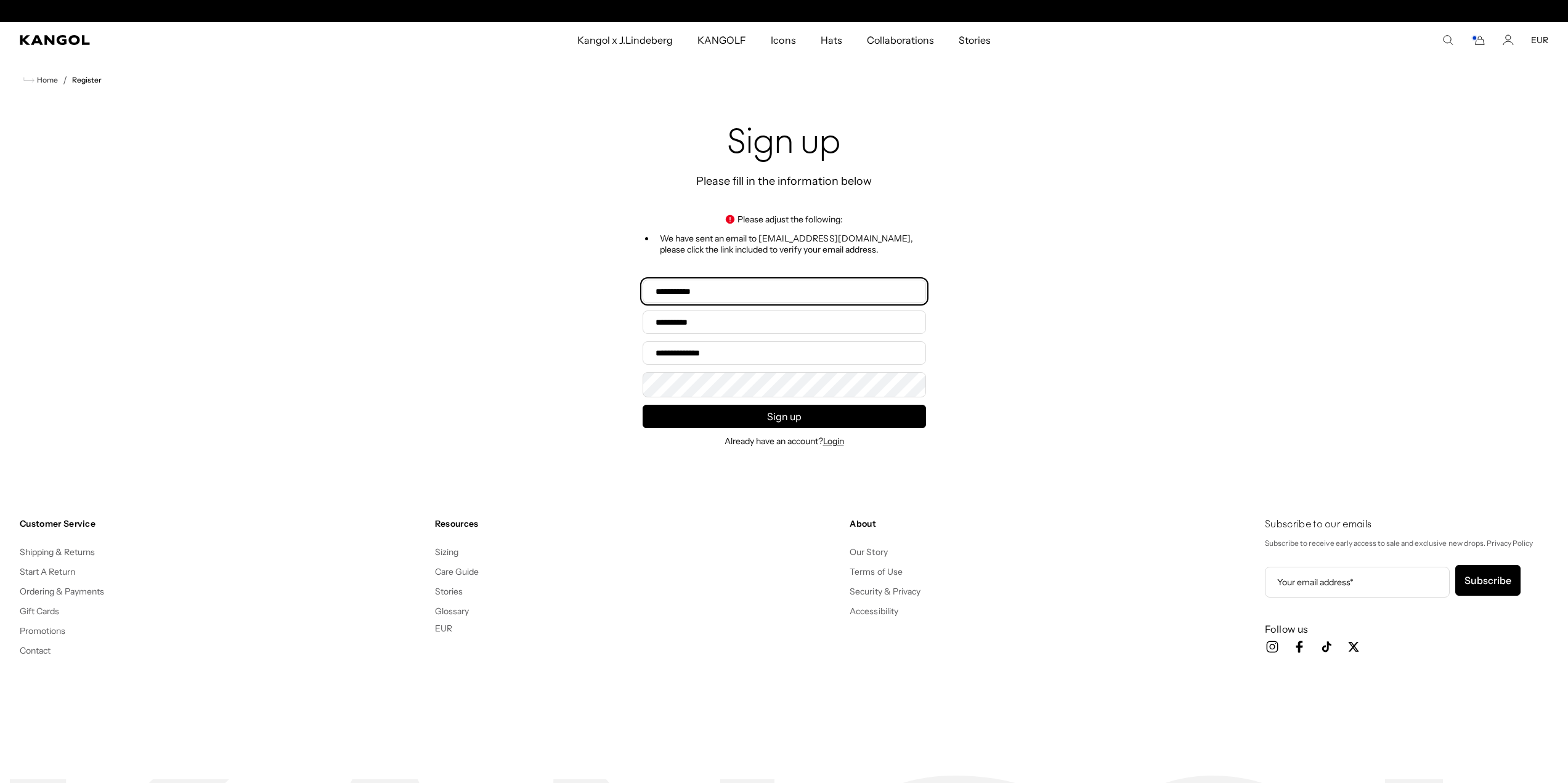
scroll to position [0, 254]
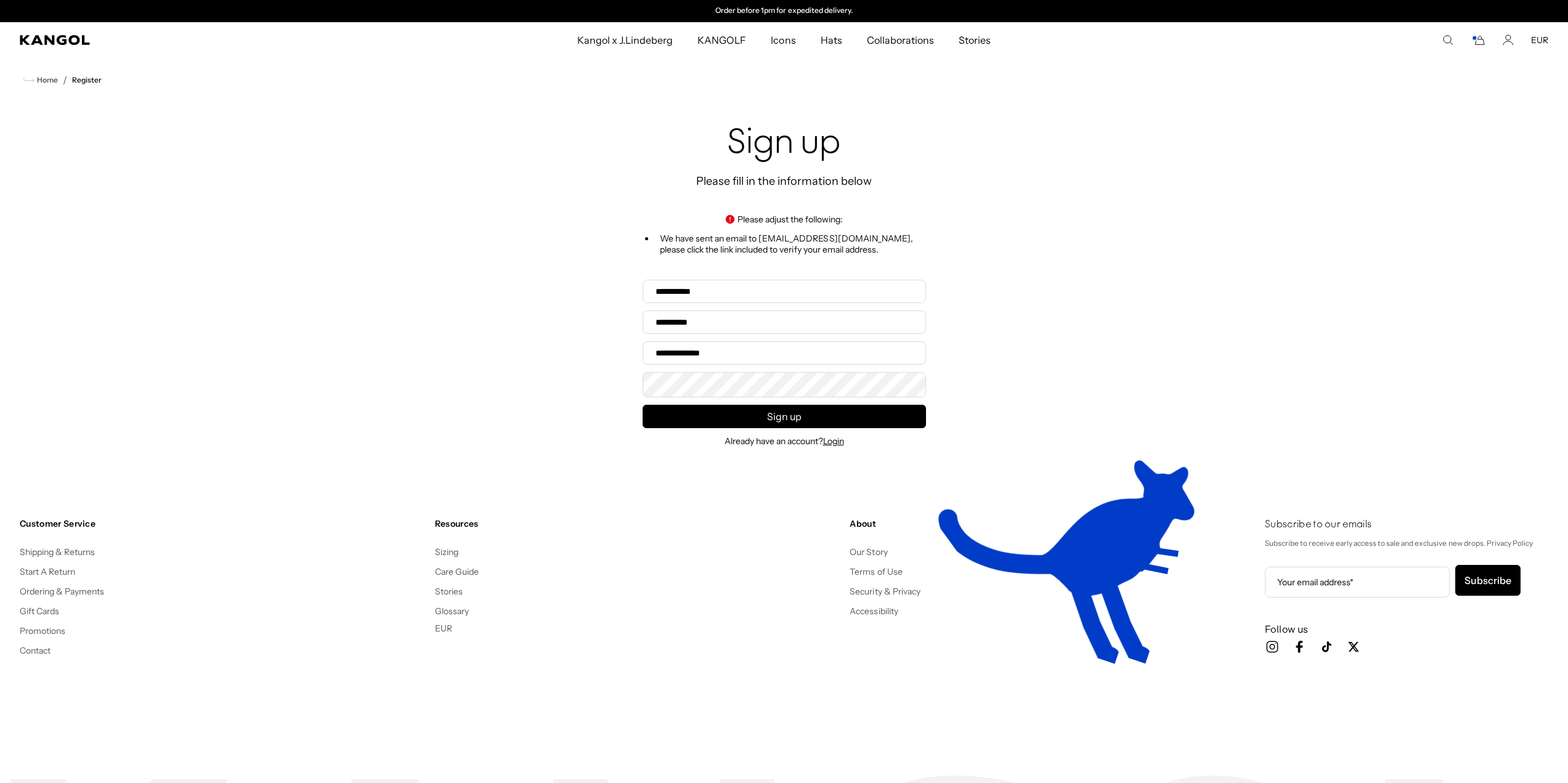
click at [213, 273] on div "Sign up Please fill in the information below Please adjust the following: We ha…" at bounding box center [784, 285] width 1568 height 367
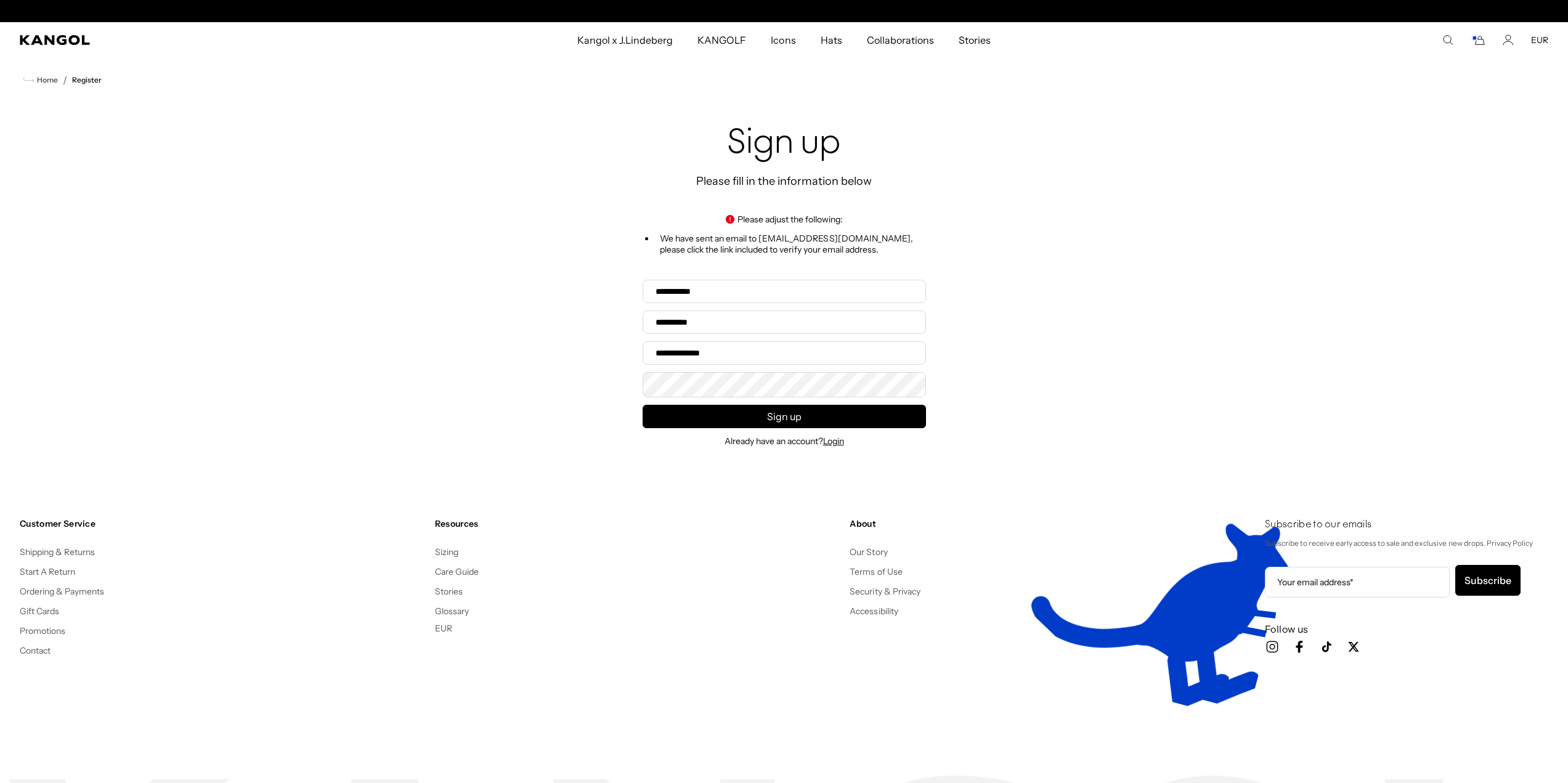
scroll to position [0, 0]
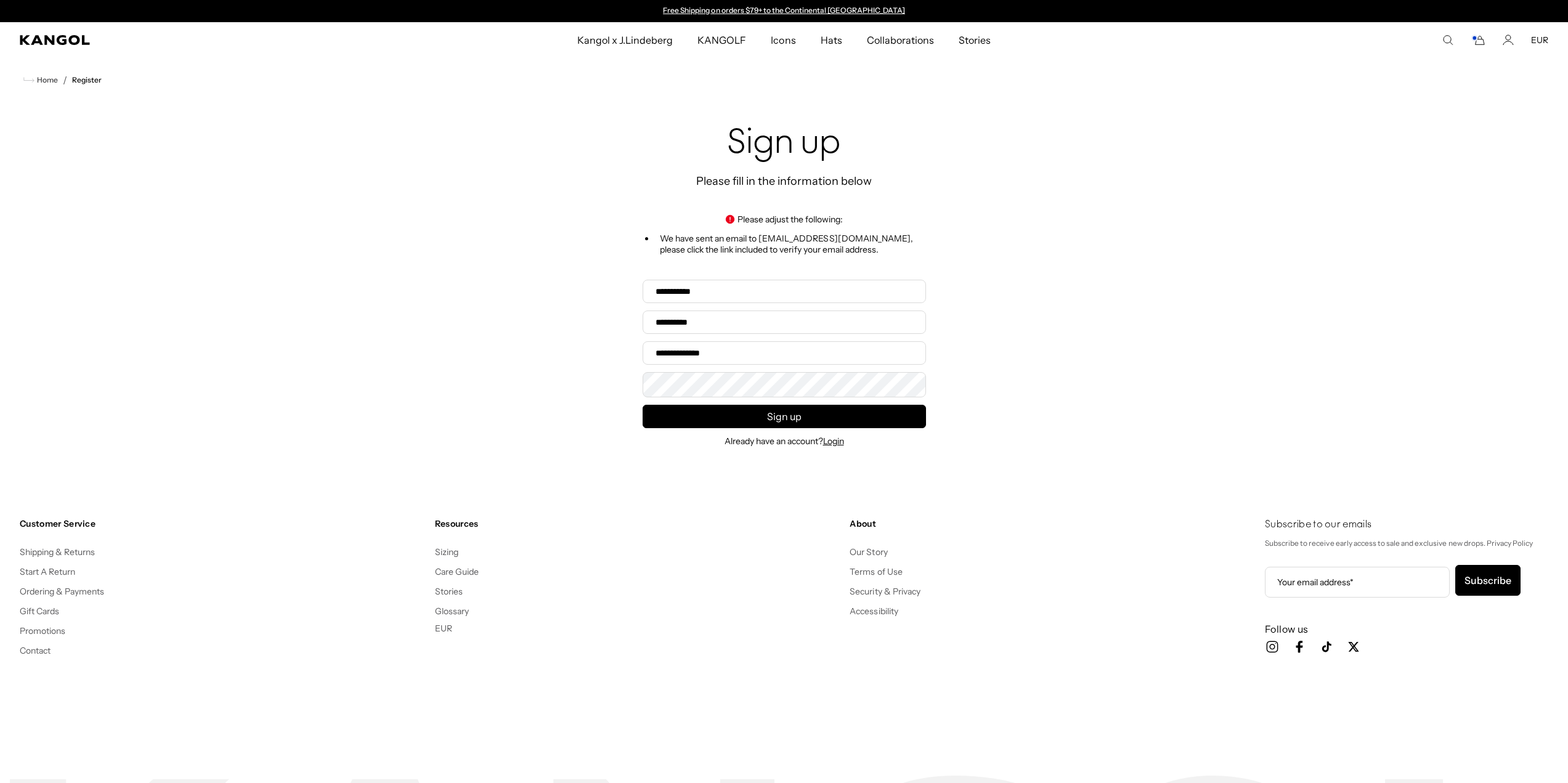
click at [1349, 175] on div "Sign up Please fill in the information below Please adjust the following: We ha…" at bounding box center [784, 285] width 1568 height 367
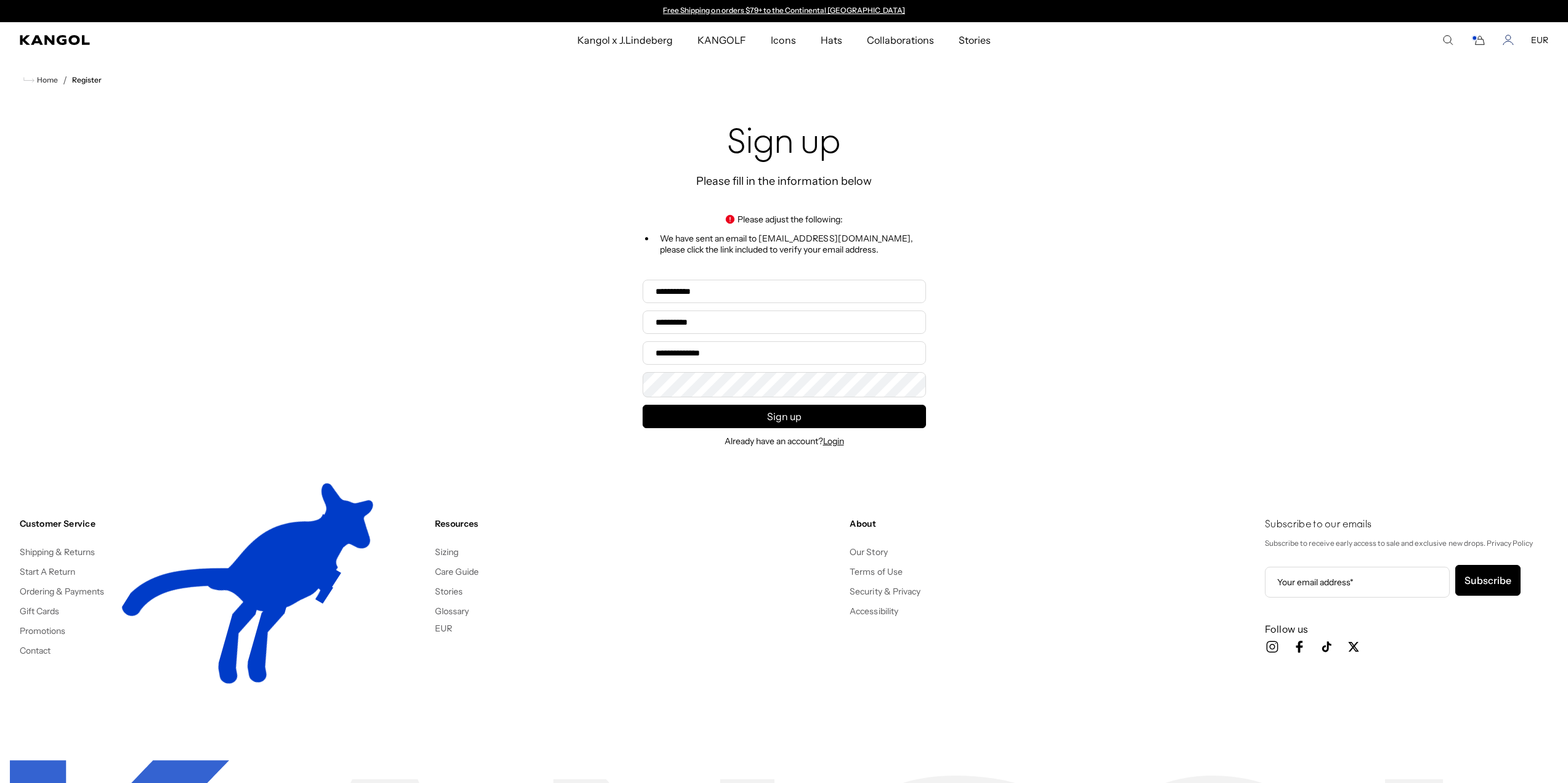
click at [1513, 38] on icon "Account" at bounding box center [1509, 40] width 11 height 11
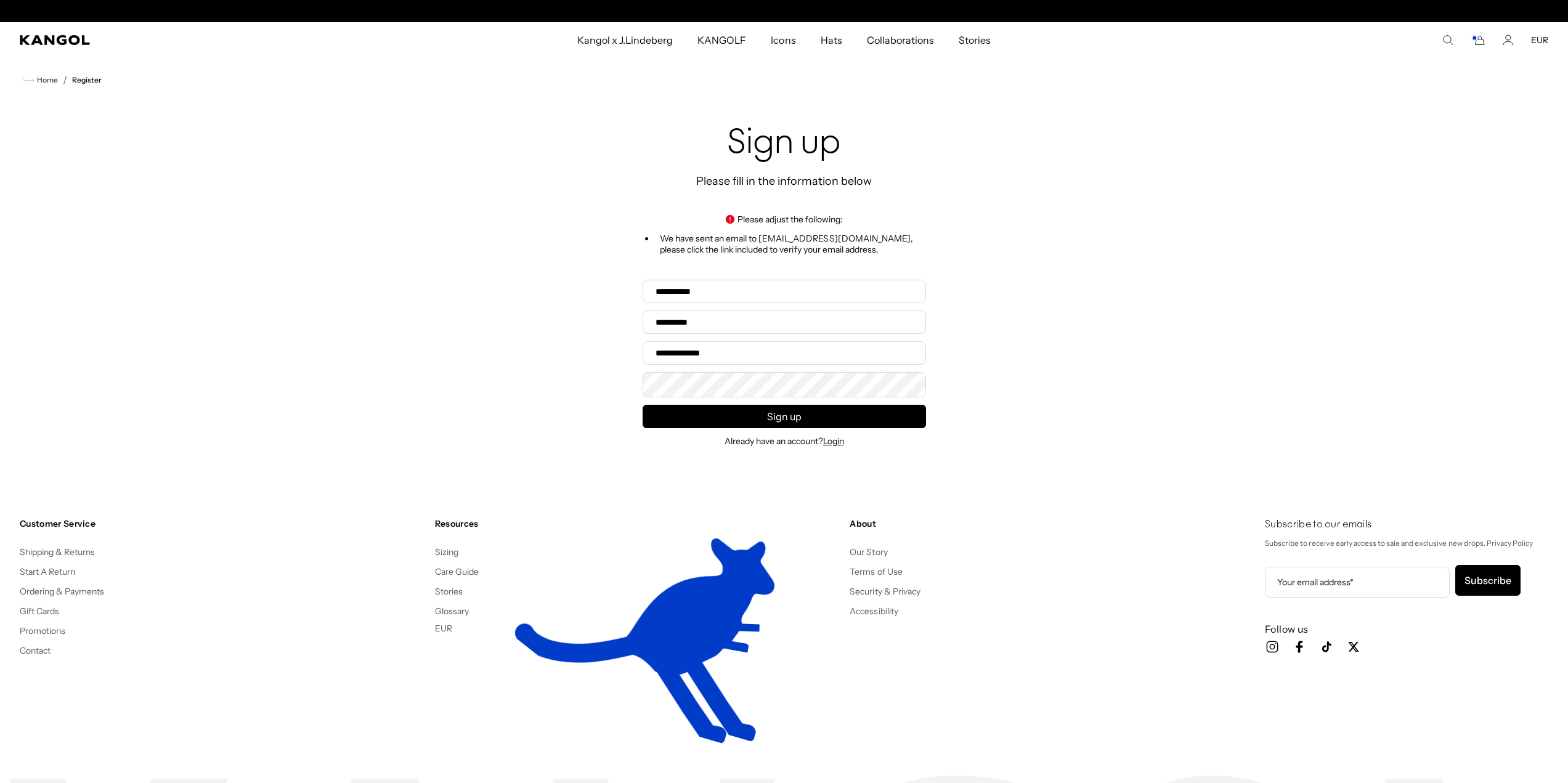
scroll to position [0, 254]
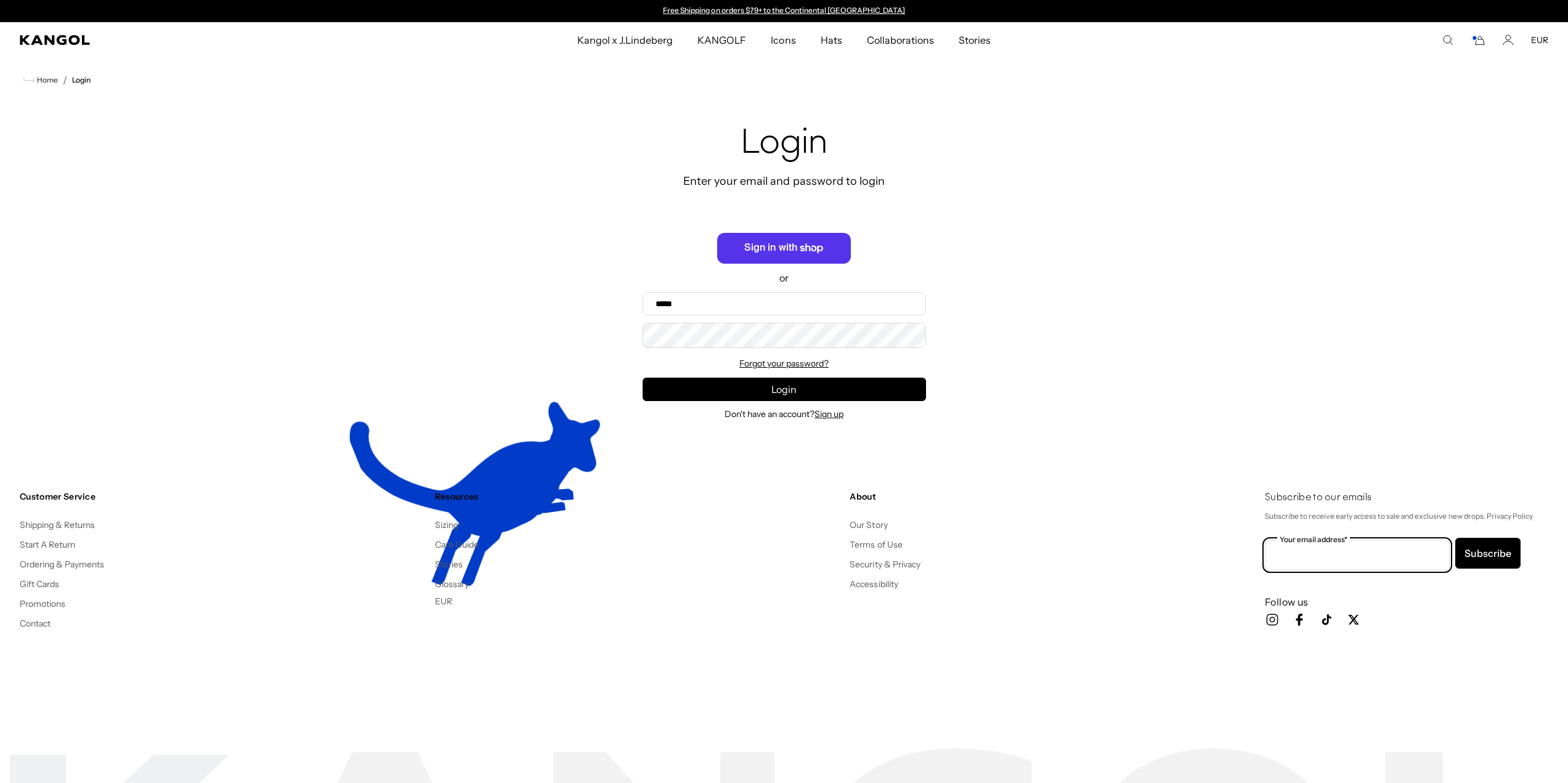
click at [1383, 559] on input "Your email address*" at bounding box center [1357, 555] width 185 height 31
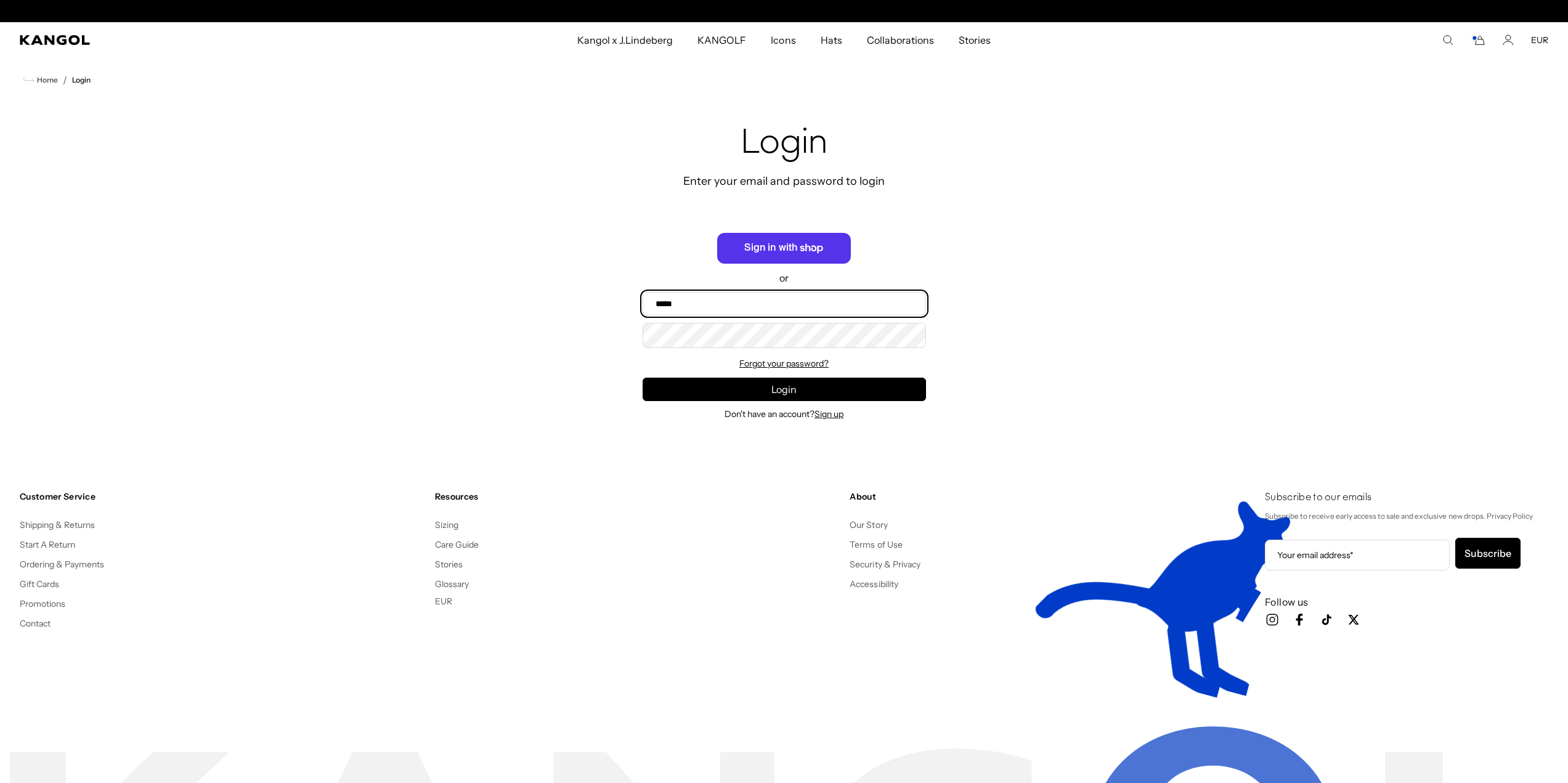
click at [753, 315] on input "Email" at bounding box center [784, 303] width 283 height 23
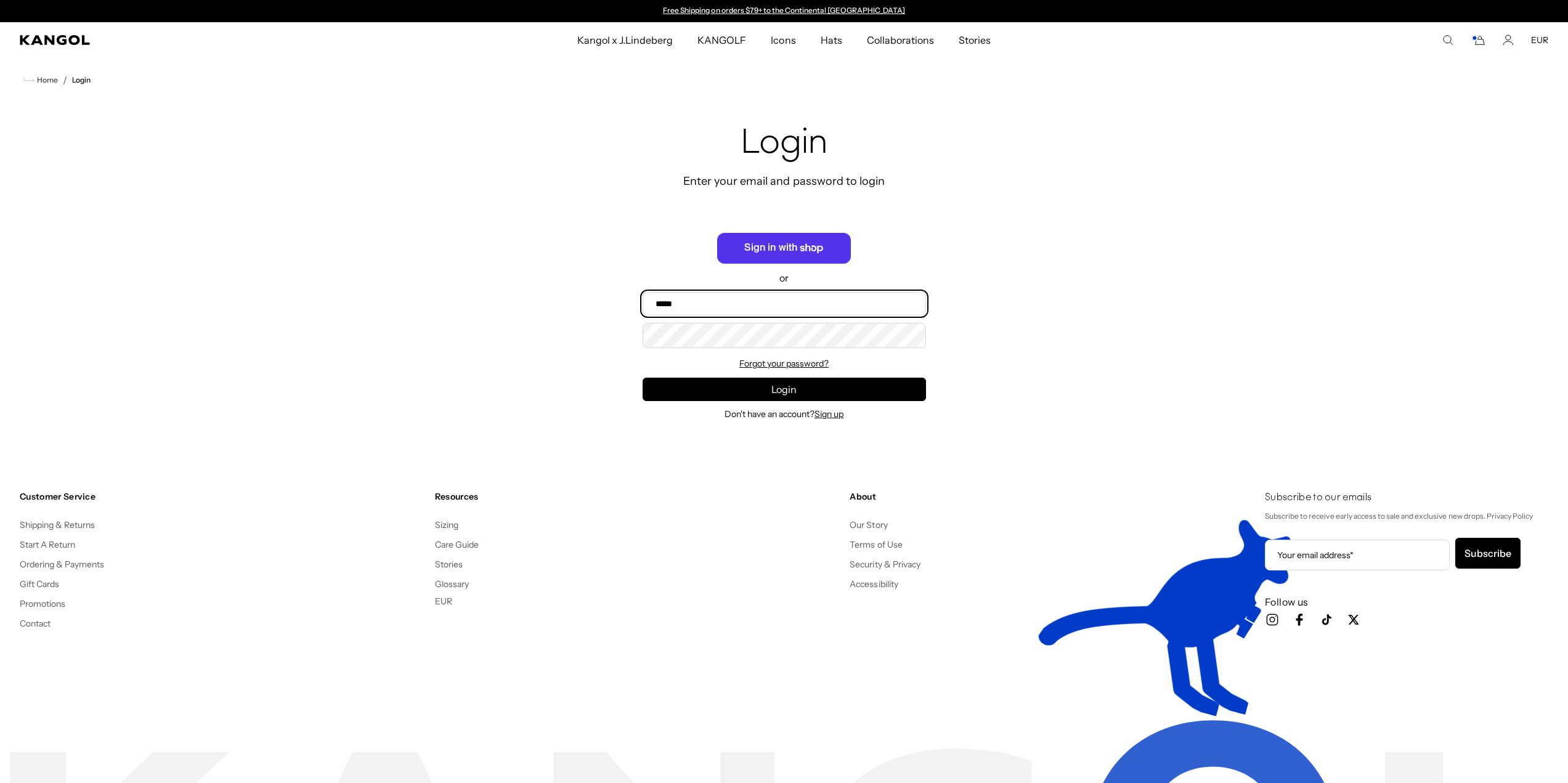
type input "**********"
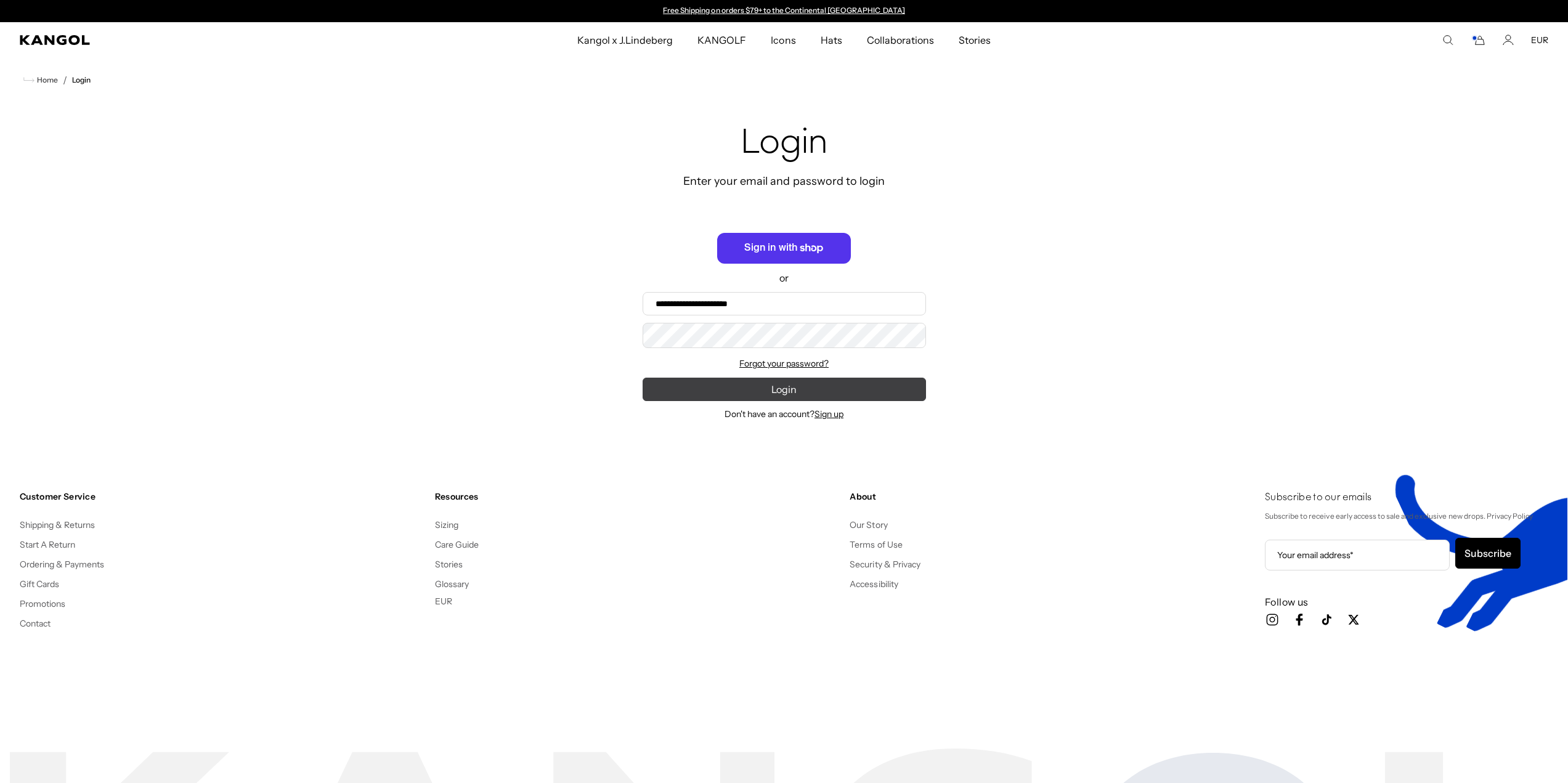
click at [843, 399] on button "Login" at bounding box center [784, 389] width 283 height 23
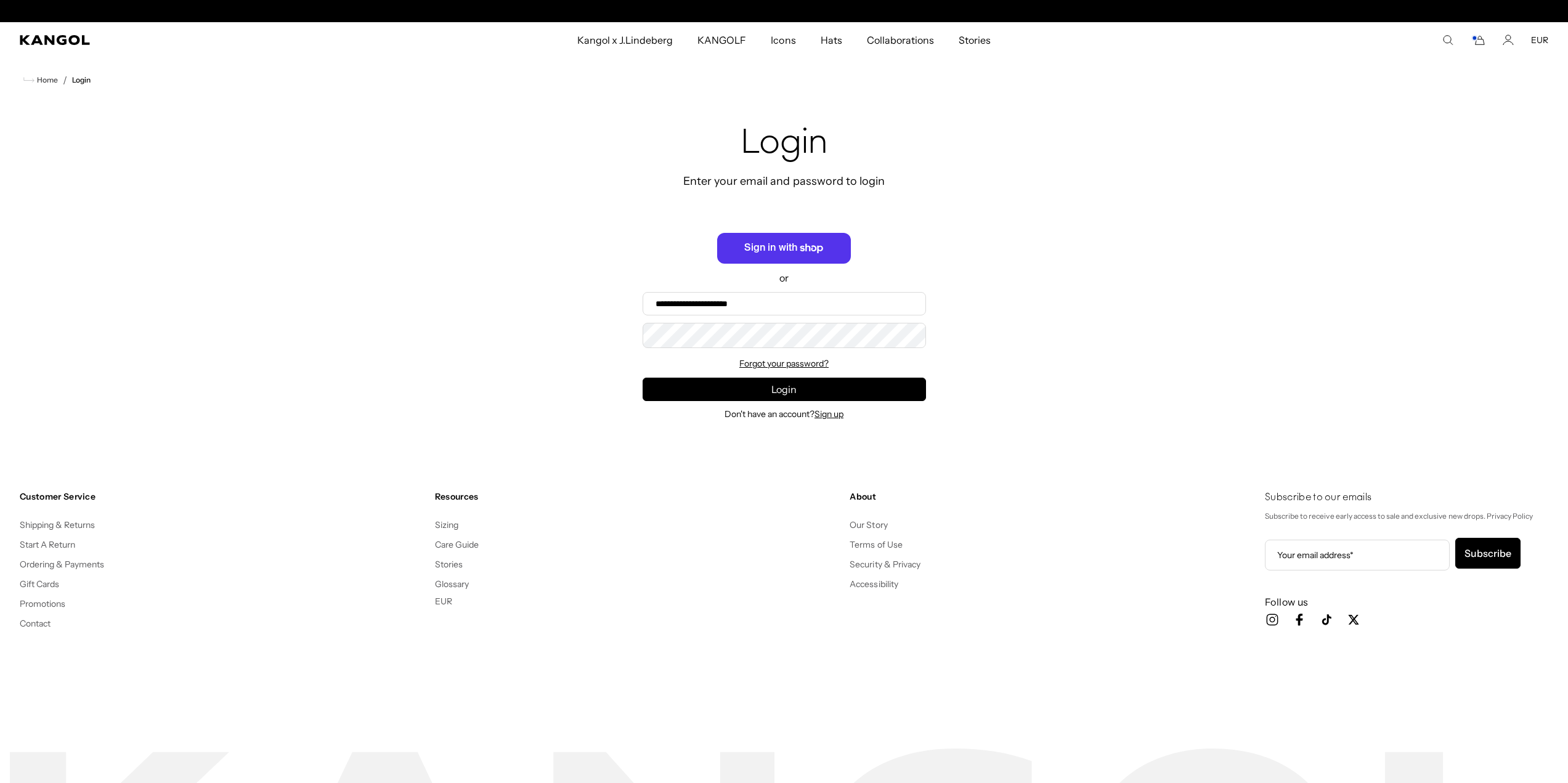
scroll to position [0, 254]
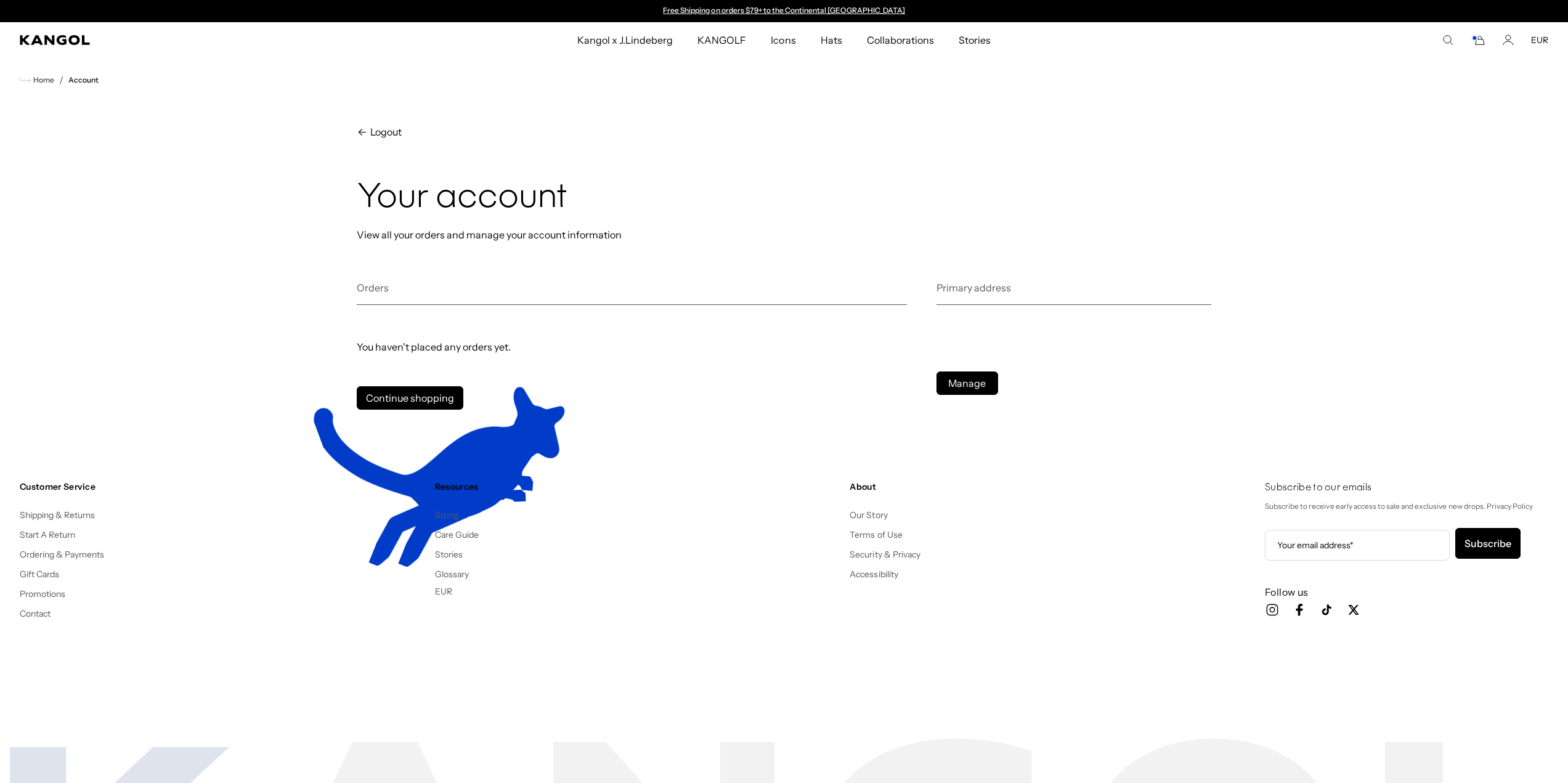
click at [631, 293] on h2 "Orders" at bounding box center [632, 293] width 550 height 24
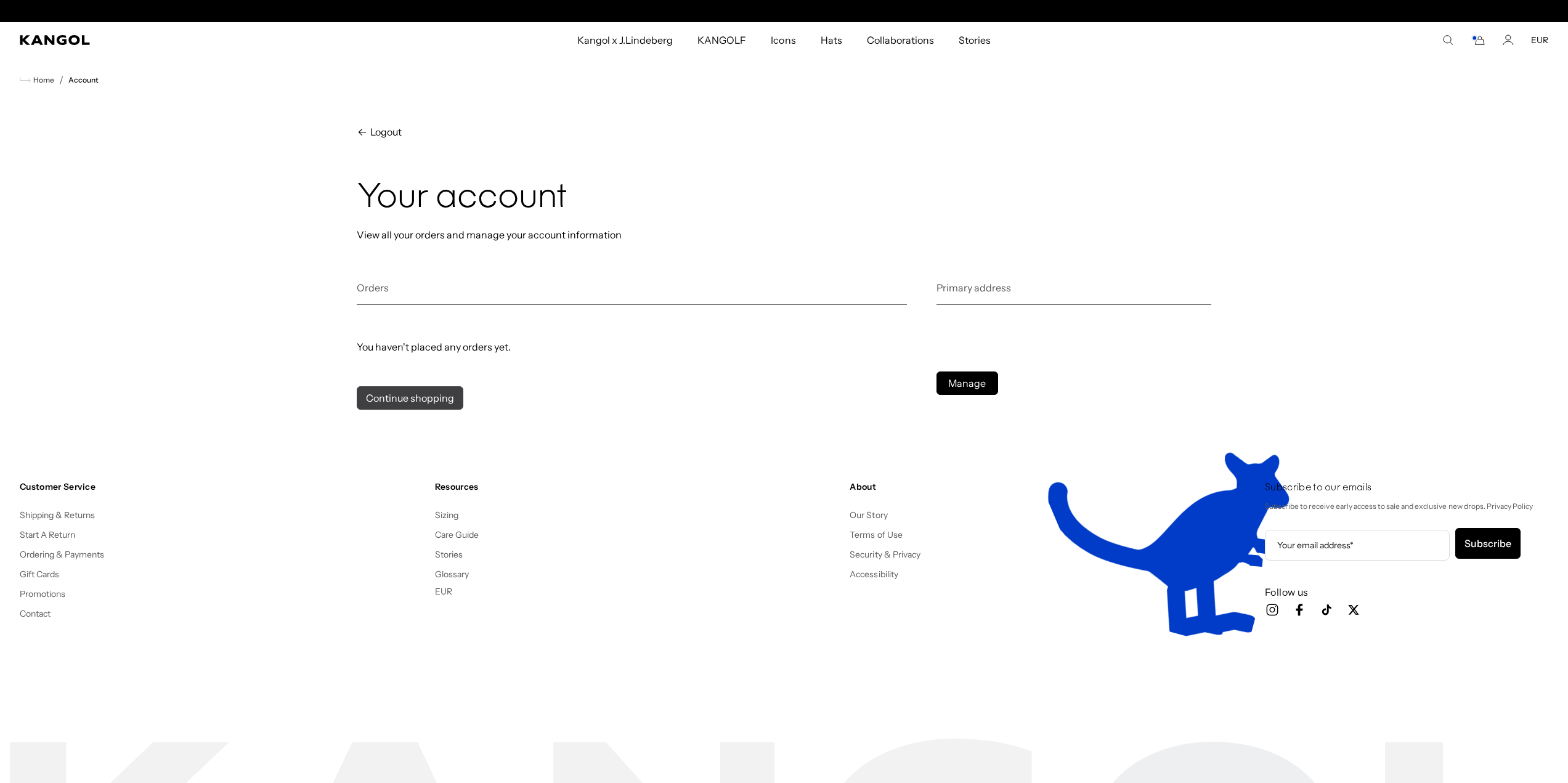
scroll to position [0, 254]
click at [426, 398] on link "Continue shopping" at bounding box center [410, 397] width 107 height 23
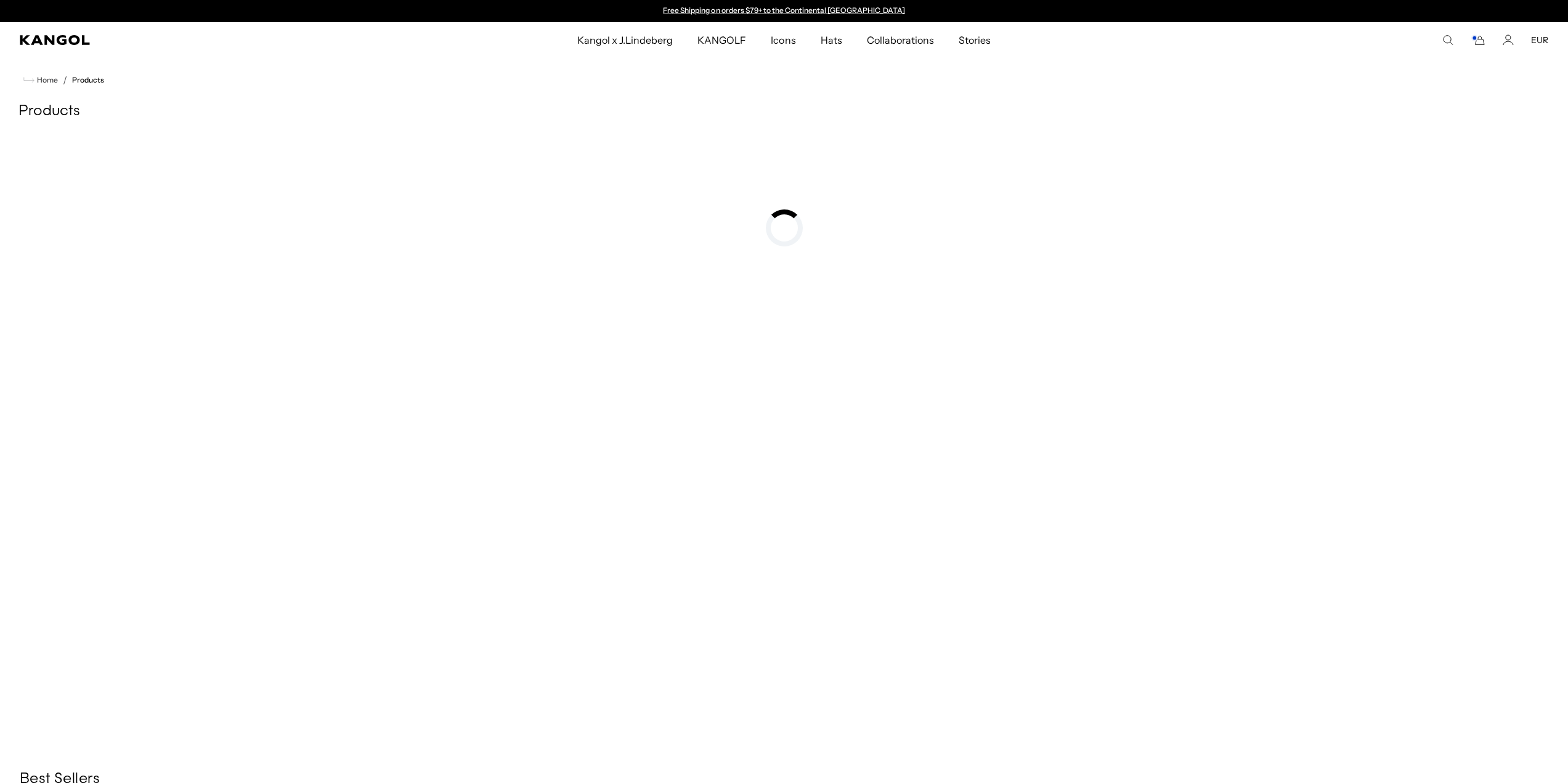
click at [1477, 37] on rect "Cart" at bounding box center [1475, 38] width 5 height 5
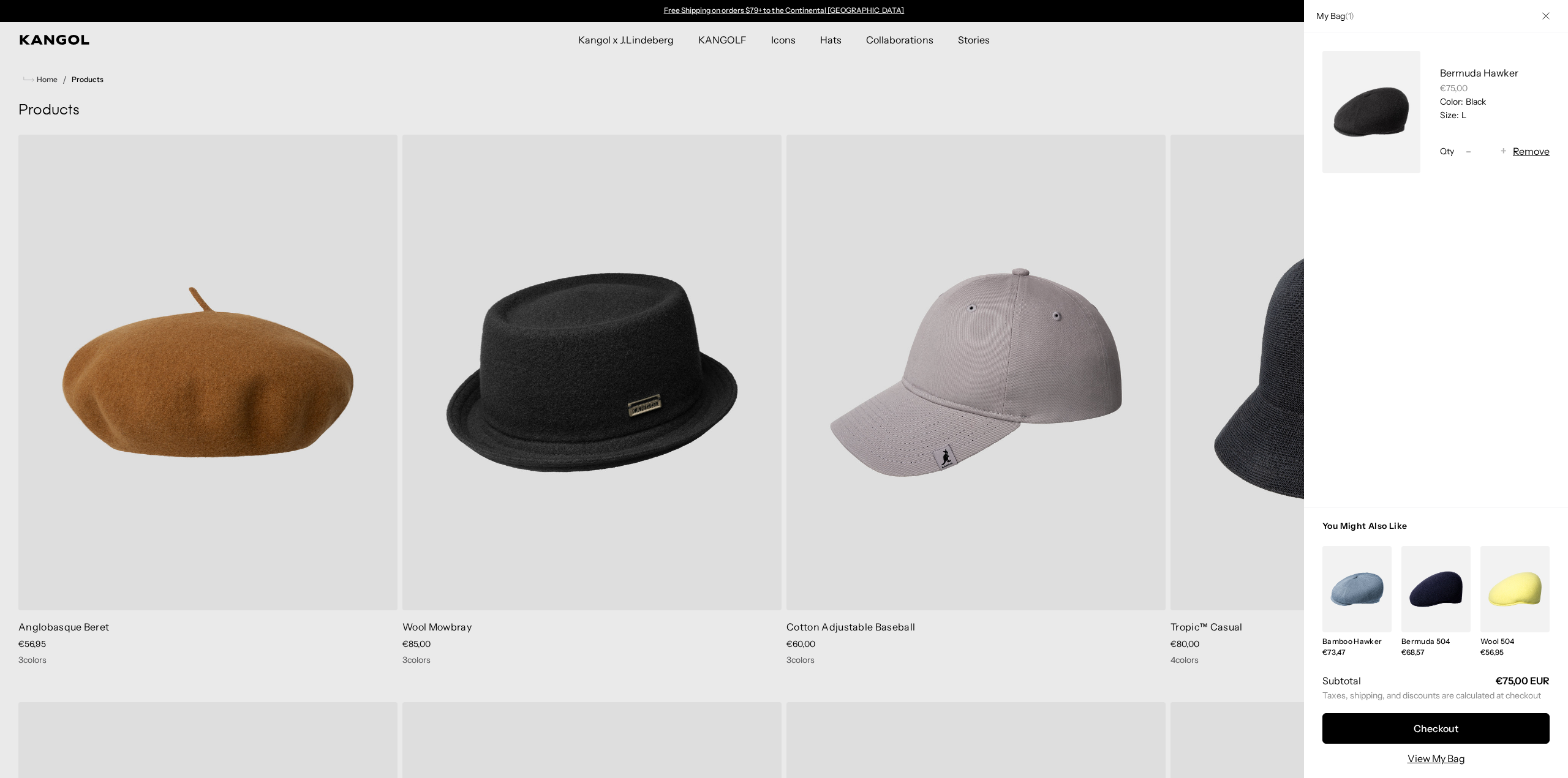
click at [1391, 152] on link "My Bag" at bounding box center [1371, 112] width 98 height 122
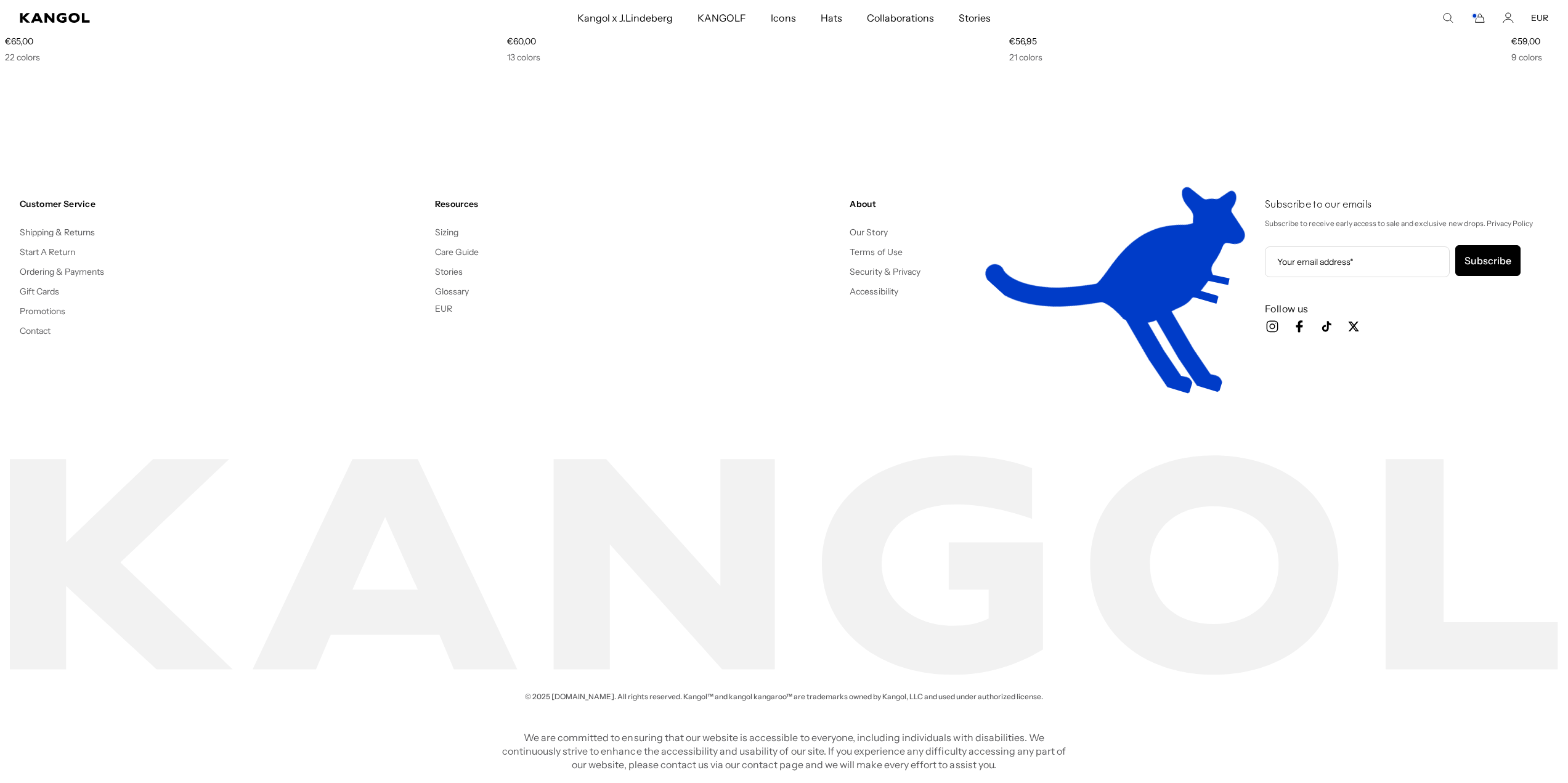
scroll to position [2237, 0]
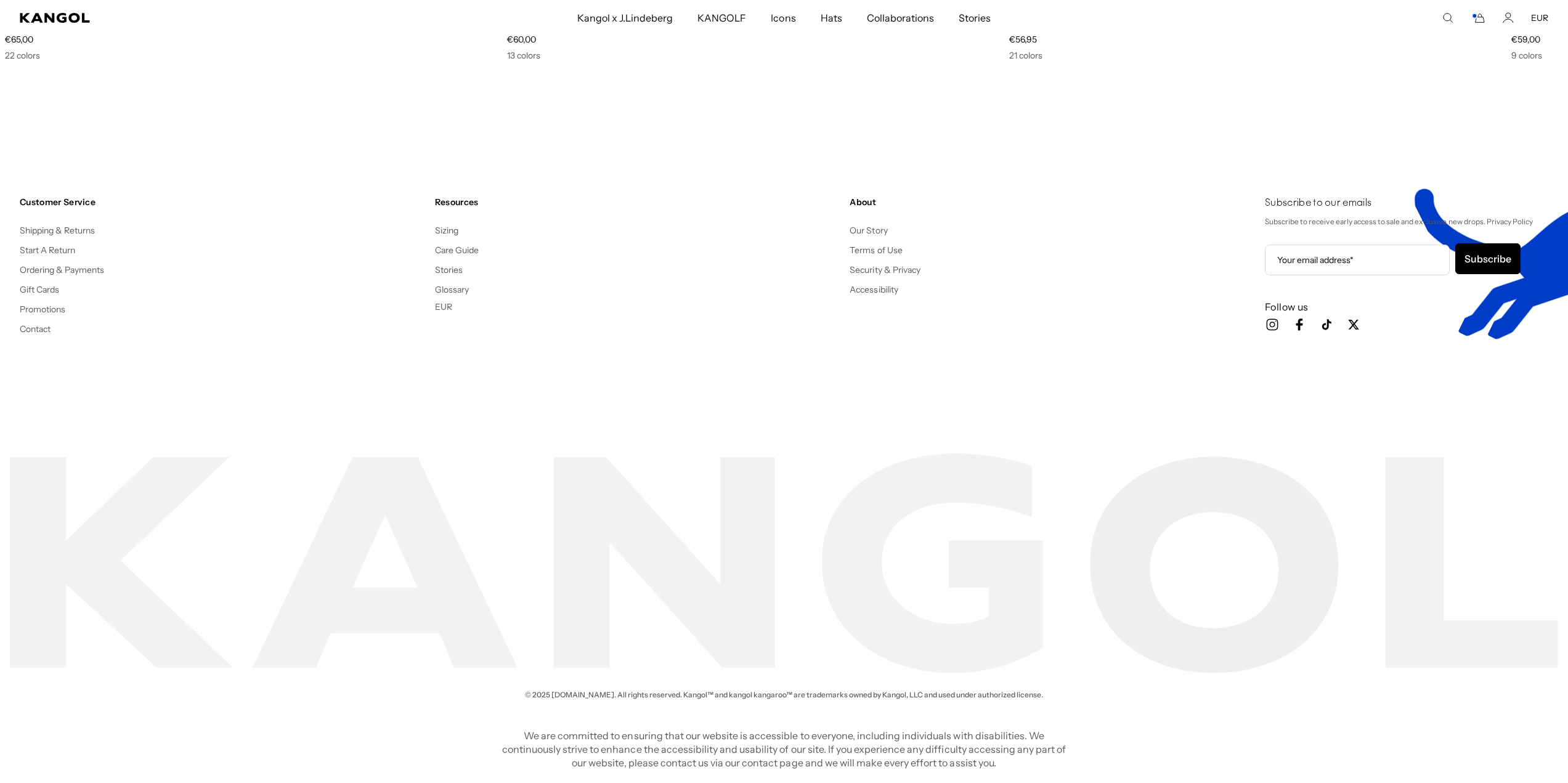
drag, startPoint x: 1180, startPoint y: 343, endPoint x: 1082, endPoint y: 355, distance: 98.7
click at [1082, 355] on div "About Our Story Terms of Use Security & Privacy Accessibility" at bounding box center [1052, 279] width 406 height 166
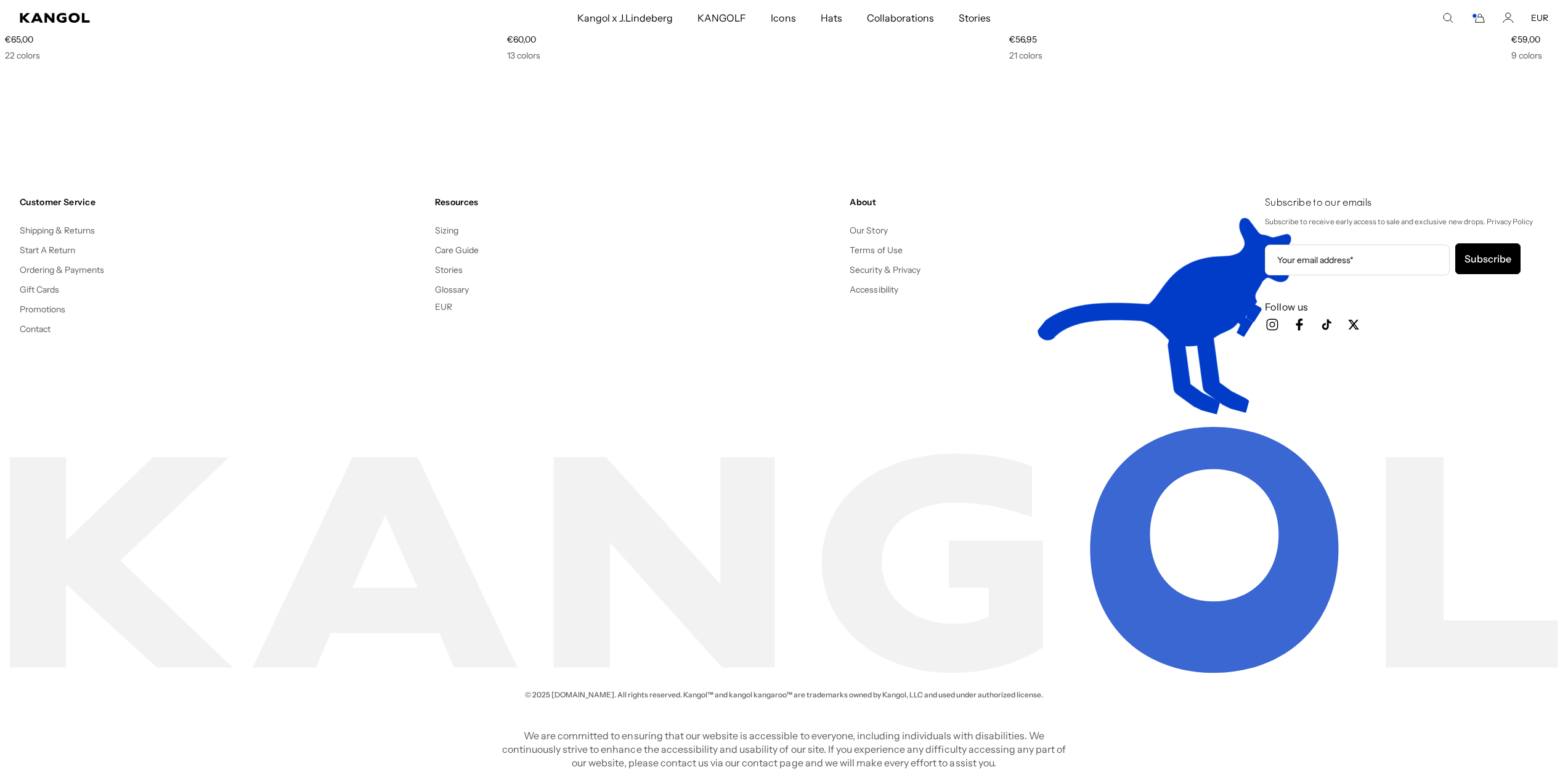
scroll to position [0, 0]
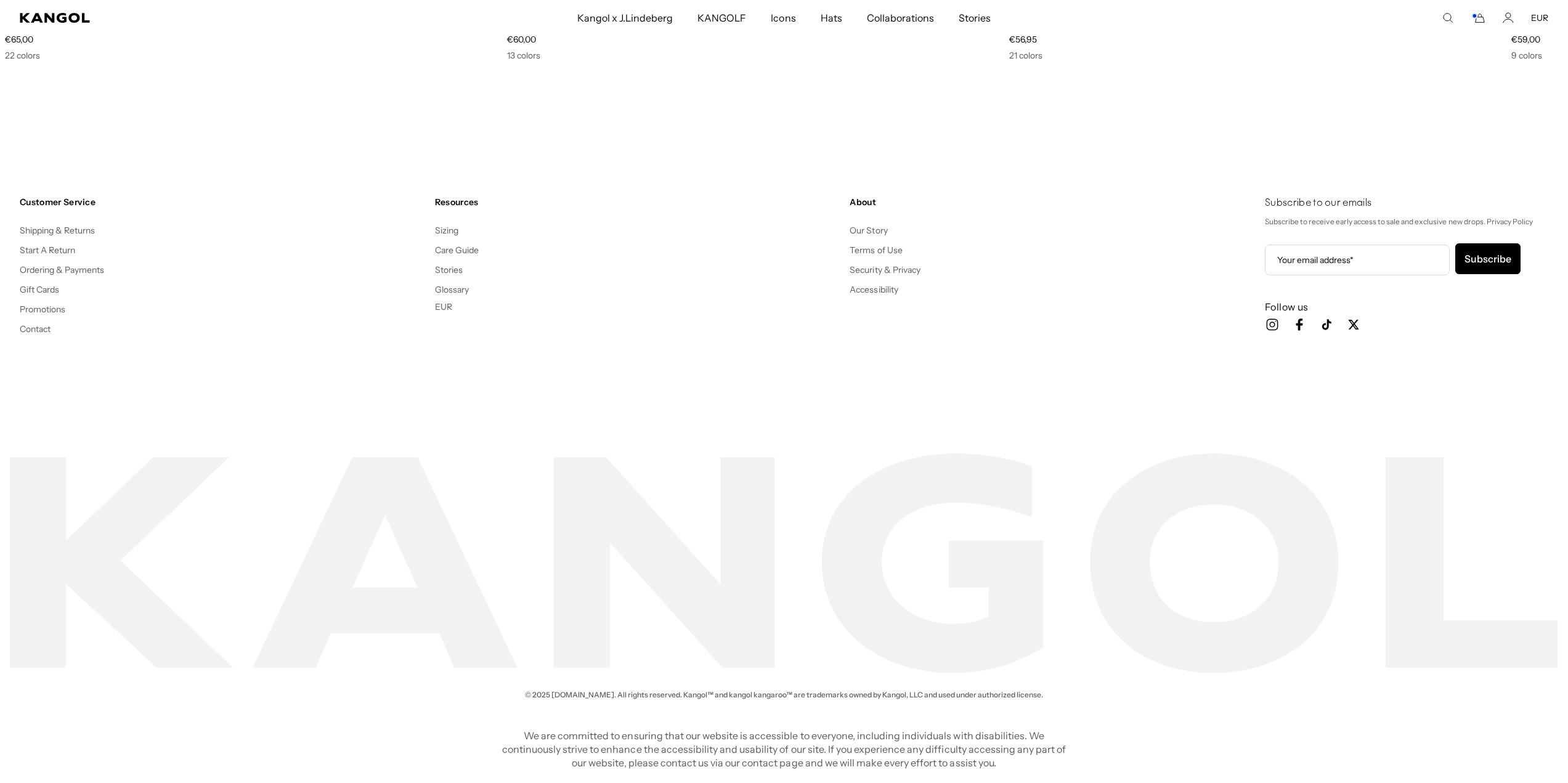
click at [1304, 161] on div "Customer Service Shipping & Returns Start A Return Ordering & Payments Gift Car…" at bounding box center [784, 285] width 1568 height 276
